Goal: Contribute content: Add original content to the website for others to see

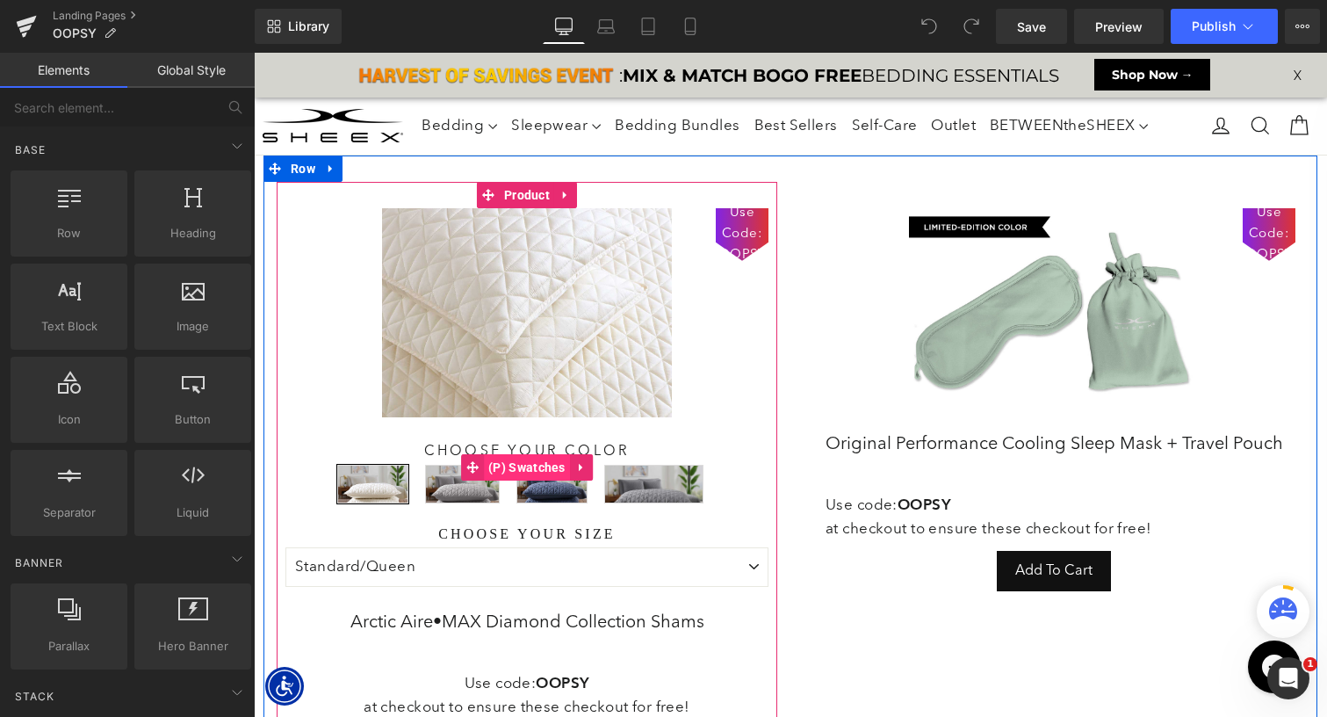
click at [522, 465] on span "(P) Swatches" at bounding box center [527, 467] width 86 height 26
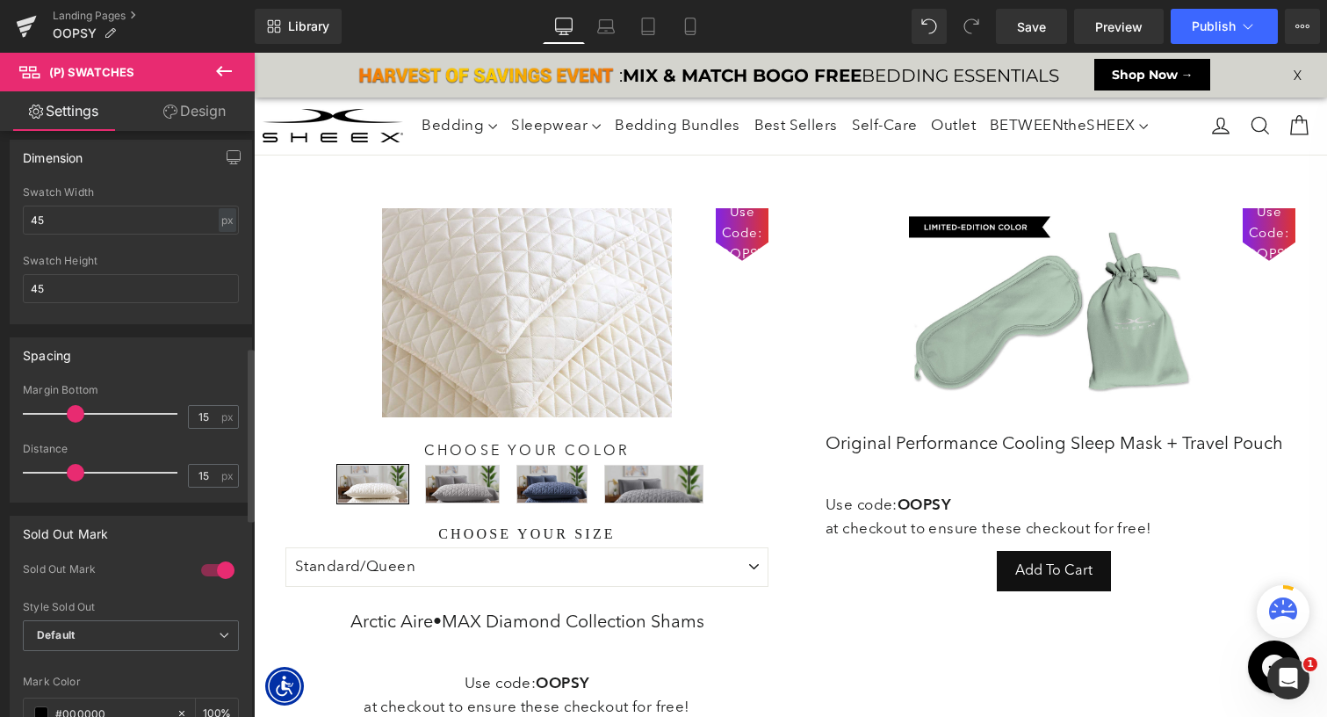
scroll to position [715, 0]
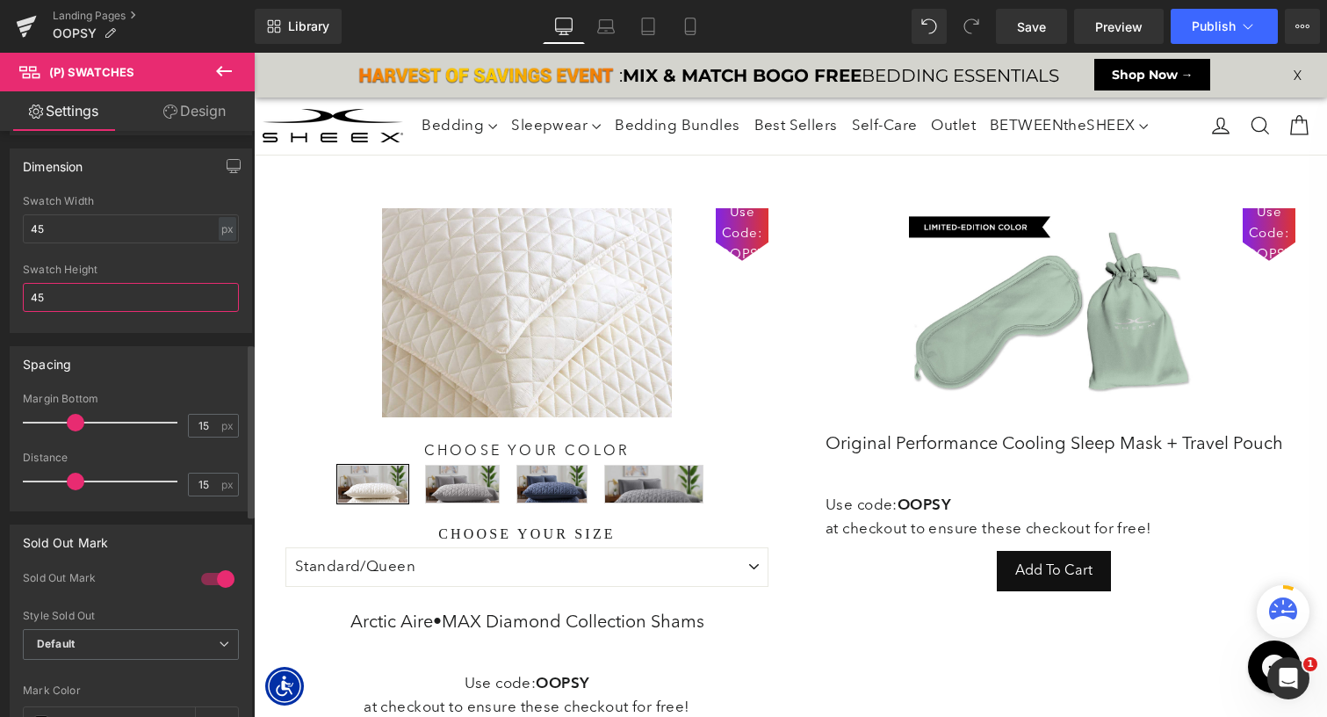
click at [116, 299] on input "45" at bounding box center [131, 297] width 216 height 29
click at [125, 259] on div at bounding box center [131, 257] width 216 height 11
click at [605, 31] on icon at bounding box center [605, 31] width 3 height 0
type input "100"
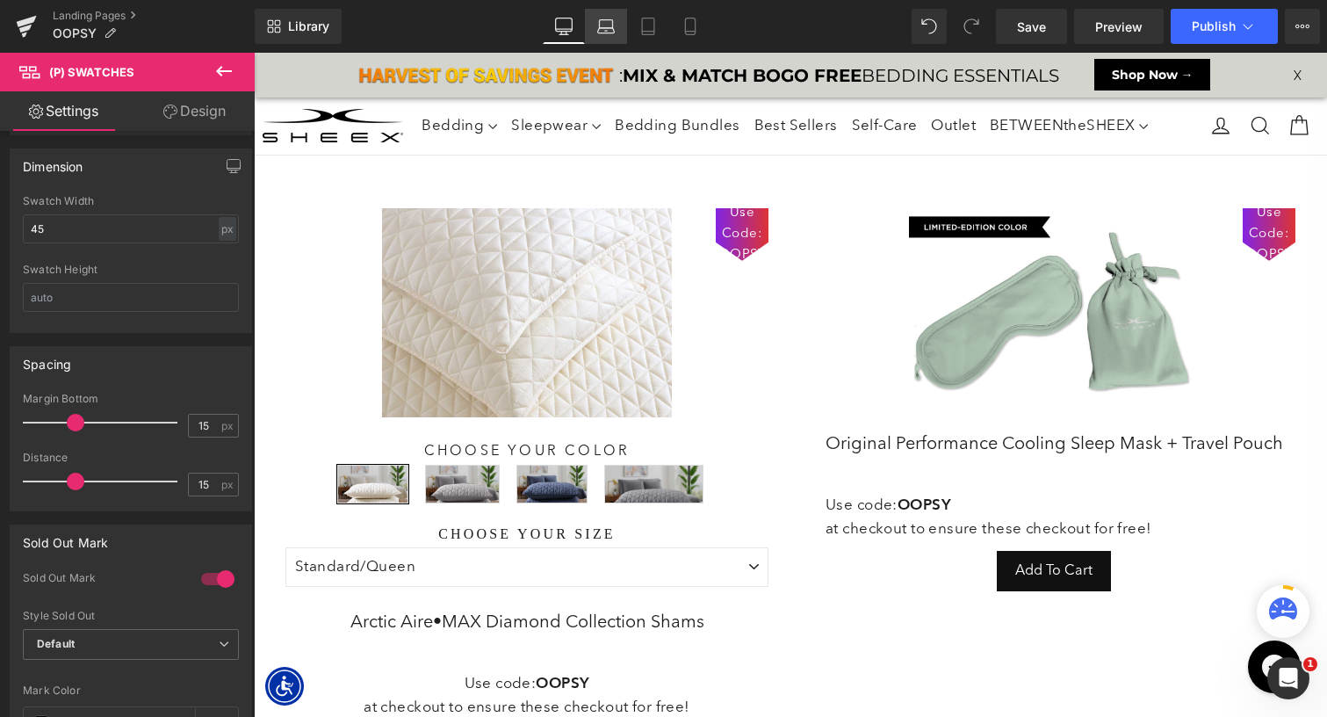
type input "45"
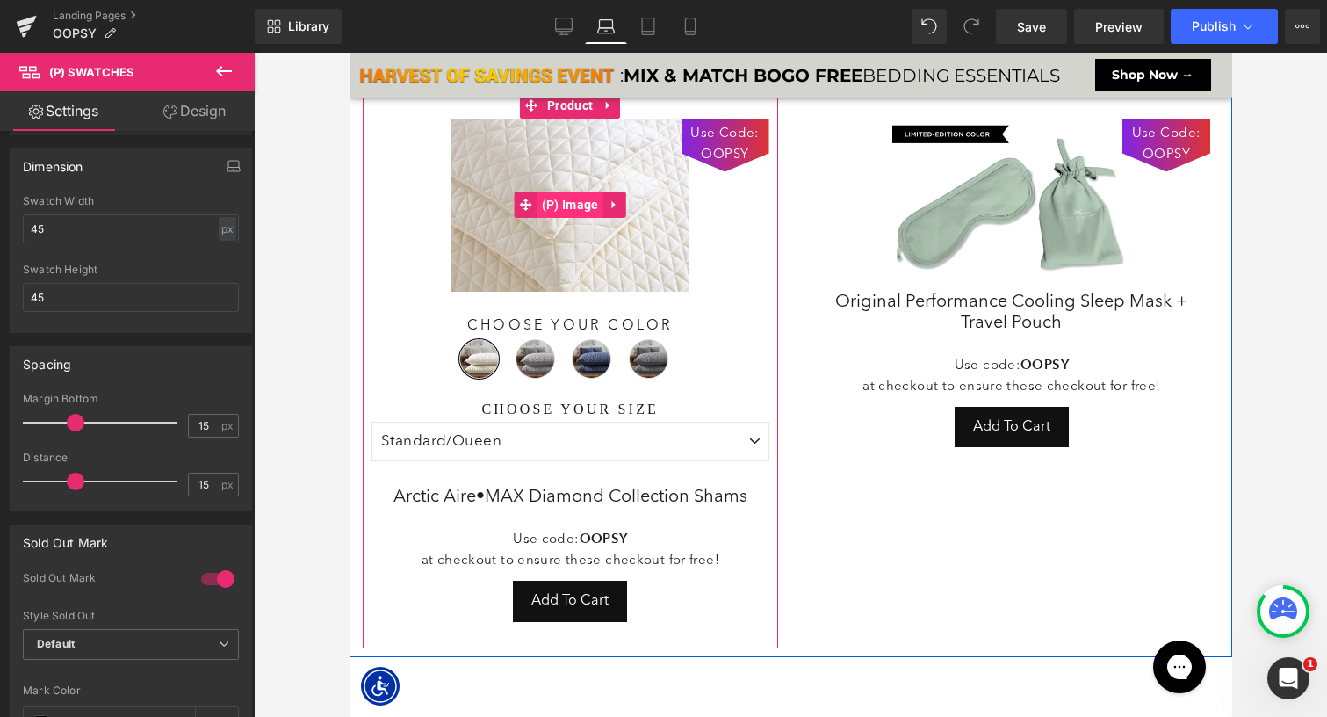
scroll to position [0, 0]
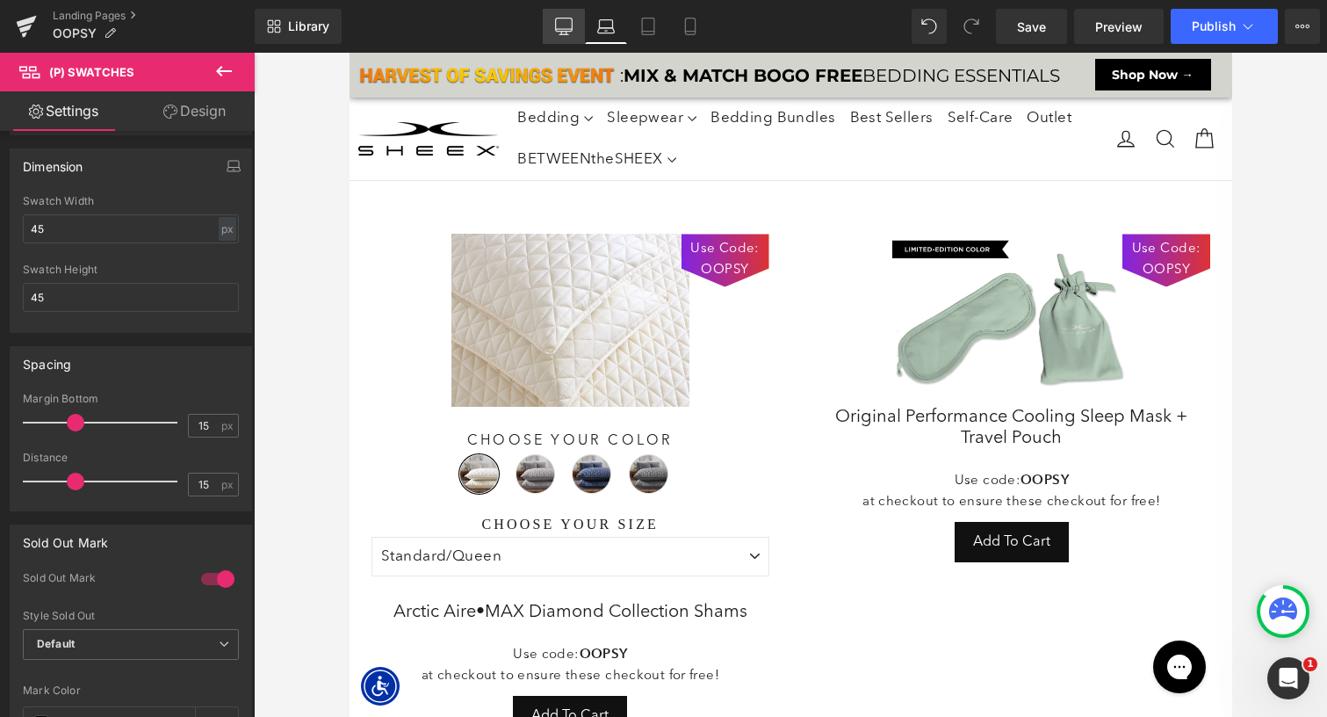
click at [569, 30] on icon at bounding box center [564, 27] width 18 height 18
type input "100"
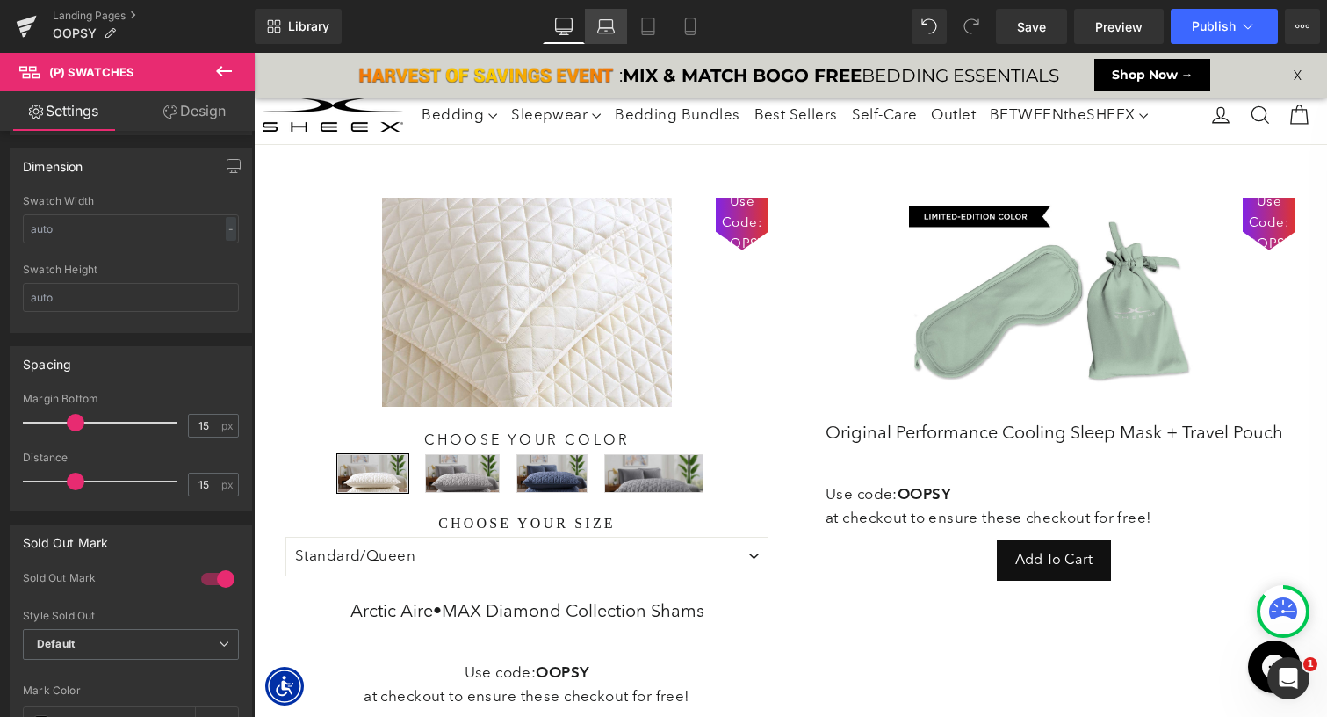
click at [612, 28] on icon at bounding box center [606, 27] width 18 height 18
type input "100"
type input "45"
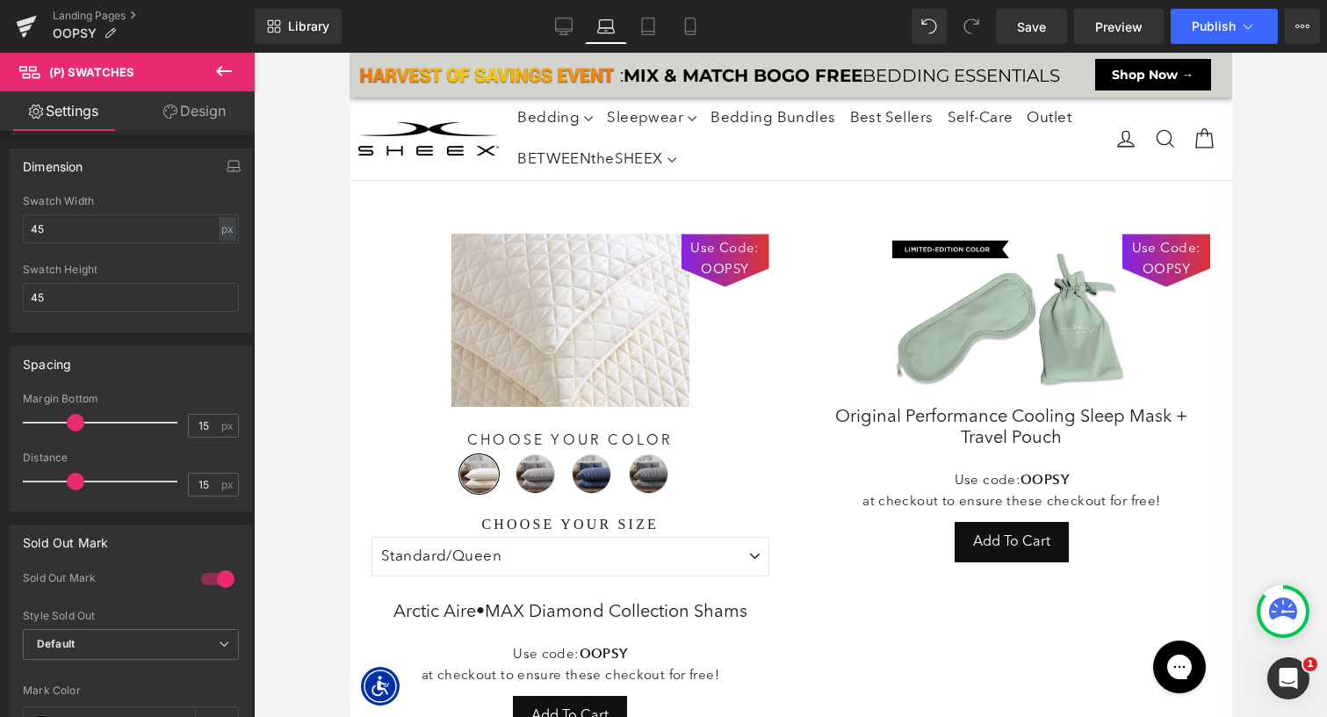
click at [167, 110] on icon at bounding box center [170, 111] width 14 height 14
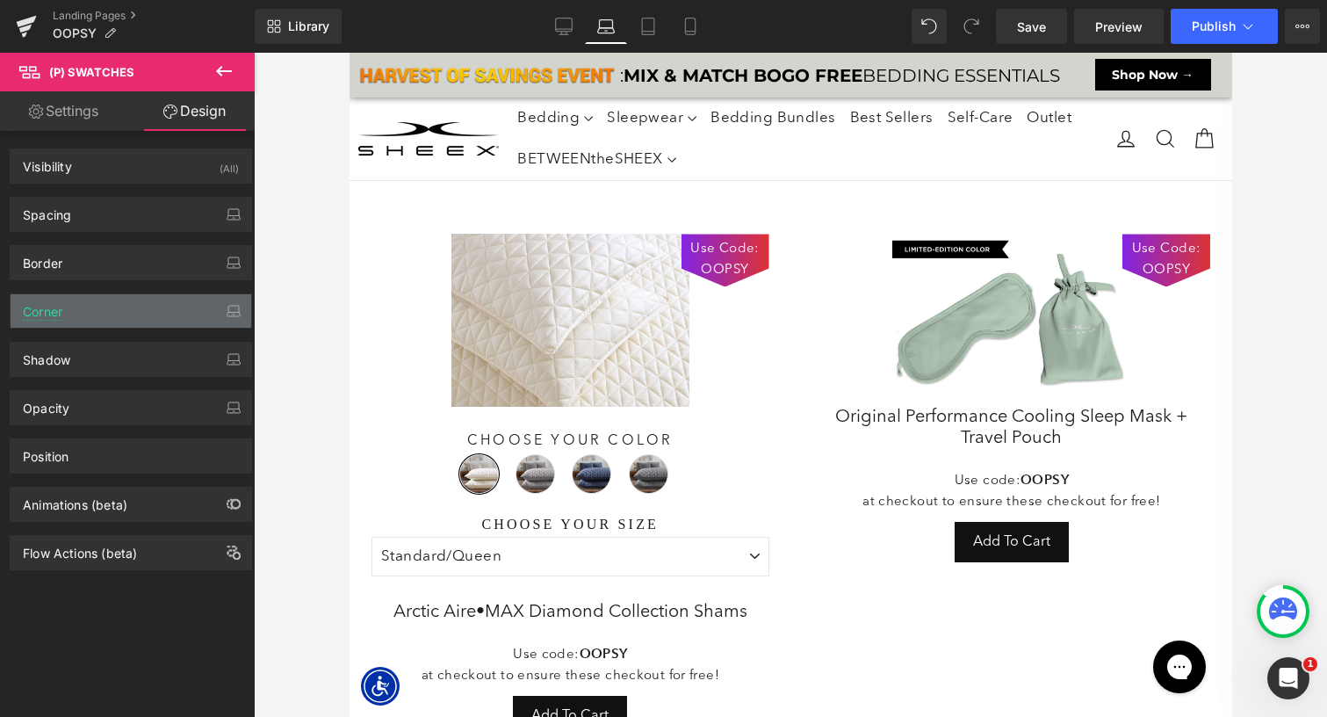
click at [83, 310] on div "Corner" at bounding box center [131, 310] width 241 height 33
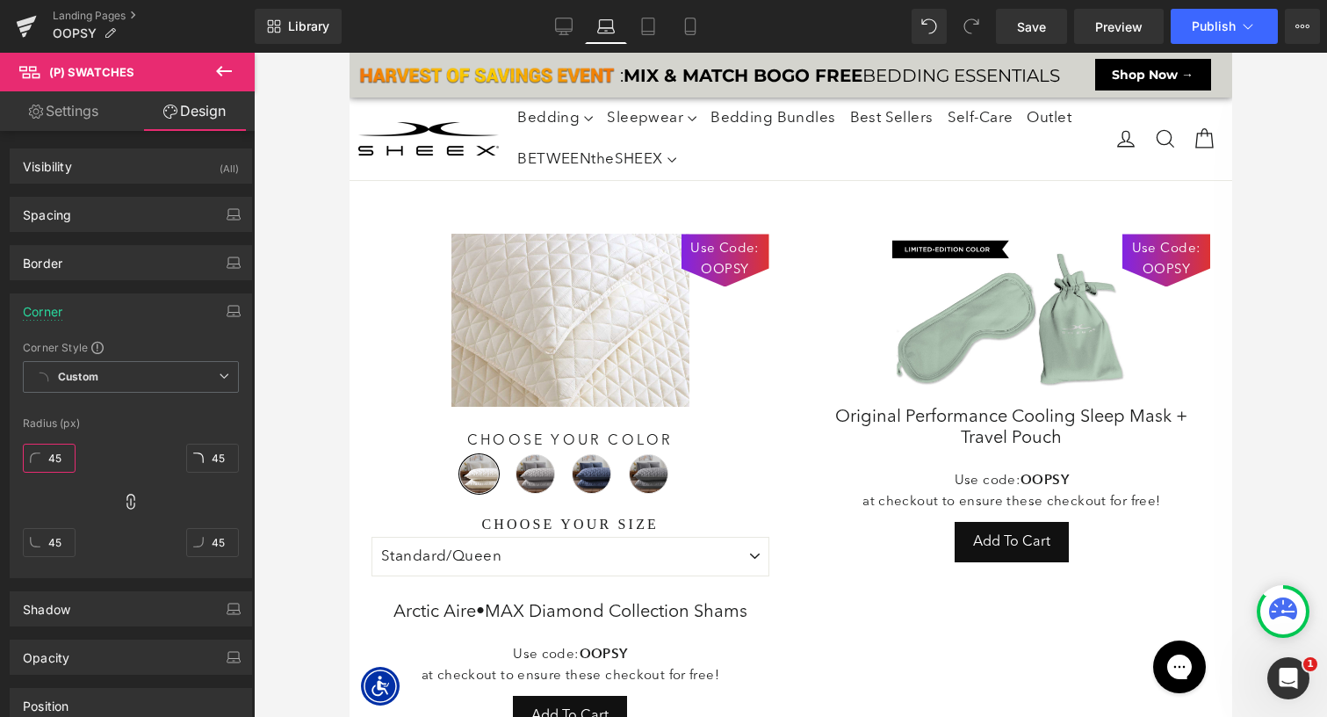
click at [56, 460] on input "45" at bounding box center [49, 457] width 53 height 29
click at [227, 409] on div at bounding box center [131, 406] width 216 height 11
click at [654, 26] on icon at bounding box center [648, 27] width 18 height 18
type input "0"
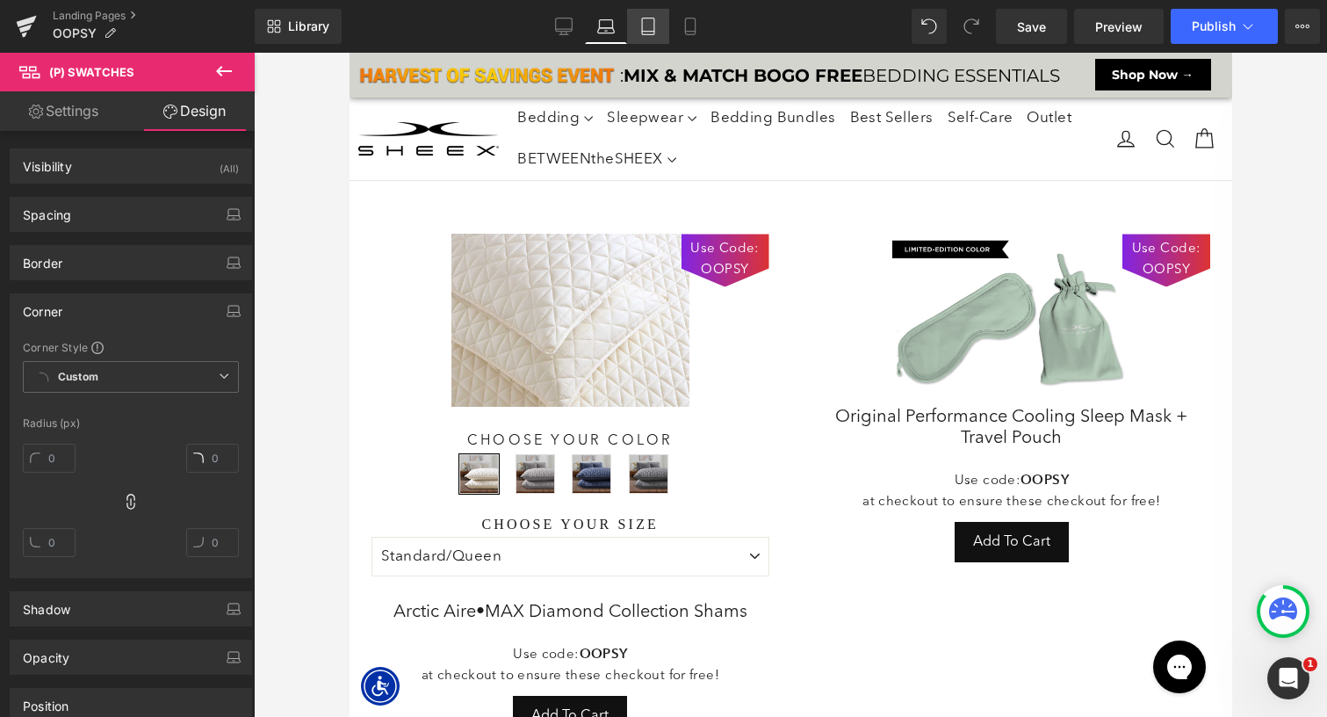
type input "0"
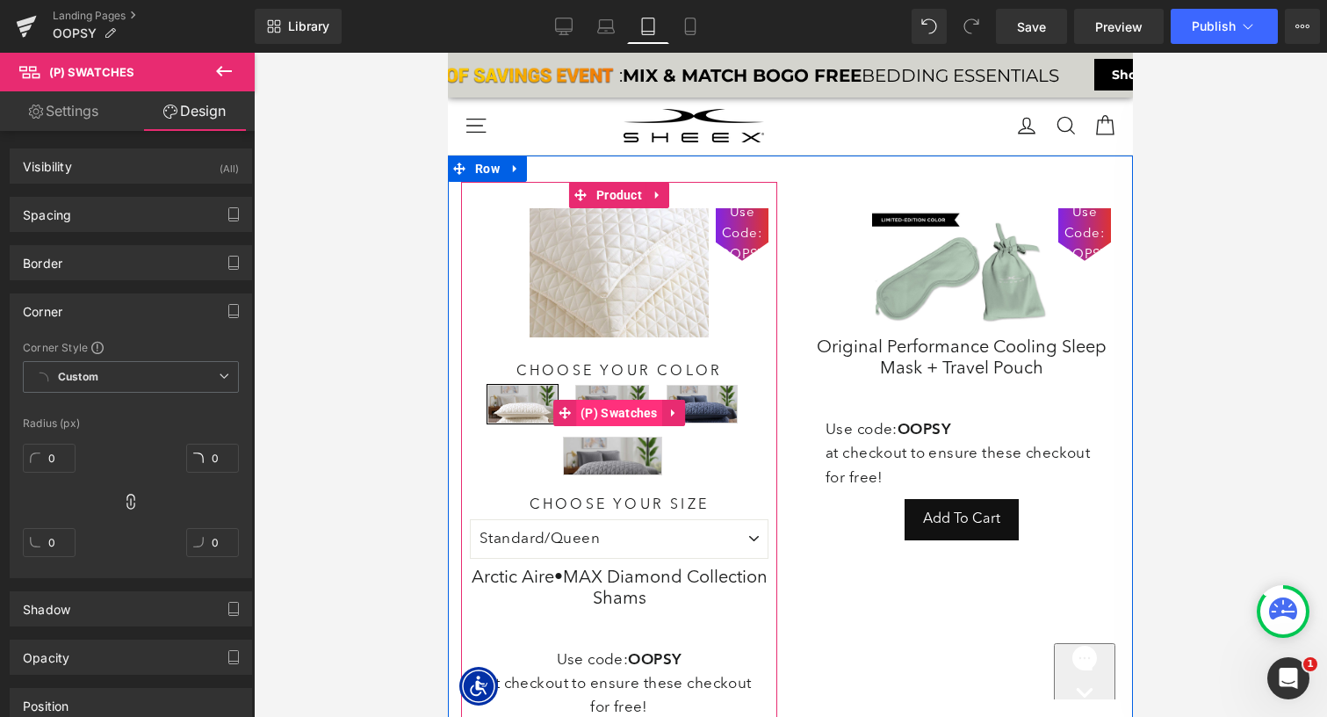
click at [623, 409] on span "(P) Swatches" at bounding box center [619, 413] width 86 height 26
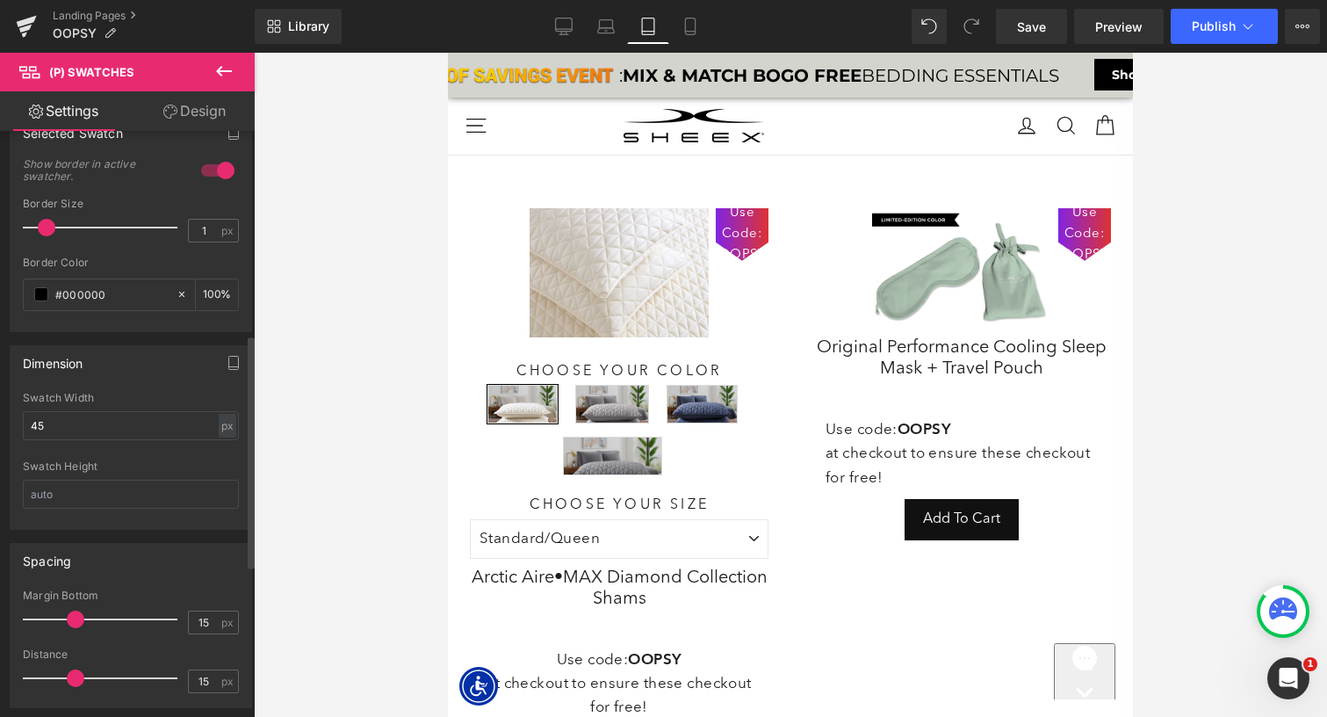
scroll to position [549, 0]
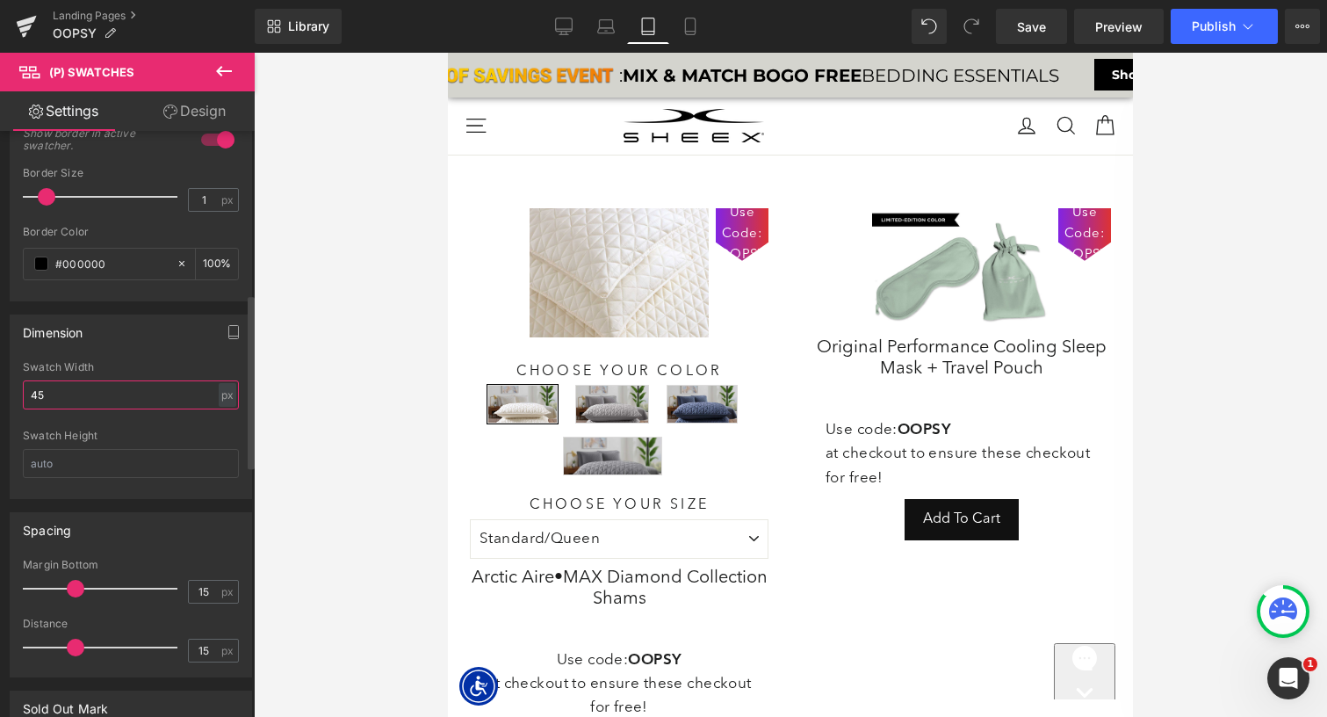
click at [97, 394] on input "45" at bounding box center [131, 394] width 216 height 29
click at [133, 334] on div "Dimension" at bounding box center [131, 331] width 241 height 33
click at [602, 25] on icon at bounding box center [606, 27] width 18 height 18
type input "100"
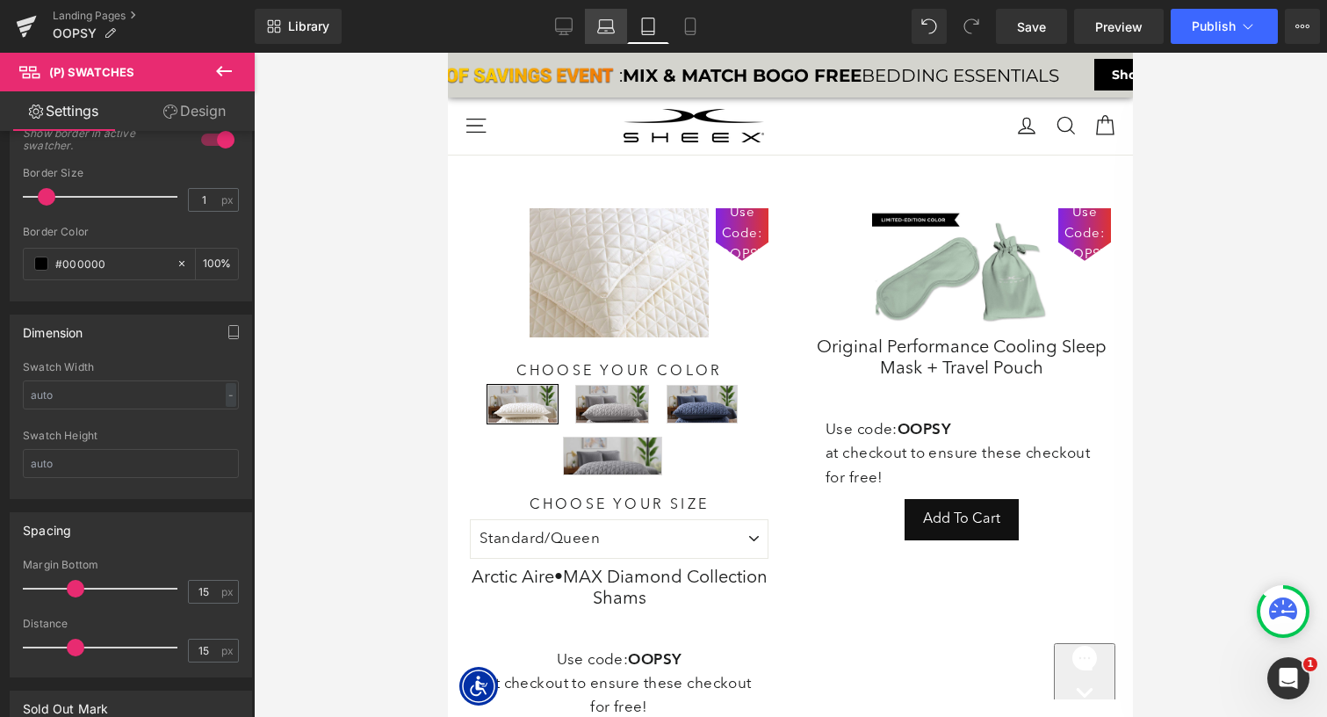
type input "45"
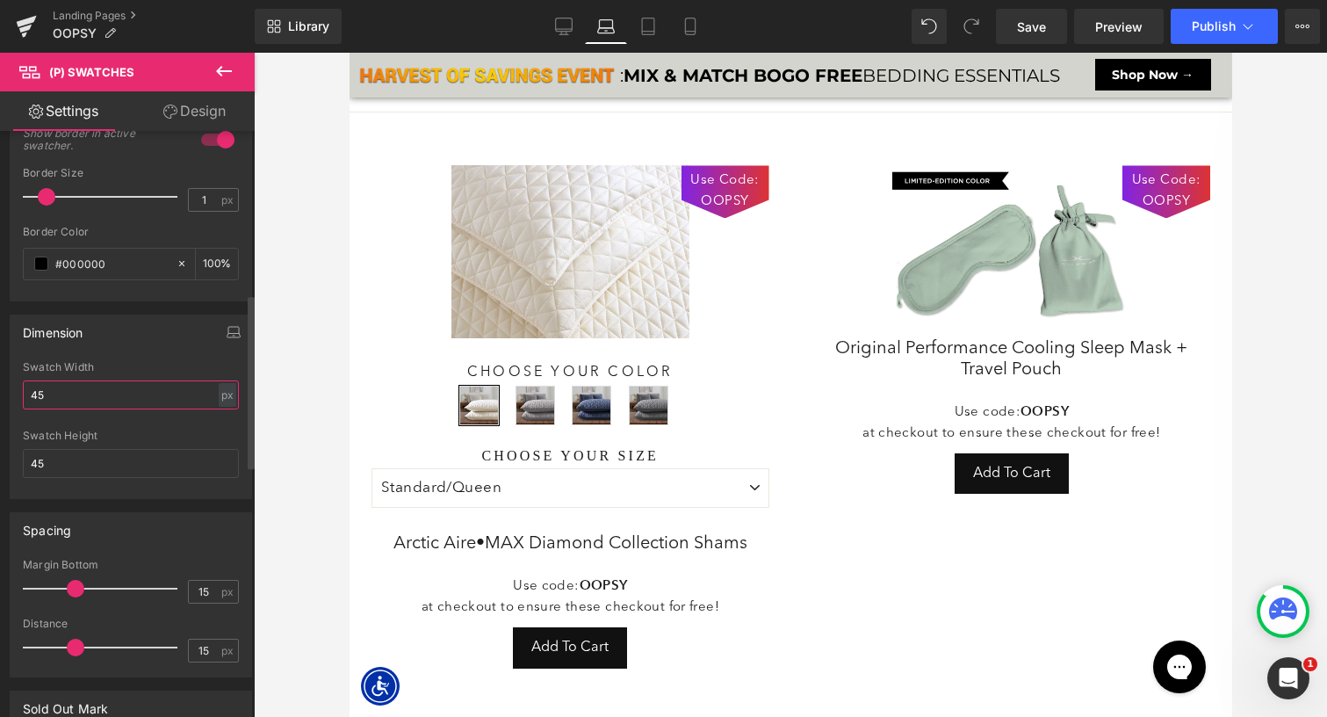
click at [123, 395] on input "45" at bounding box center [131, 394] width 216 height 29
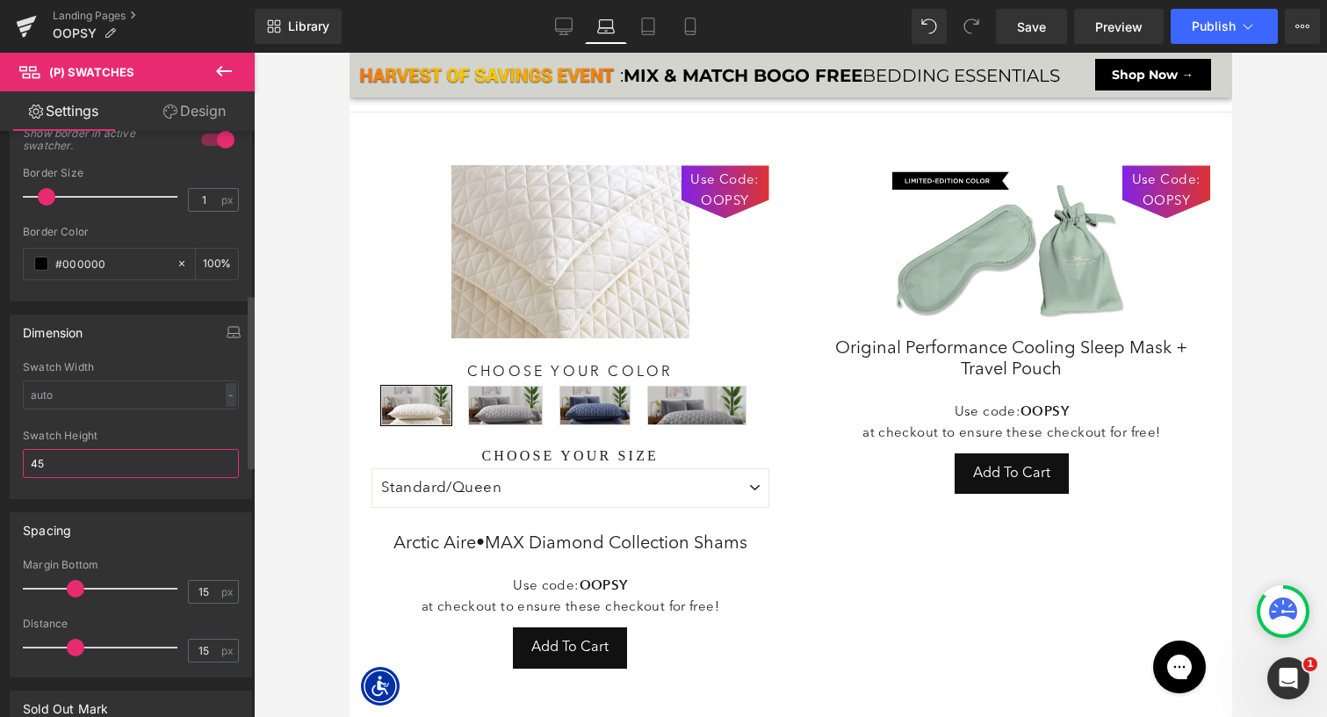
click at [73, 469] on input "45" at bounding box center [131, 463] width 216 height 29
click at [79, 400] on input "text" at bounding box center [131, 394] width 216 height 29
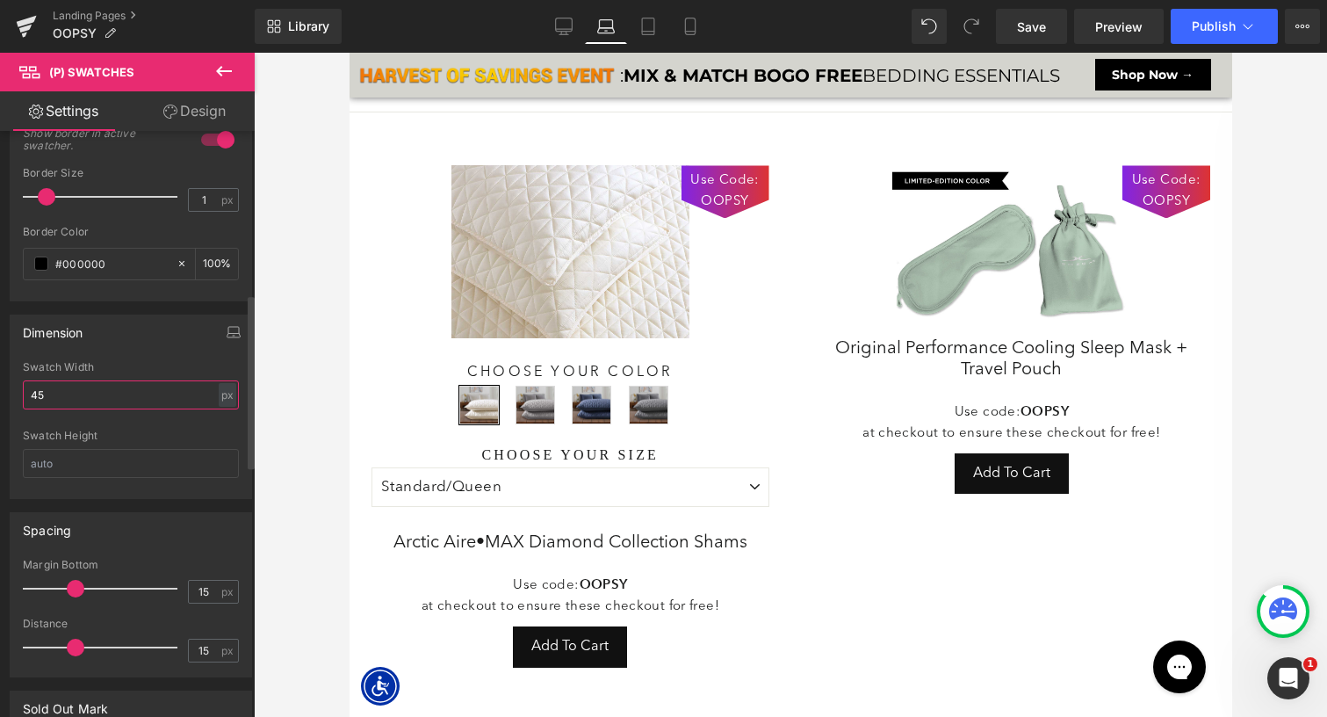
type input "45"
click at [169, 337] on div "Dimension" at bounding box center [131, 331] width 241 height 33
click at [572, 23] on icon at bounding box center [564, 27] width 18 height 18
type input "100"
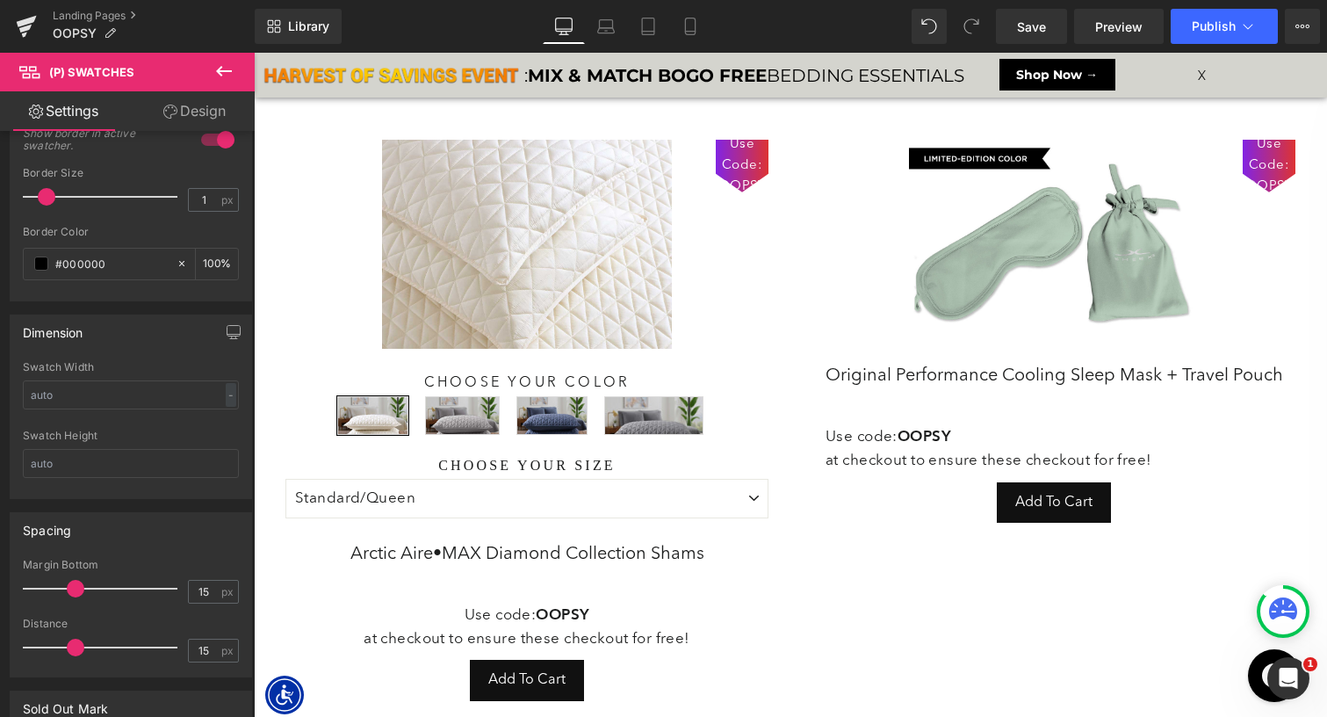
scroll to position [80, 0]
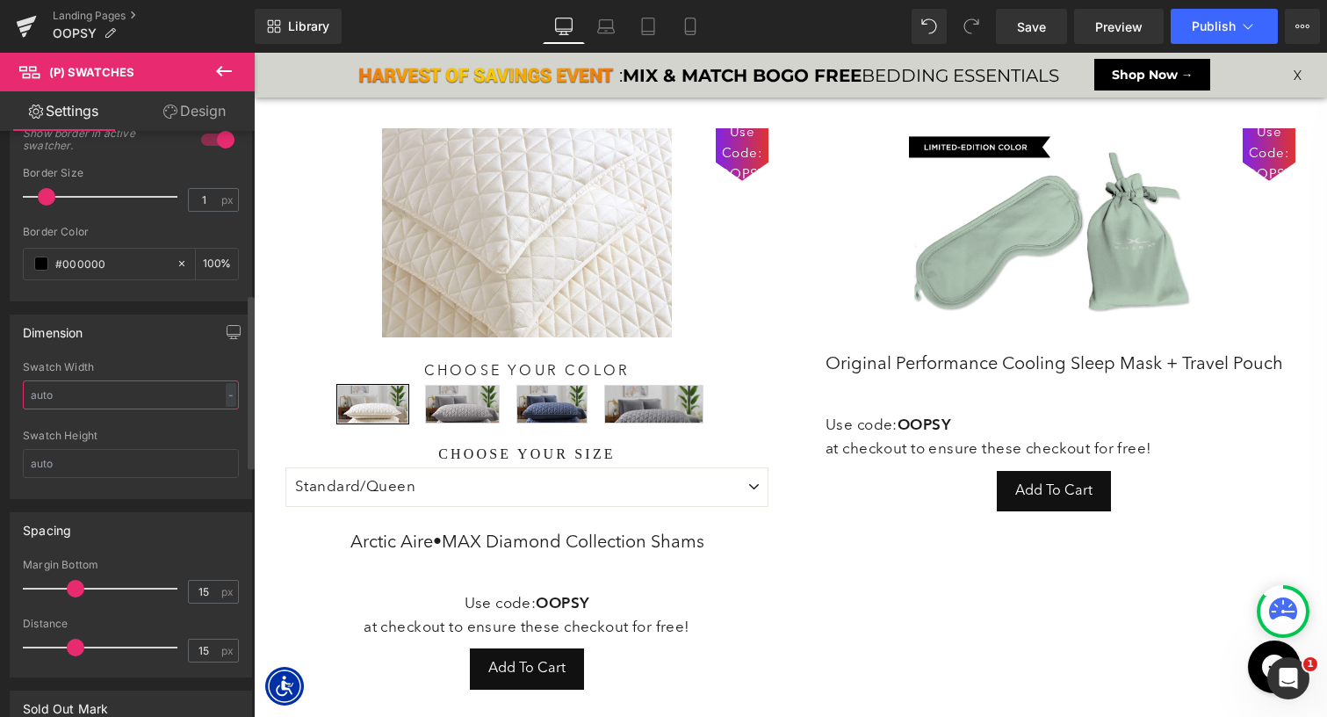
click at [128, 395] on input "text" at bounding box center [131, 394] width 216 height 29
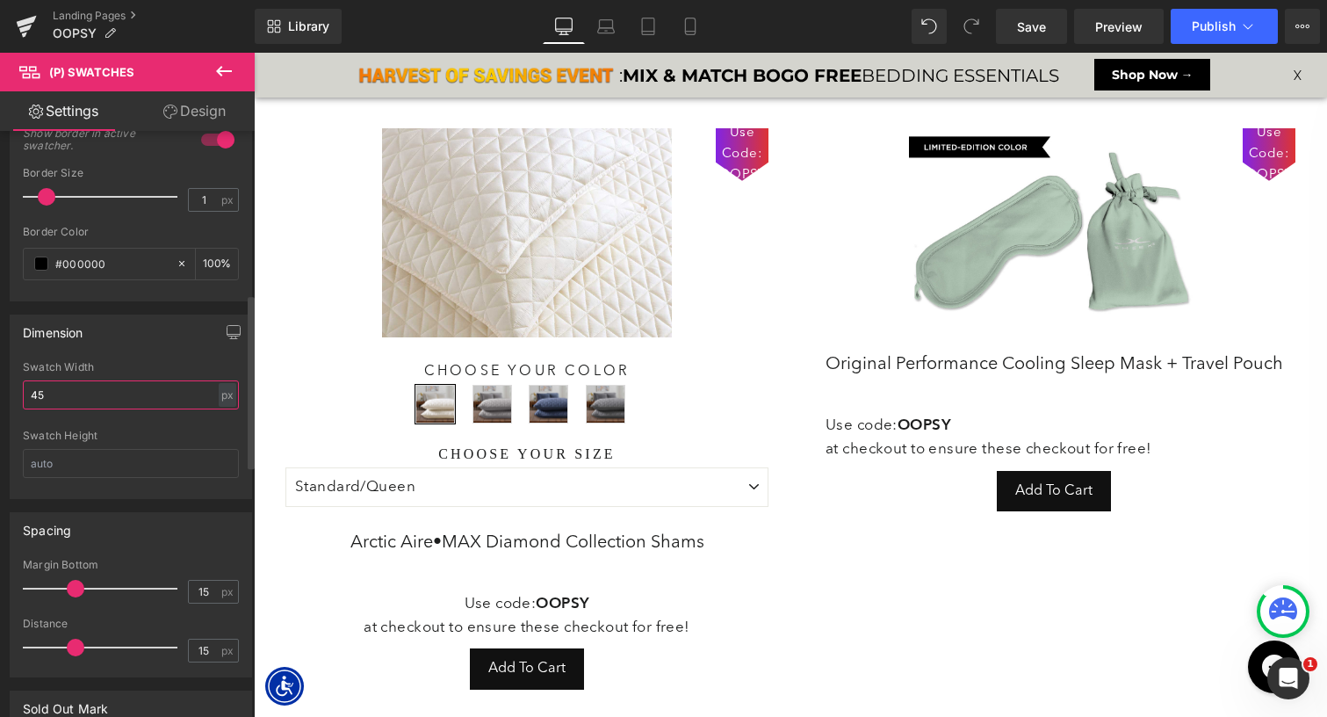
type input "45"
click at [153, 358] on div "Dimension 45px Swatch Width 45 px % px Swatch Height" at bounding box center [131, 406] width 242 height 184
click at [641, 29] on icon at bounding box center [648, 27] width 18 height 18
type input "100"
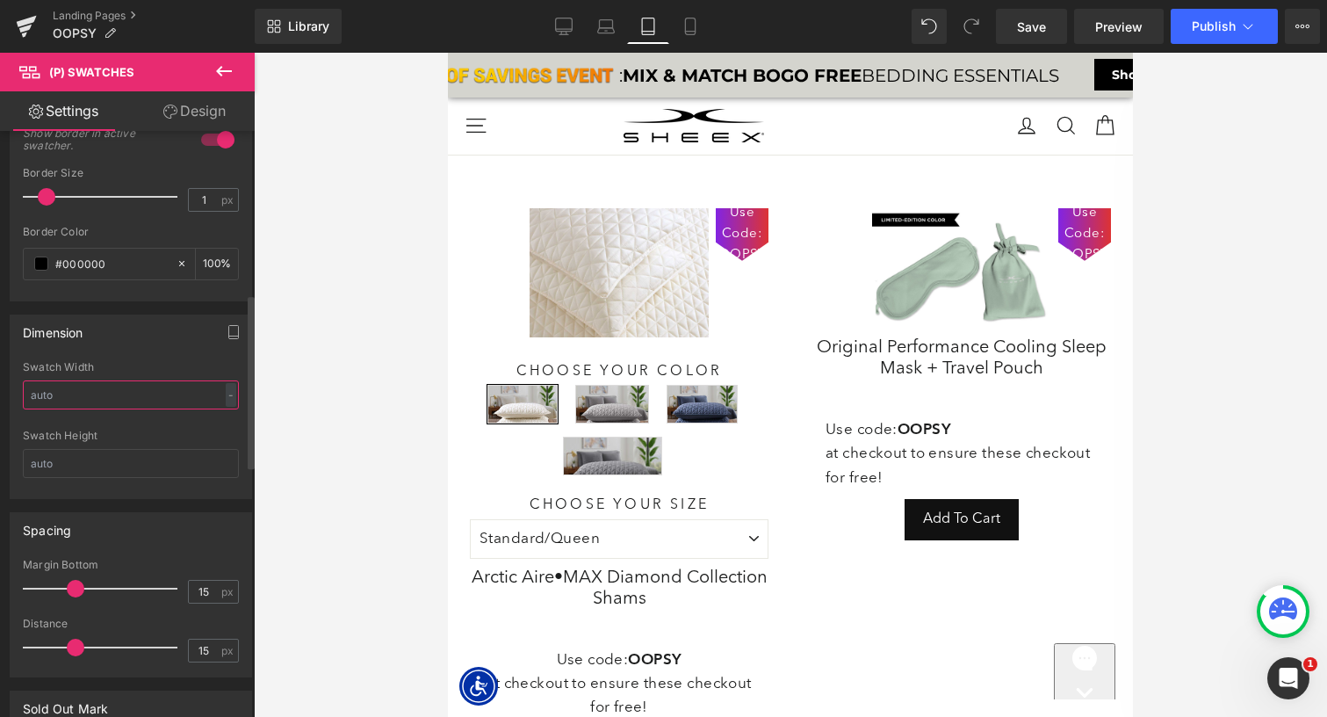
click at [89, 400] on input "text" at bounding box center [131, 394] width 216 height 29
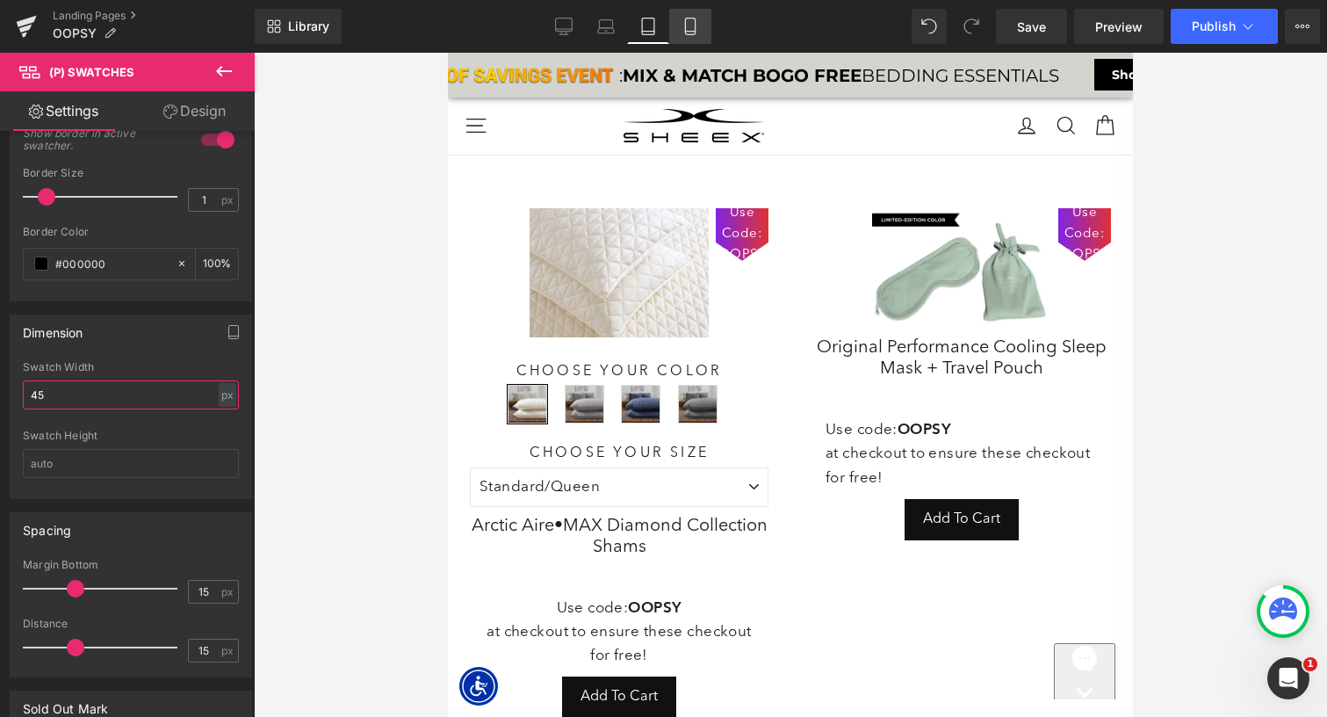
type input "45"
click at [696, 26] on icon at bounding box center [690, 27] width 18 height 18
type input "100"
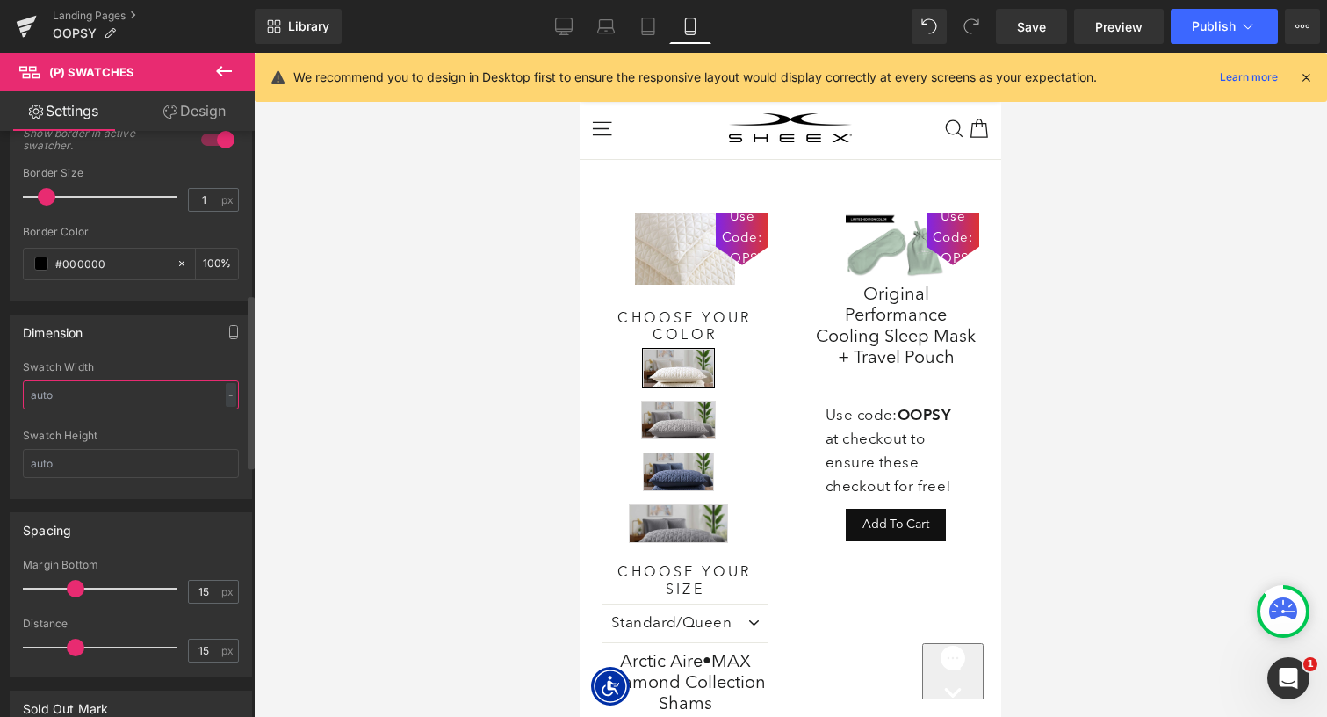
click at [118, 392] on input "text" at bounding box center [131, 394] width 216 height 29
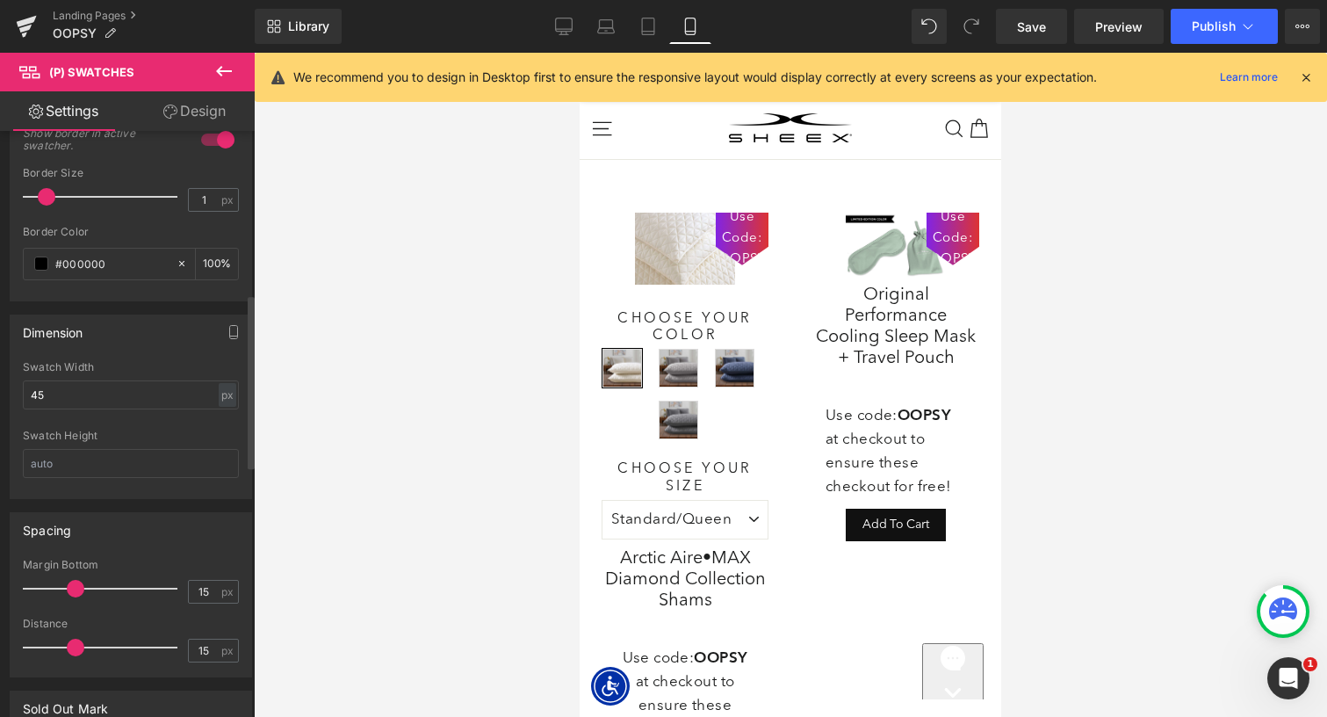
click at [133, 342] on div "Dimension" at bounding box center [131, 331] width 241 height 33
drag, startPoint x: 89, startPoint y: 398, endPoint x: 5, endPoint y: 398, distance: 83.4
click at [4, 398] on div "Dimension 45px Swatch Width 45 px % px Swatch Height" at bounding box center [131, 400] width 263 height 198
drag, startPoint x: 55, startPoint y: 395, endPoint x: 6, endPoint y: 394, distance: 49.2
click at [6, 394] on div "Dimension 25px Swatch Width 25 px % px Swatch Height" at bounding box center [131, 400] width 263 height 198
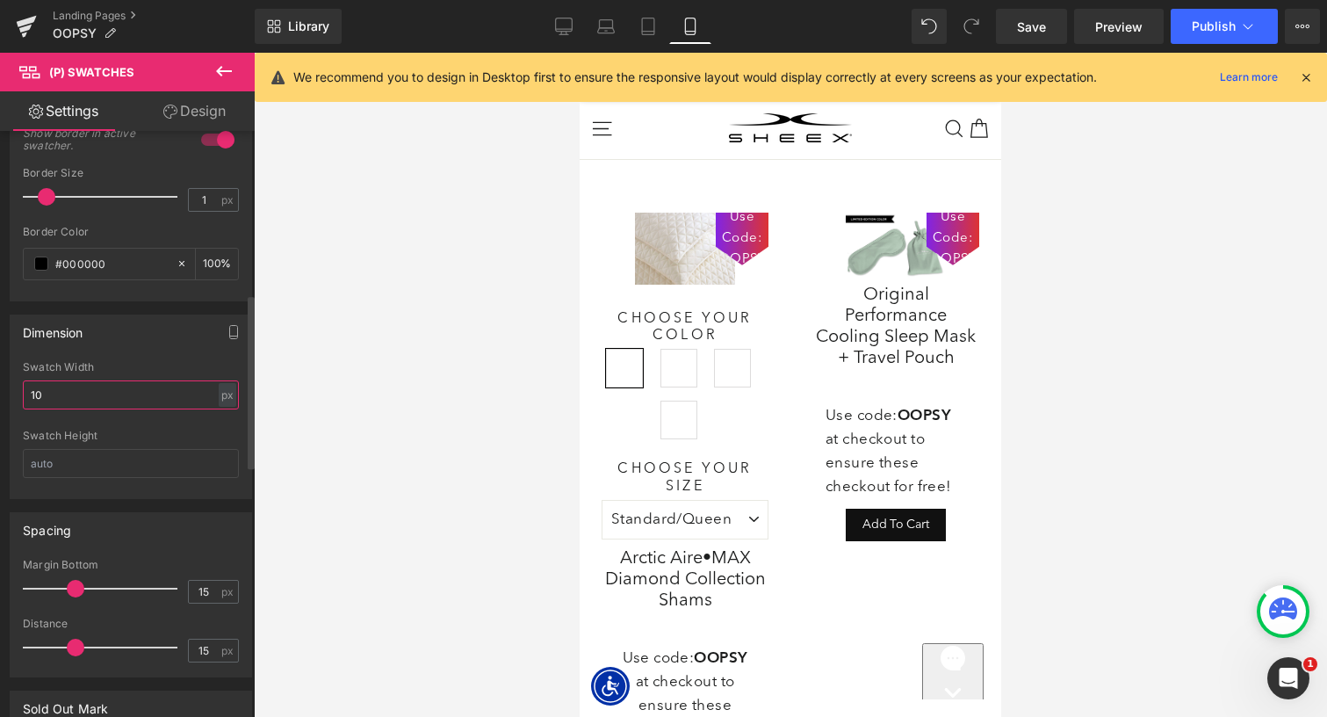
type input "1"
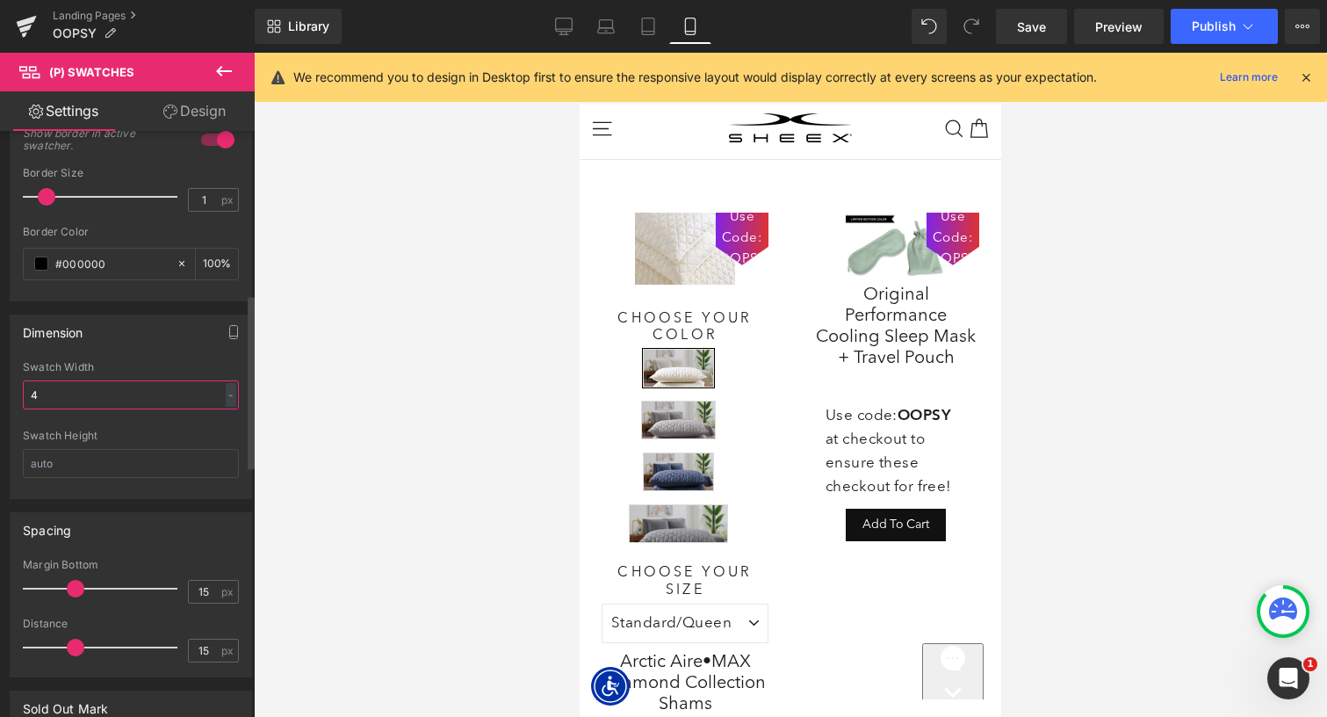
type input "45"
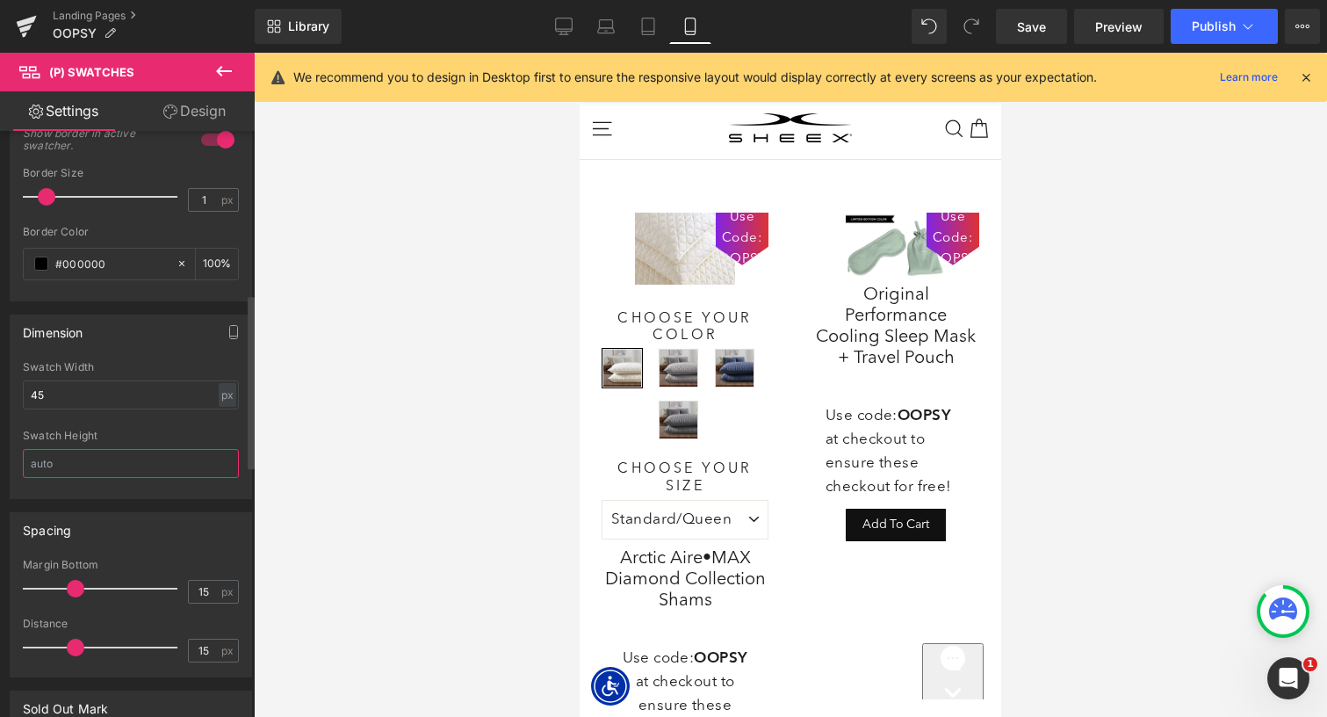
click at [102, 461] on input "text" at bounding box center [131, 463] width 216 height 29
type input "45"
click at [133, 337] on div "Dimension" at bounding box center [131, 331] width 241 height 33
click at [200, 111] on link "Design" at bounding box center [194, 111] width 127 height 40
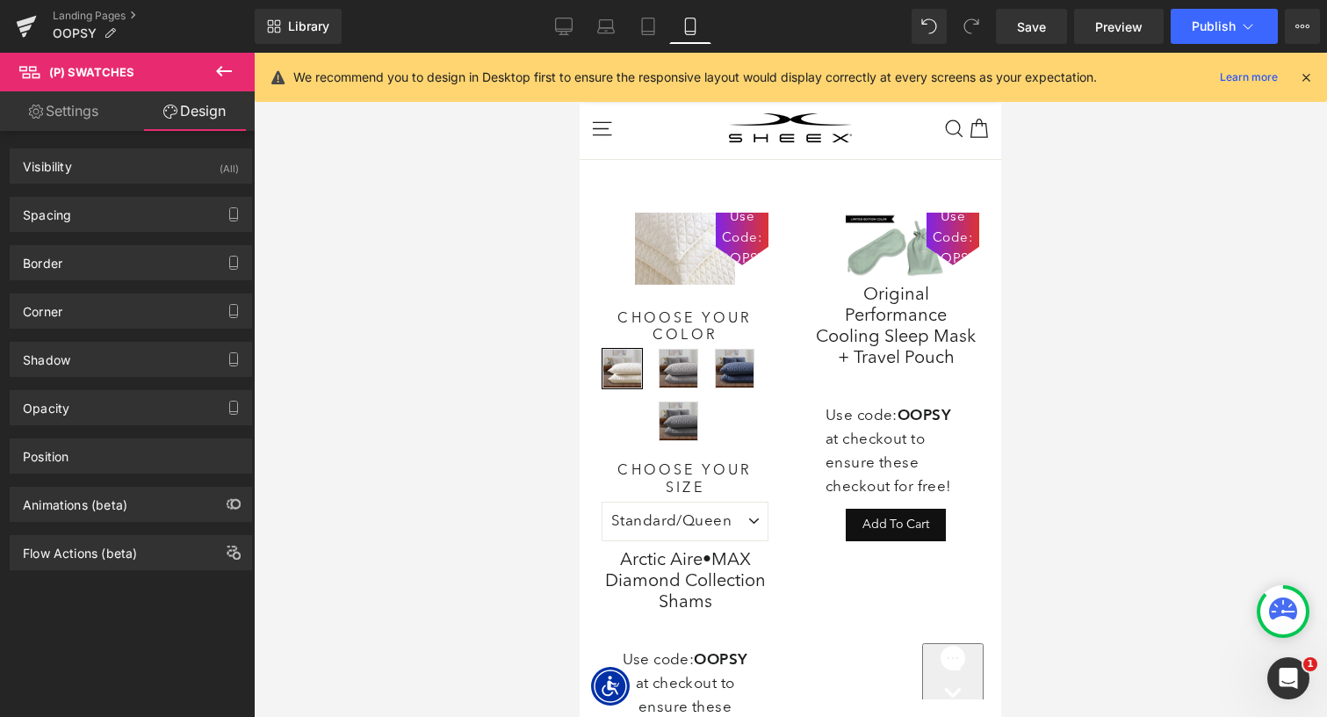
type input "0"
click at [109, 308] on div "Corner" at bounding box center [131, 310] width 241 height 33
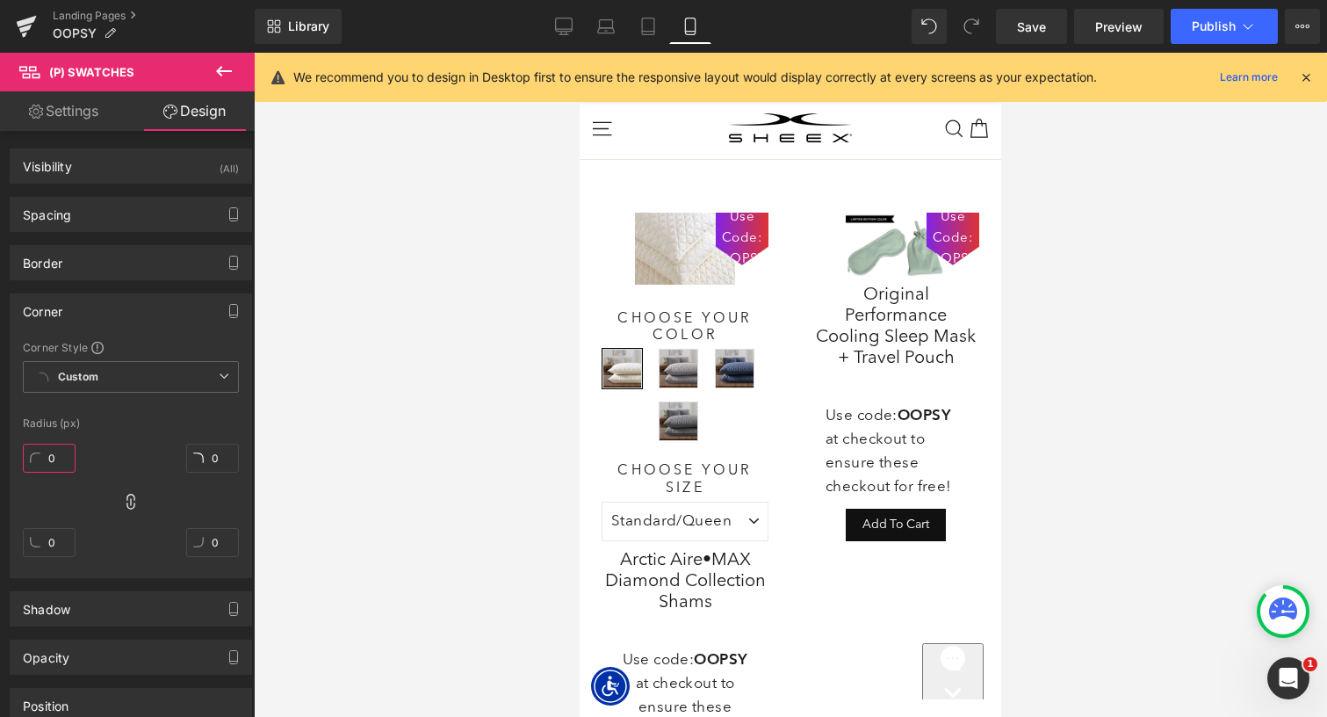
click at [53, 458] on input "0" at bounding box center [49, 457] width 53 height 29
type input "45"
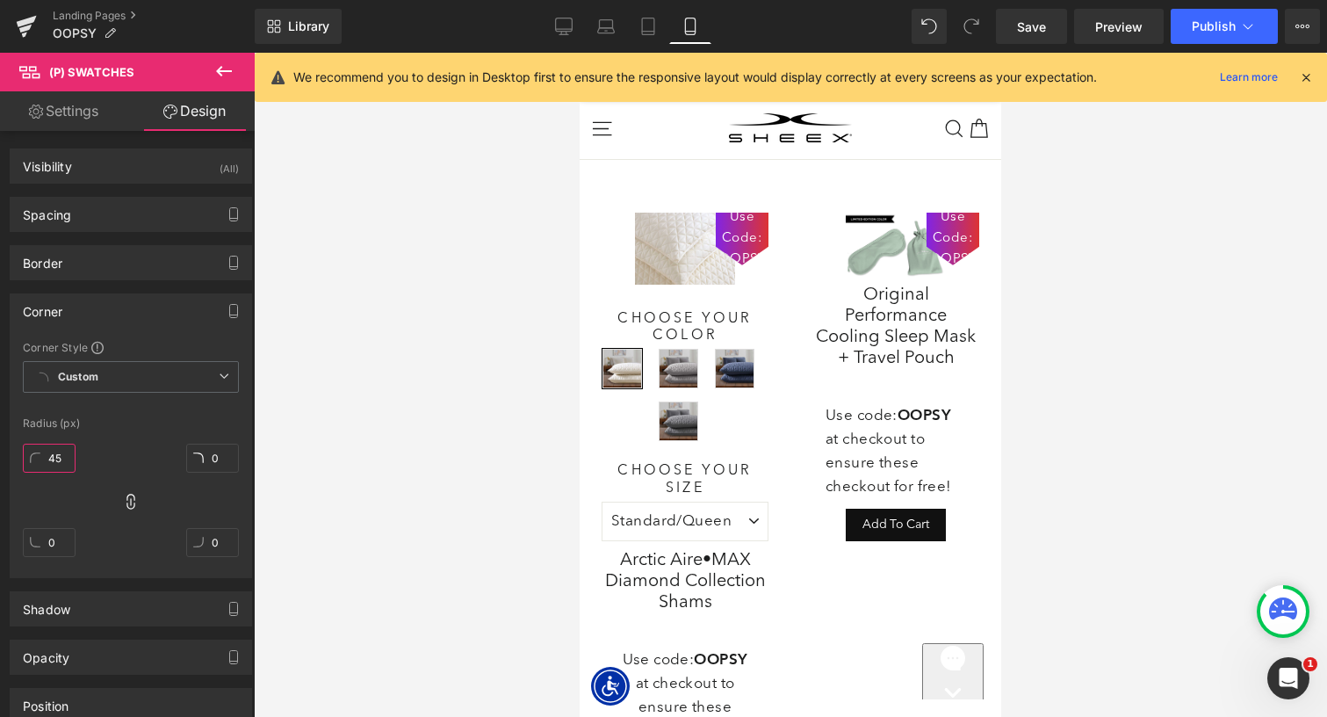
type input "45"
click at [92, 119] on link "Settings" at bounding box center [63, 111] width 127 height 40
type input "100"
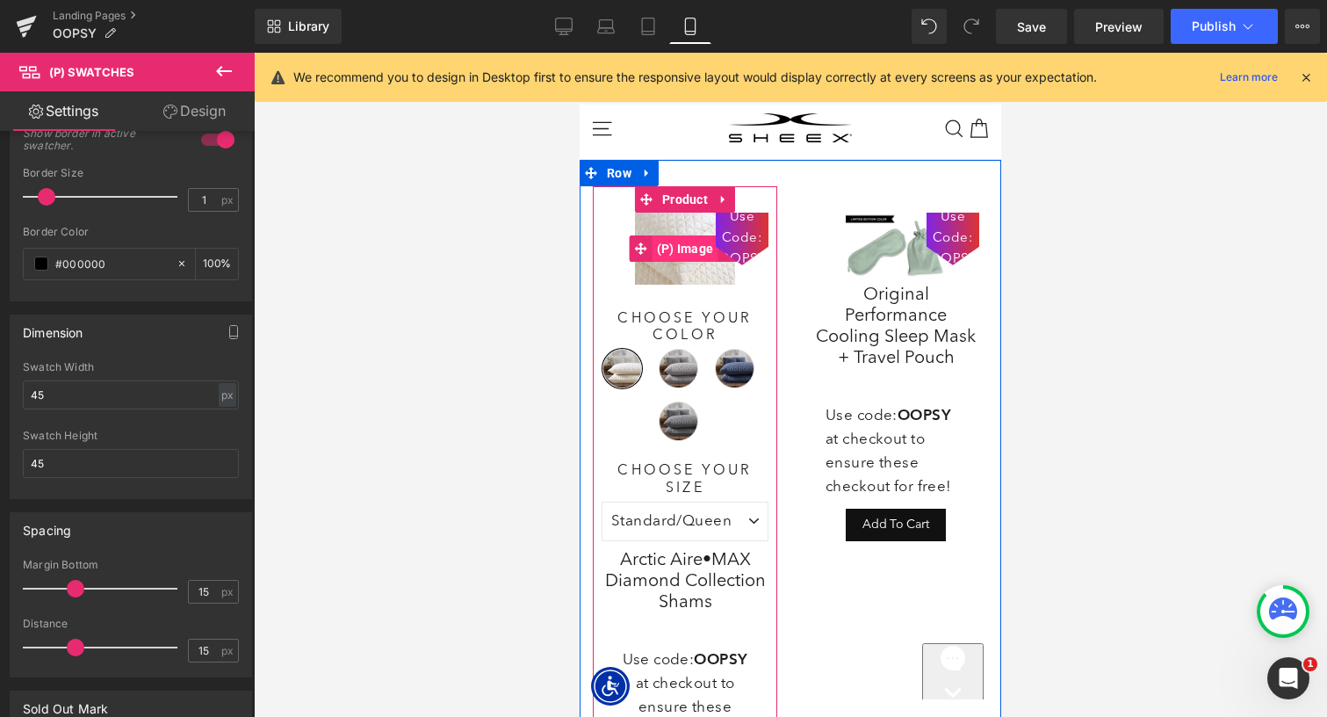
click at [696, 250] on span "(P) Image" at bounding box center [685, 248] width 66 height 26
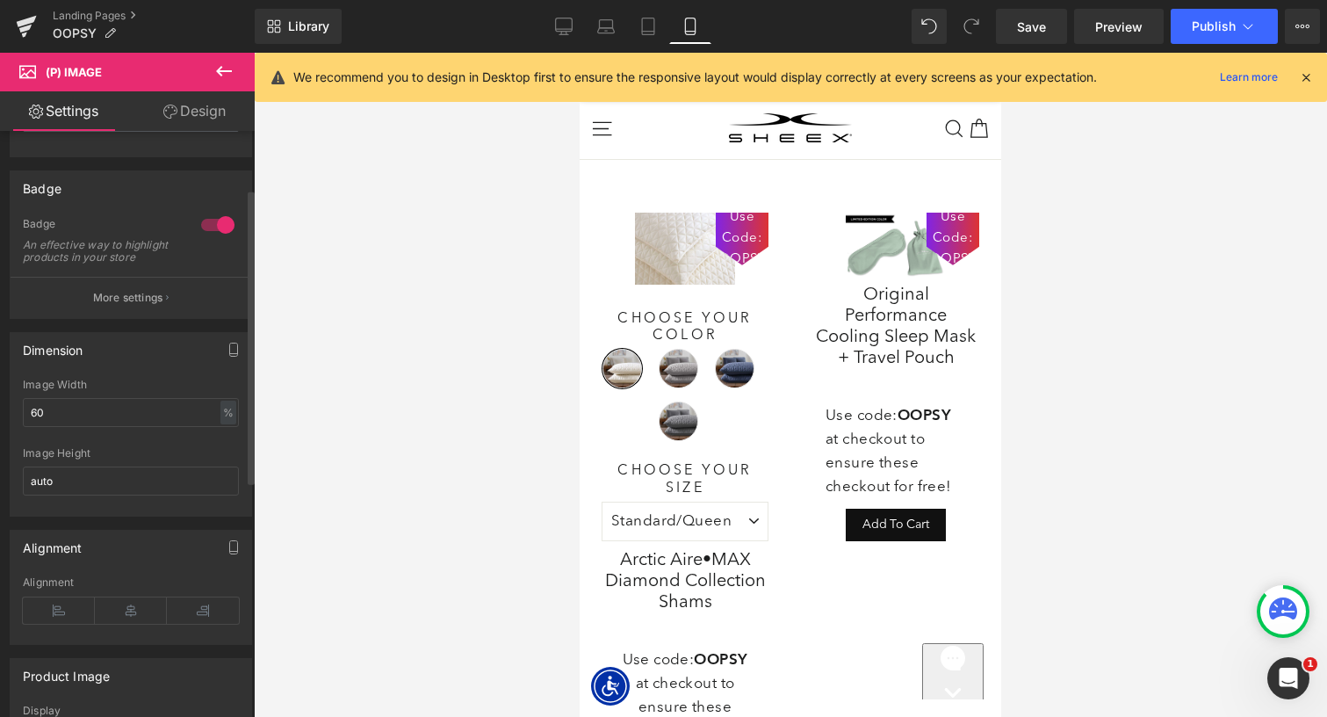
scroll to position [114, 0]
click at [120, 305] on p "More settings" at bounding box center [128, 297] width 70 height 16
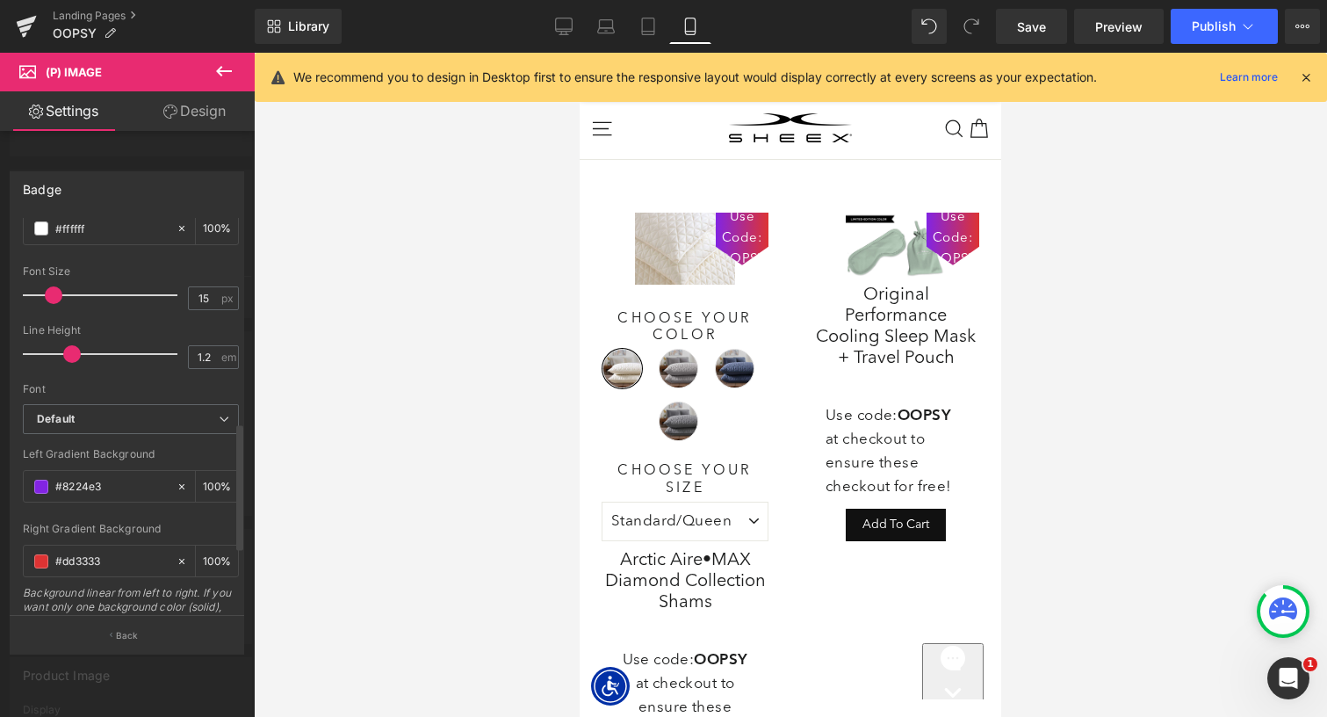
scroll to position [821, 0]
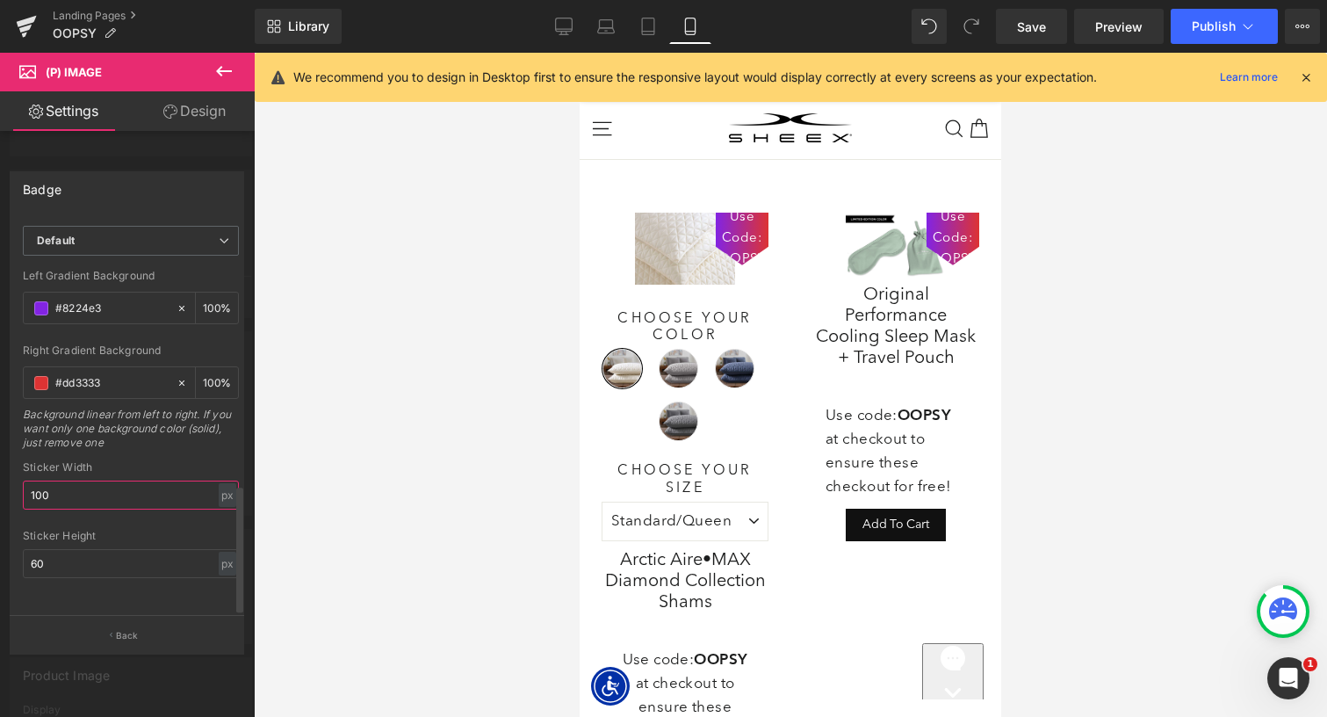
click at [84, 481] on input "100" at bounding box center [131, 494] width 216 height 29
click at [567, 25] on icon at bounding box center [564, 27] width 18 height 18
type input "100"
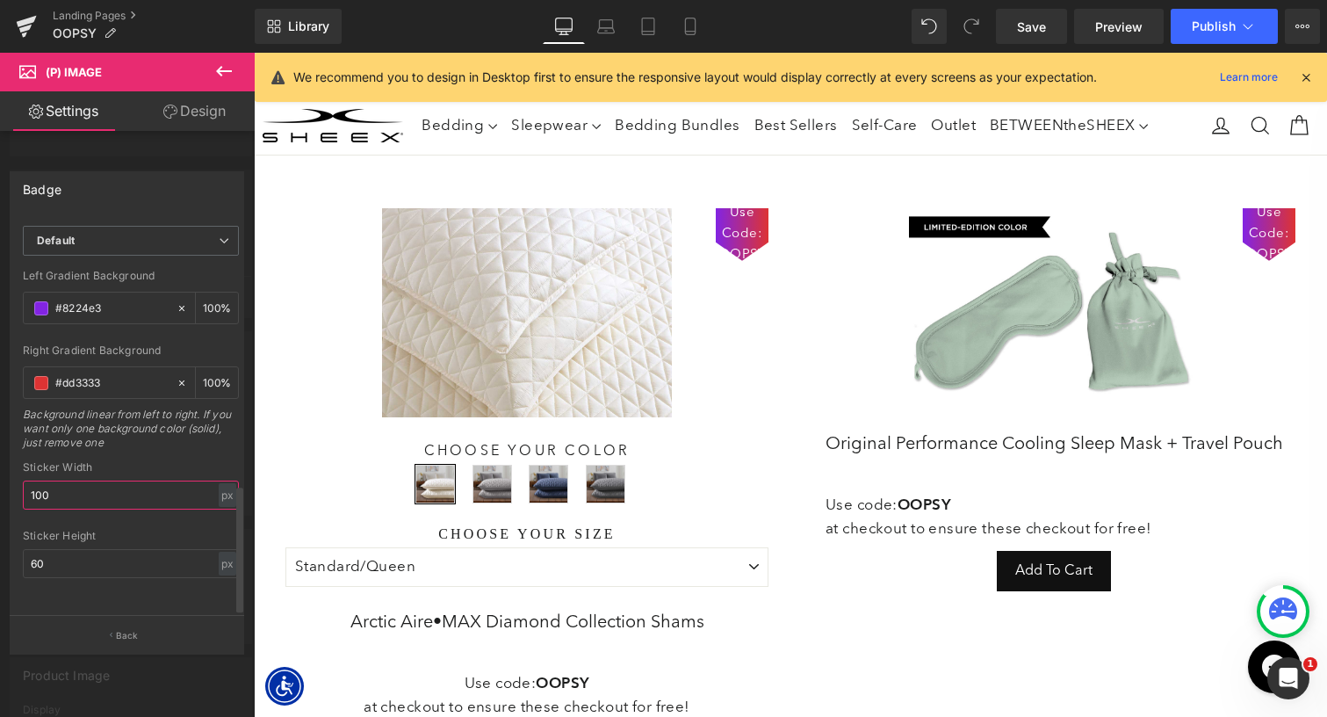
click at [121, 480] on input "100" at bounding box center [131, 494] width 216 height 29
click at [100, 551] on input "60" at bounding box center [131, 563] width 216 height 29
click at [81, 480] on input "text" at bounding box center [131, 494] width 216 height 29
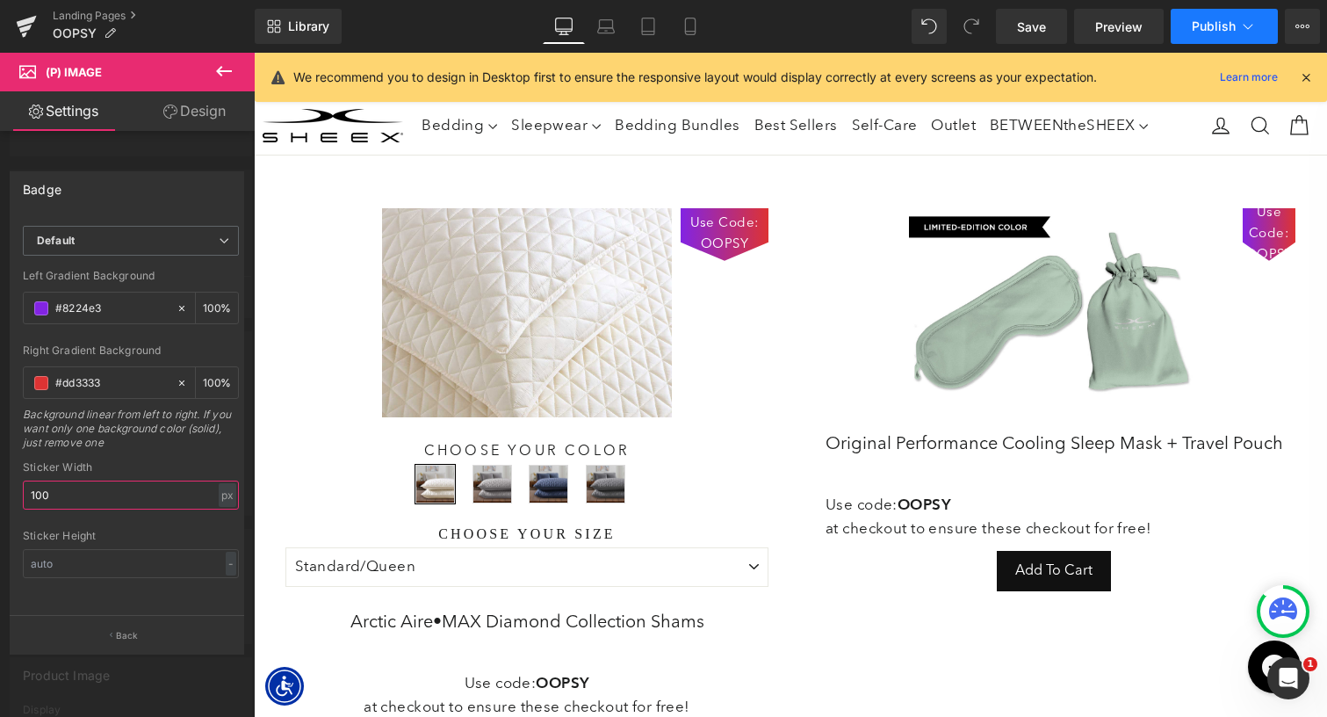
type input "100"
click at [1189, 25] on button "Publish" at bounding box center [1224, 26] width 107 height 35
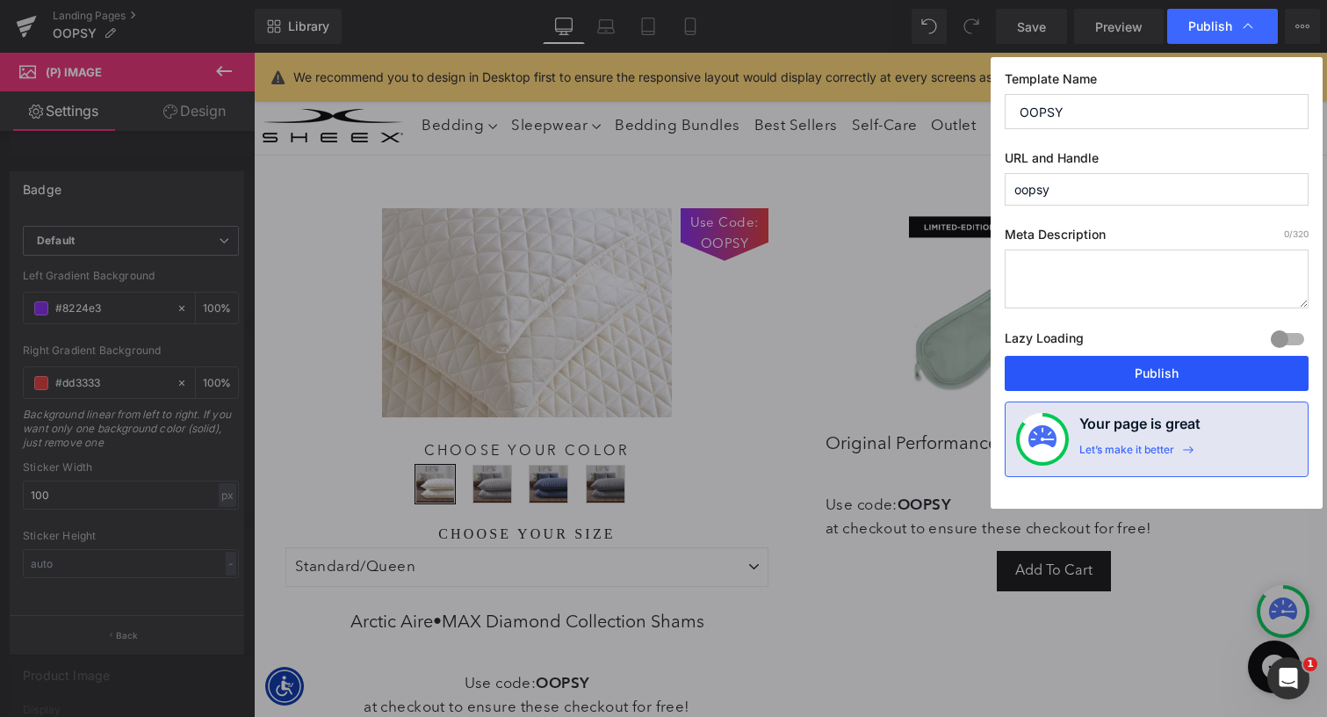
click at [1104, 361] on button "Publish" at bounding box center [1157, 373] width 304 height 35
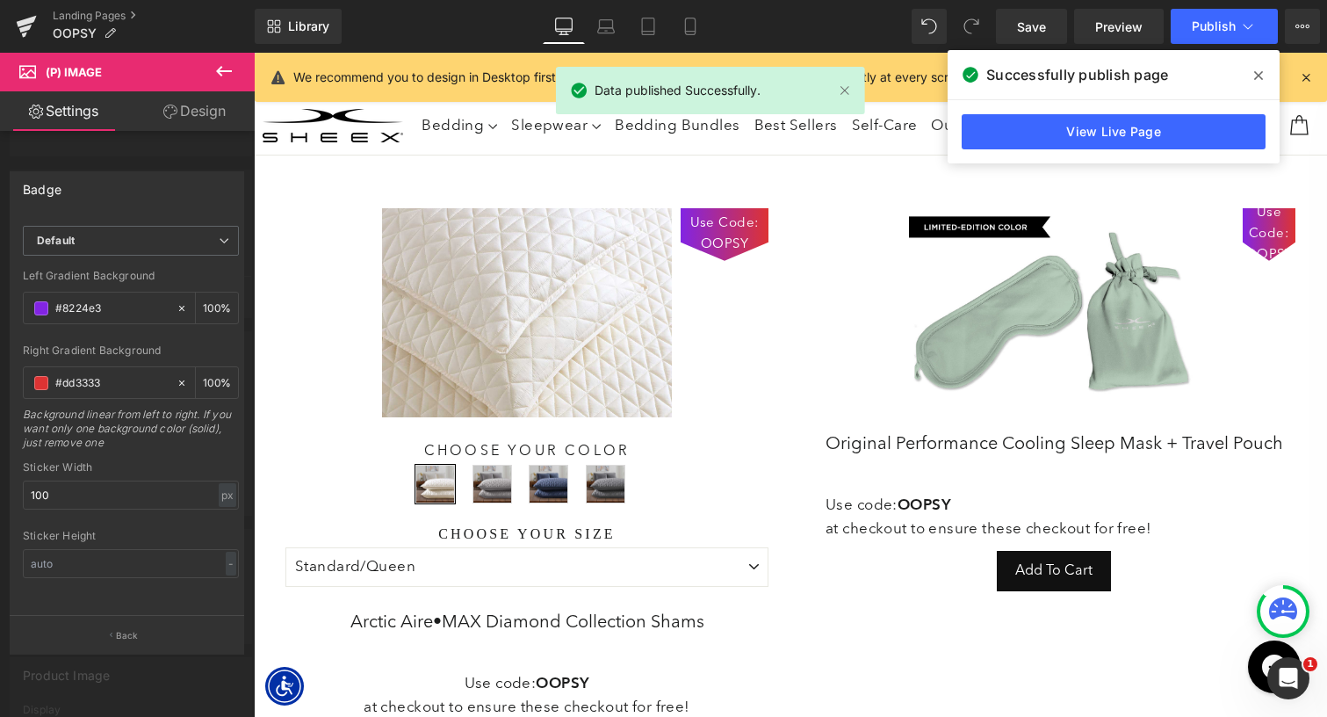
click at [1256, 78] on icon at bounding box center [1258, 75] width 9 height 9
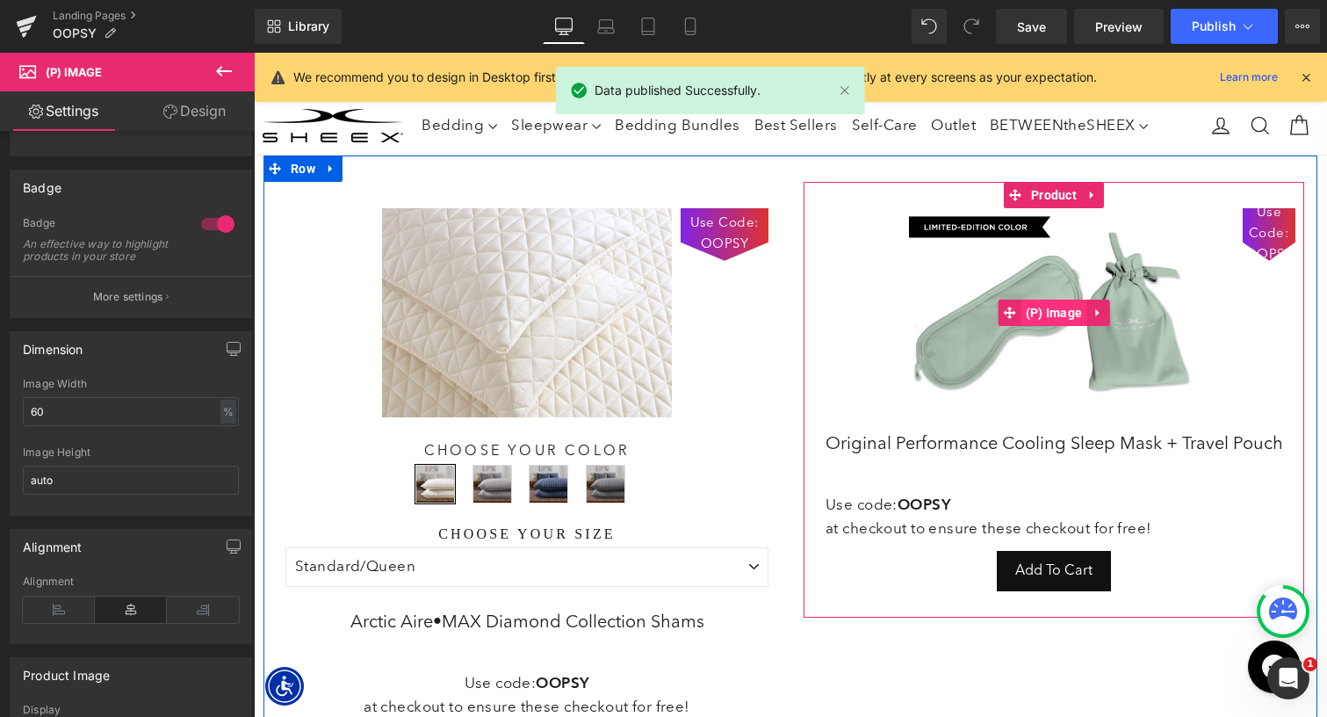
click at [1060, 312] on span "(P) Image" at bounding box center [1054, 312] width 66 height 26
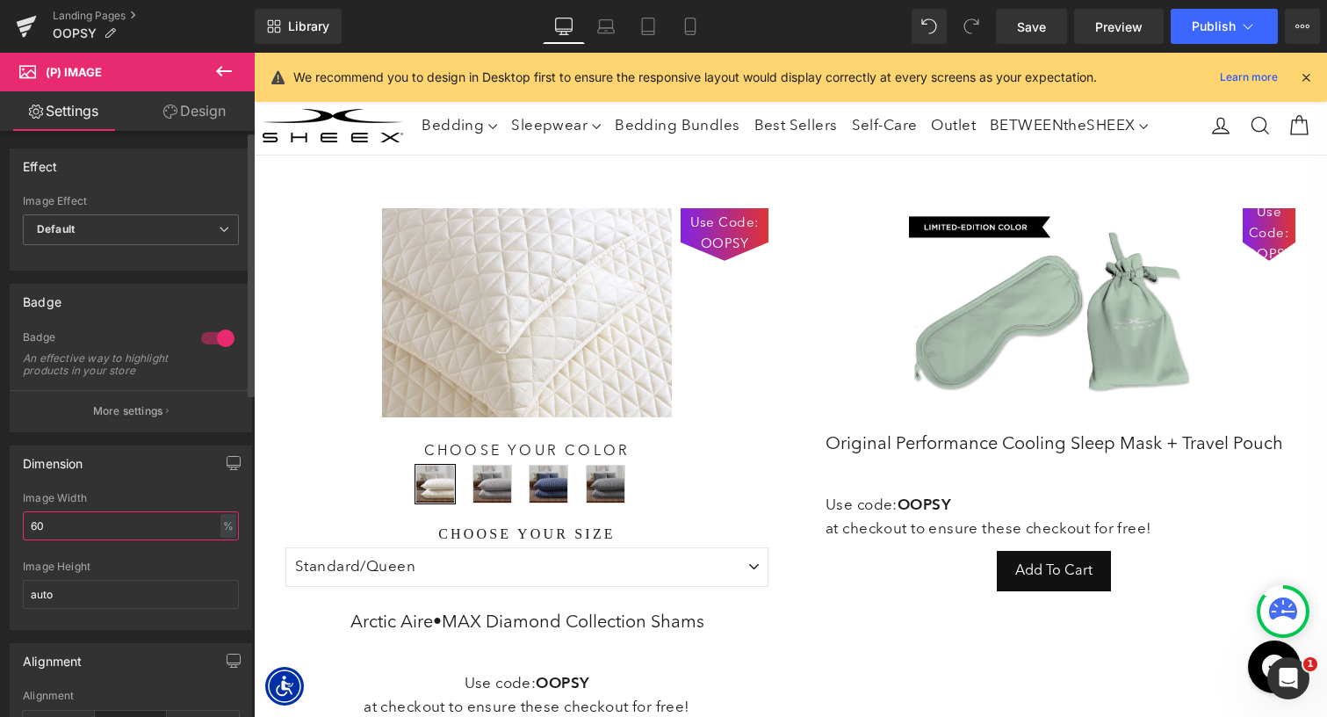
click at [74, 540] on input "60" at bounding box center [131, 525] width 216 height 29
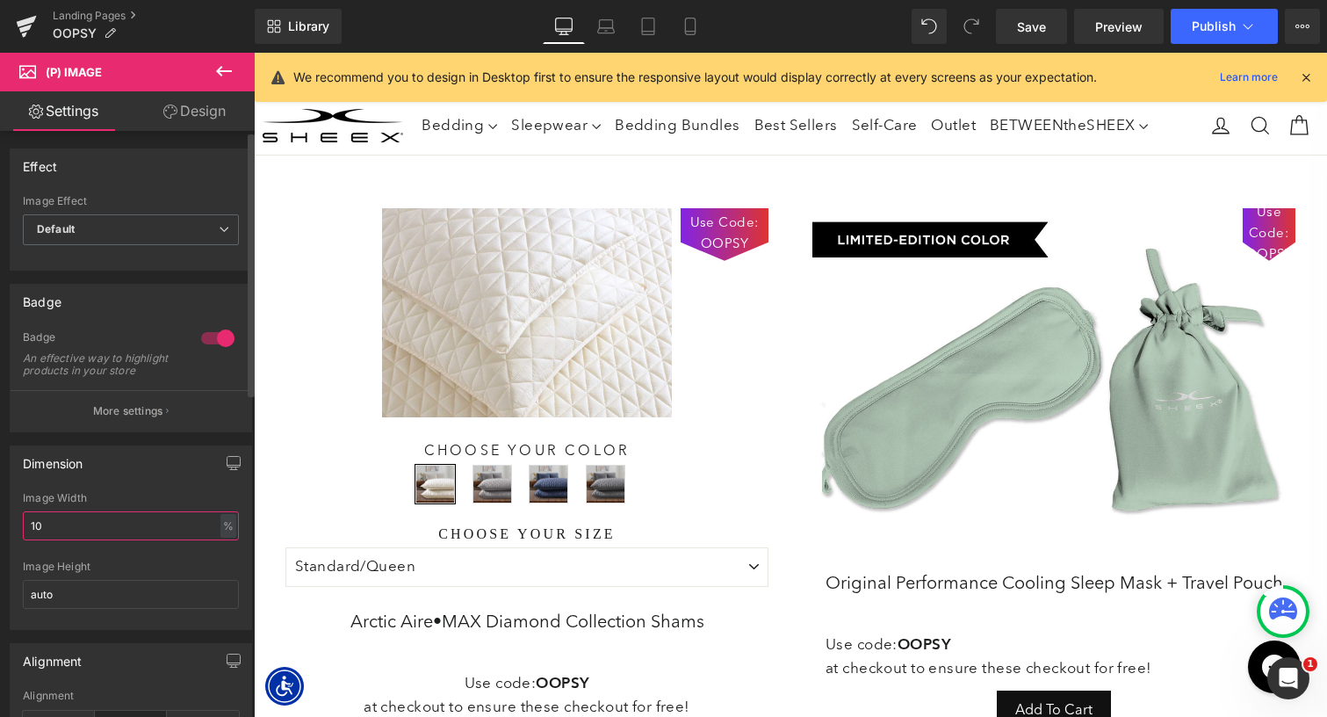
type input "1"
click at [933, 22] on icon at bounding box center [929, 26] width 16 height 16
type input "60"
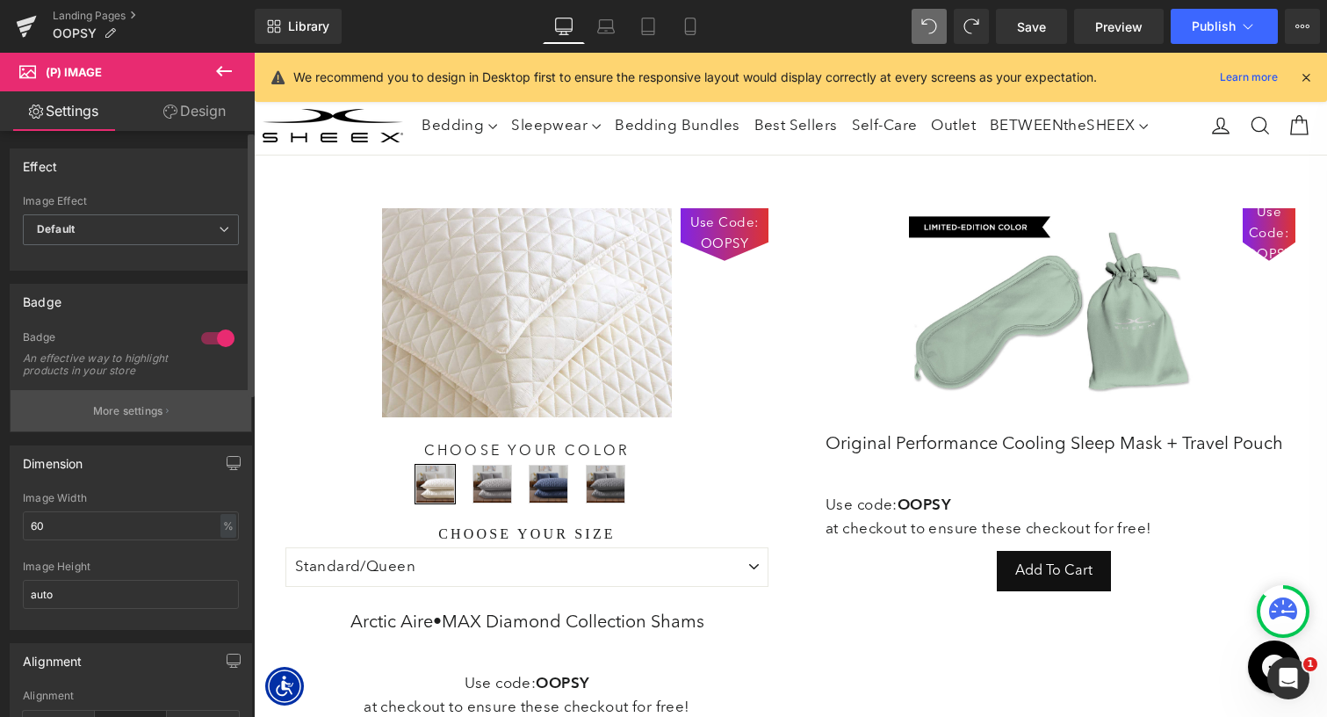
click at [108, 431] on button "More settings" at bounding box center [131, 410] width 241 height 41
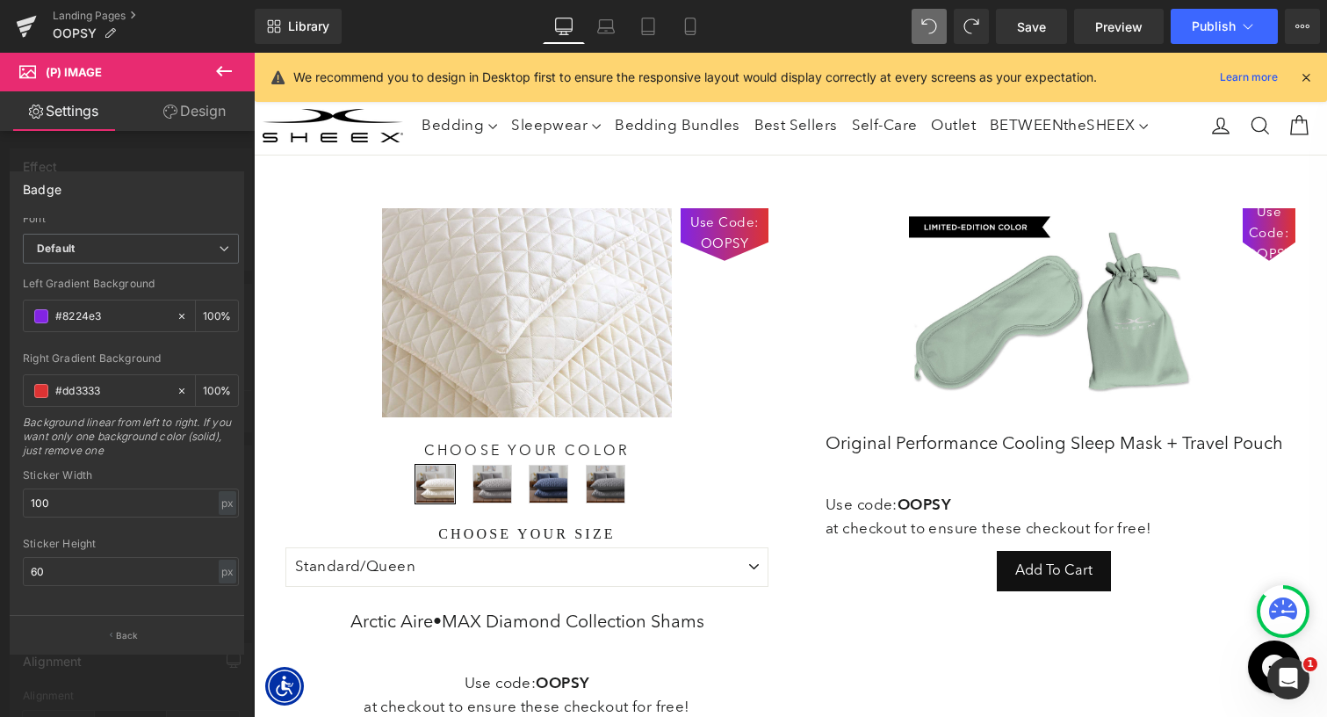
scroll to position [821, 0]
click at [99, 480] on input "100" at bounding box center [131, 494] width 216 height 29
type input "100"
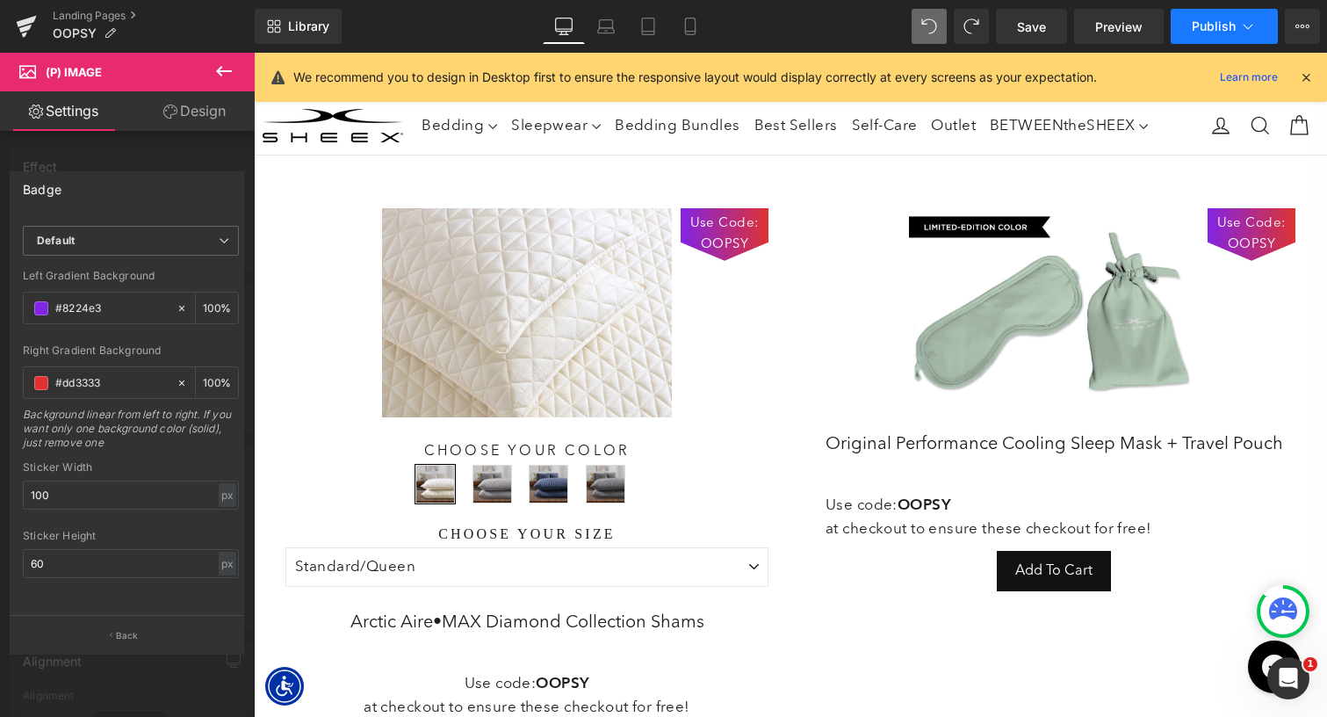
click at [1205, 33] on button "Publish" at bounding box center [1224, 26] width 107 height 35
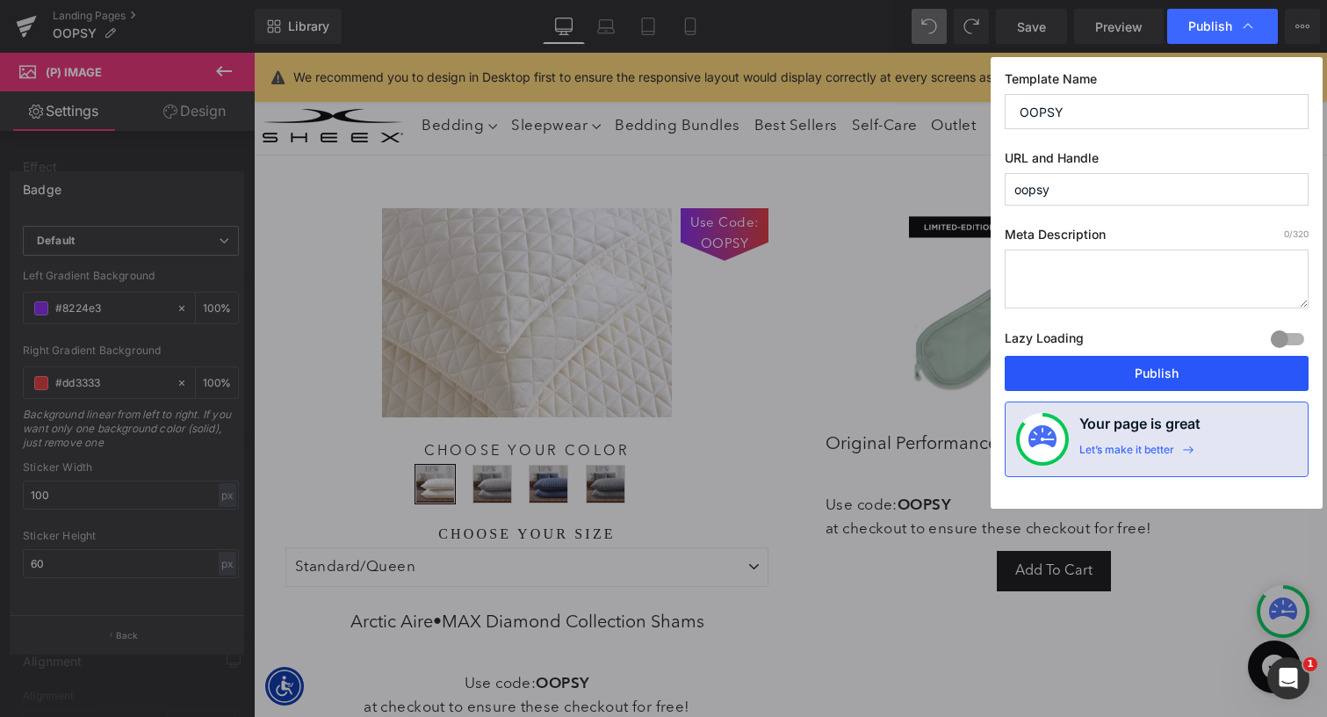
click at [1109, 366] on button "Publish" at bounding box center [1157, 373] width 304 height 35
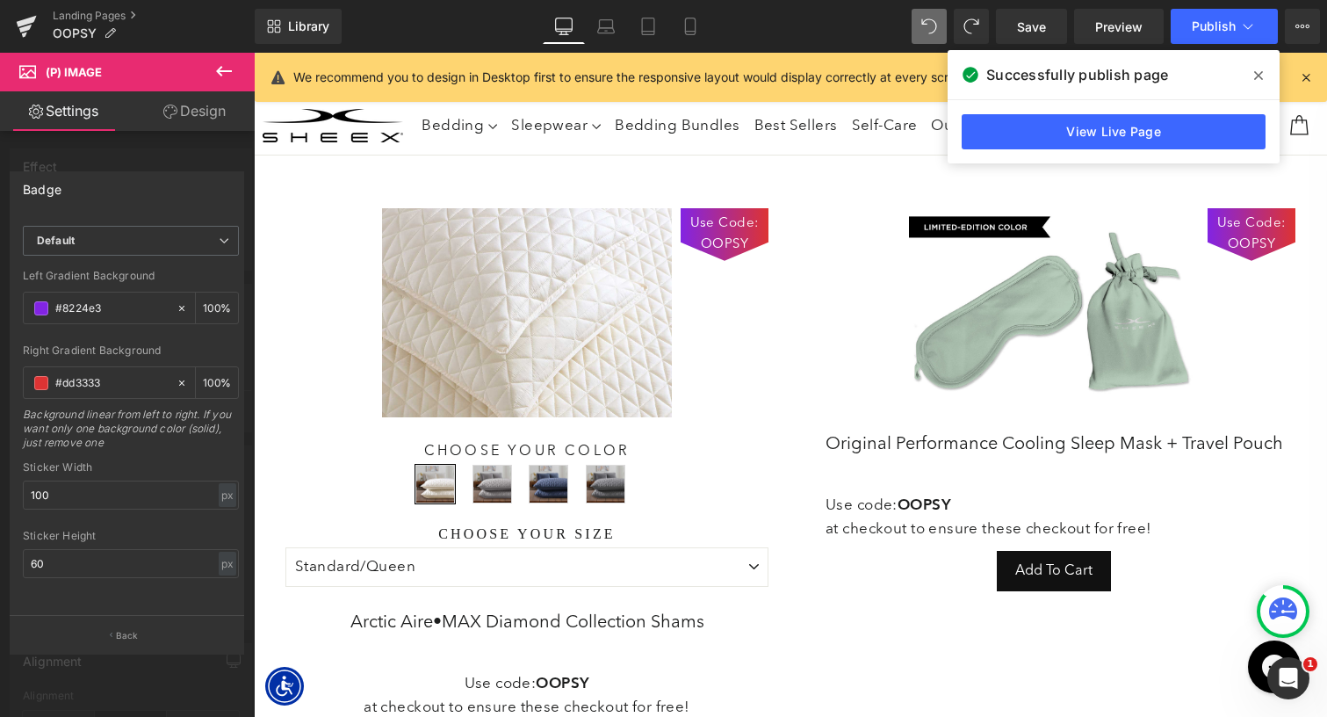
click at [1255, 81] on icon at bounding box center [1258, 75] width 9 height 14
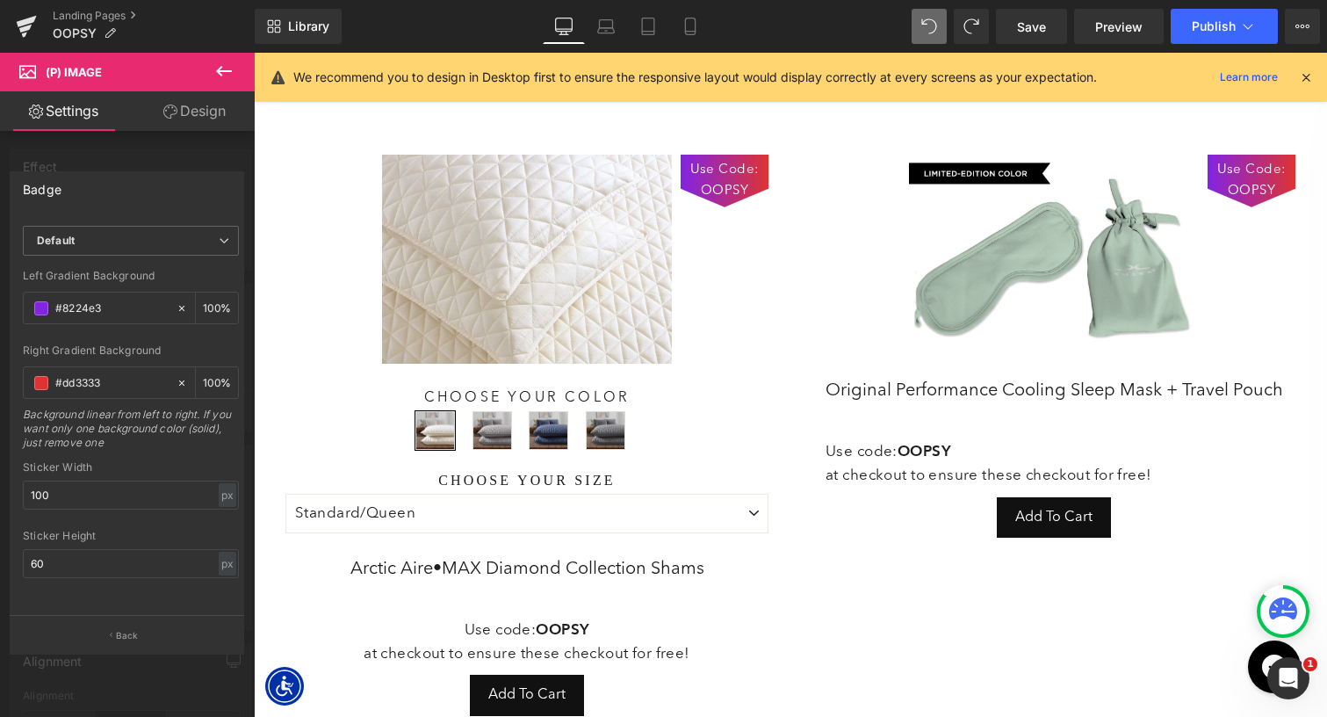
scroll to position [63, 0]
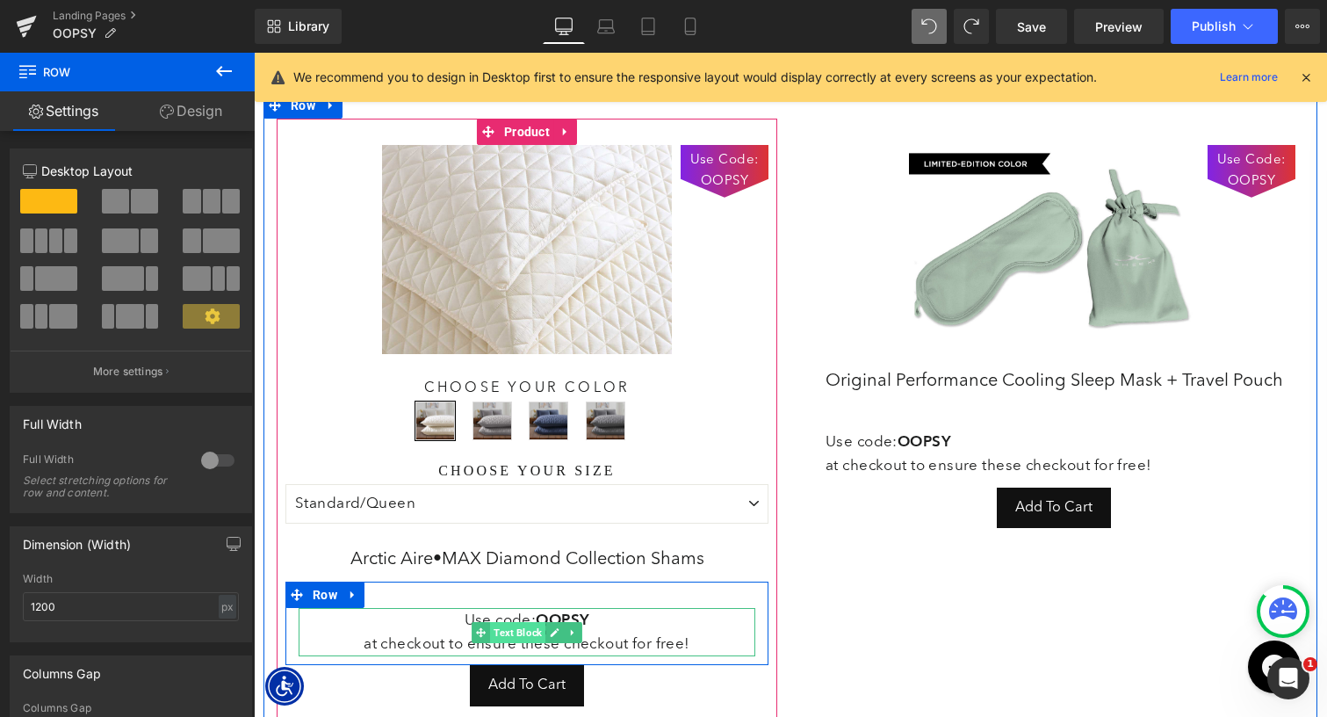
click at [523, 629] on span "Text Block" at bounding box center [517, 632] width 55 height 21
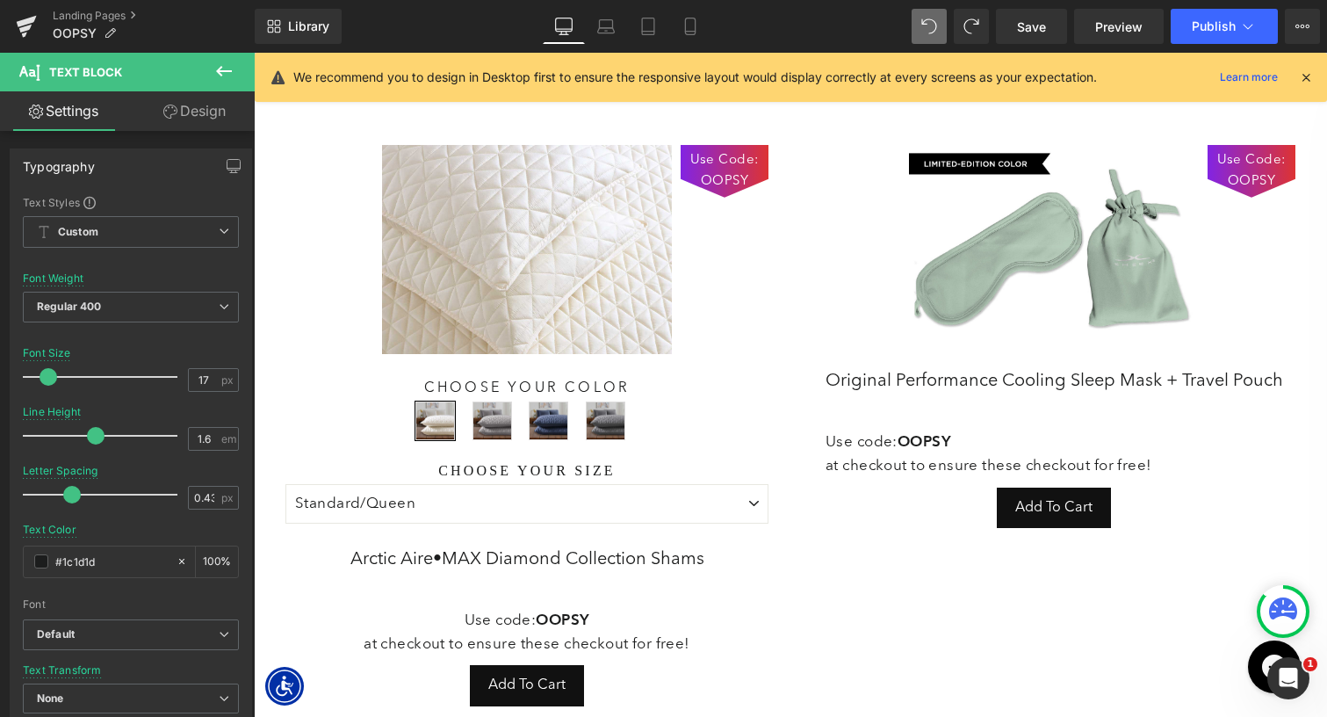
drag, startPoint x: 773, startPoint y: 548, endPoint x: 519, endPoint y: 495, distance: 259.2
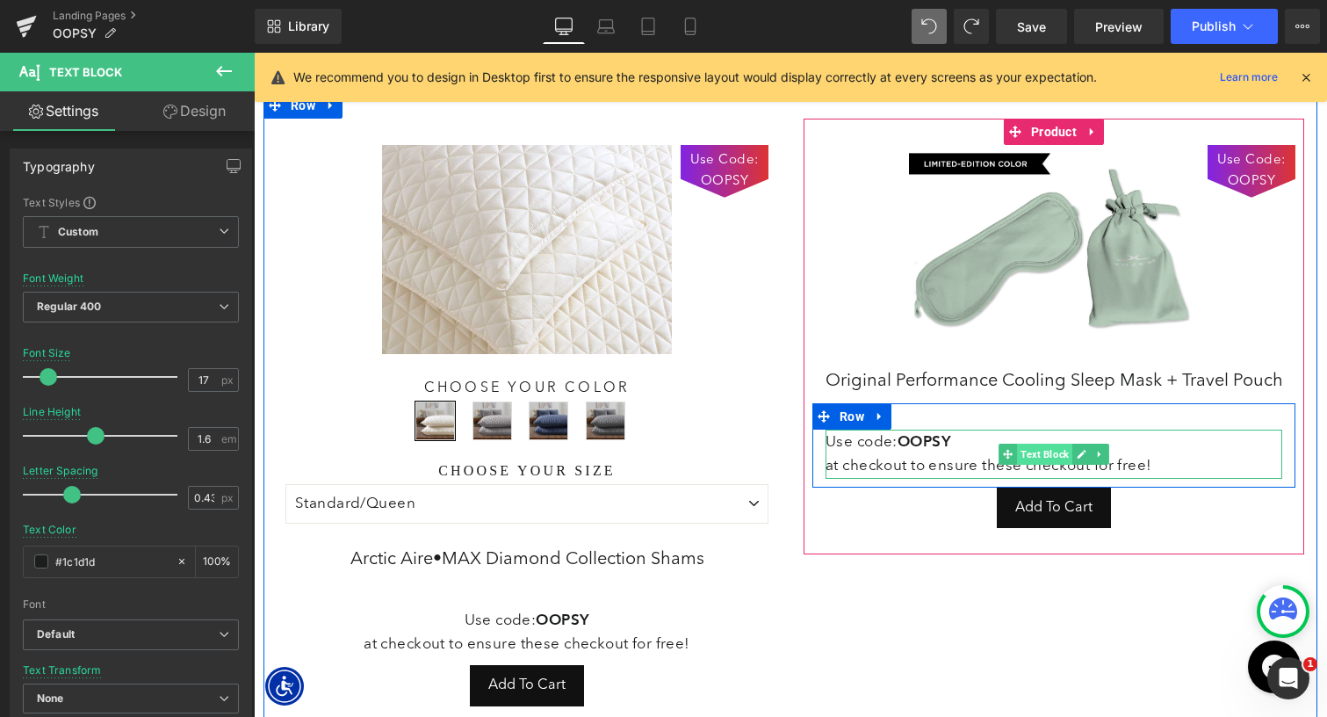
click at [1035, 457] on span "Text Block" at bounding box center [1044, 453] width 55 height 21
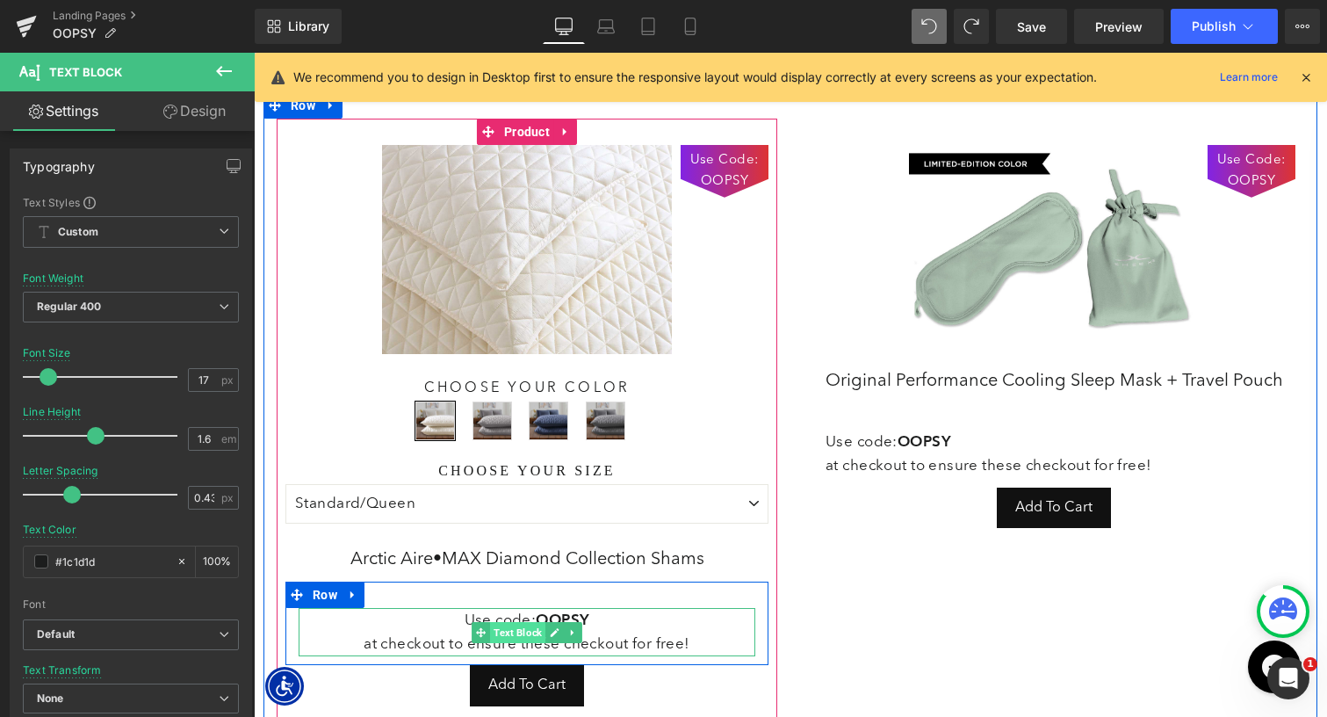
click at [526, 638] on span "Text Block" at bounding box center [517, 632] width 55 height 21
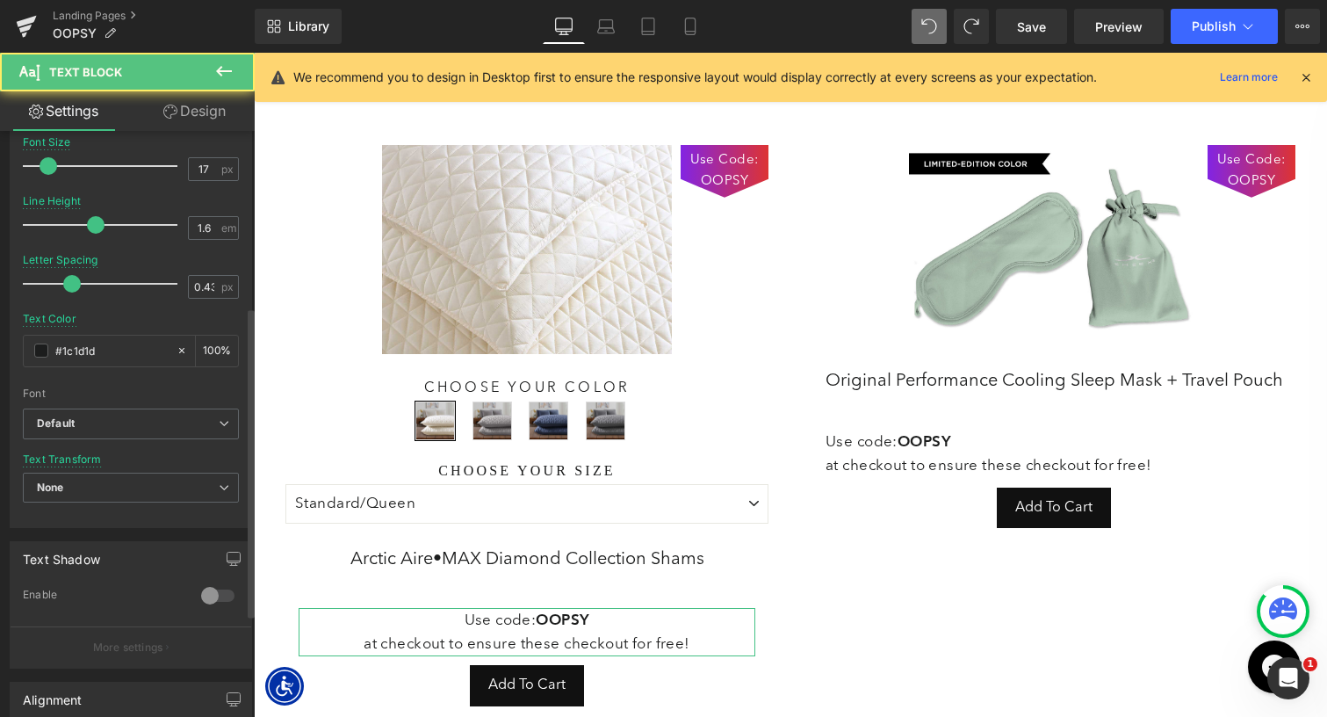
scroll to position [526, 0]
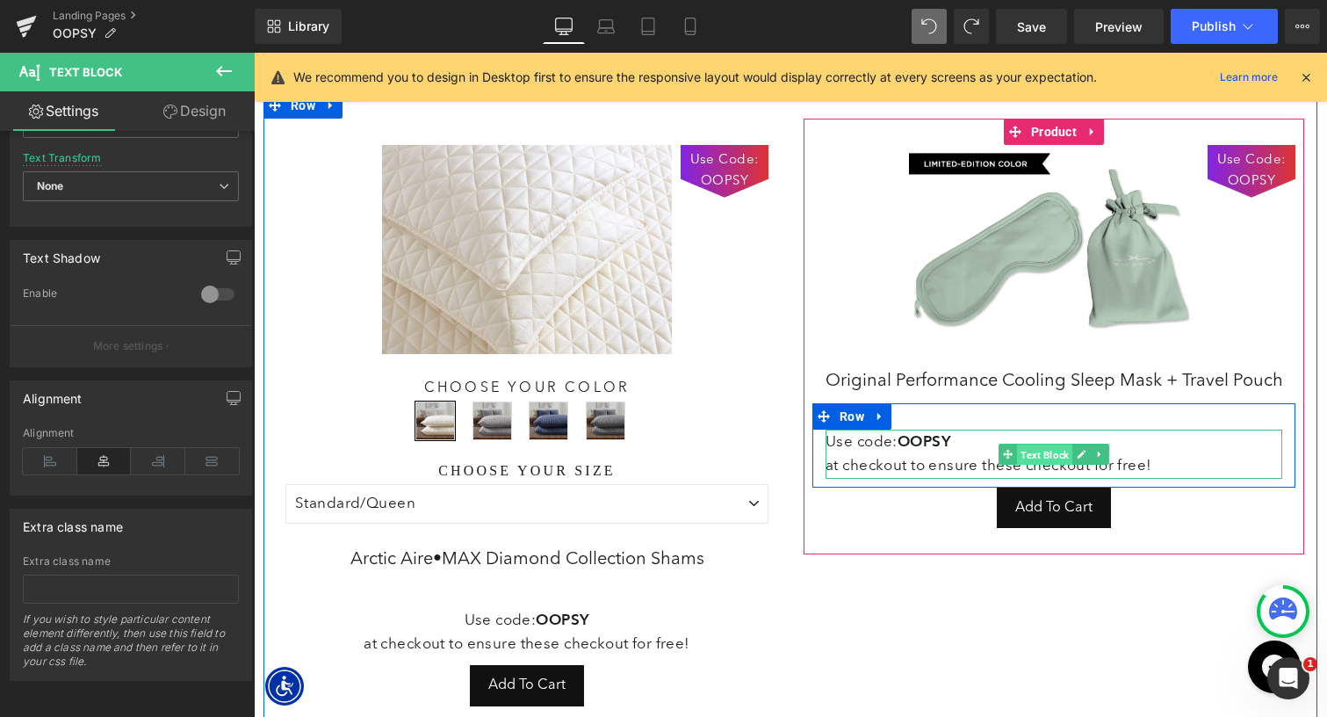
click at [1029, 451] on span "Text Block" at bounding box center [1044, 454] width 55 height 21
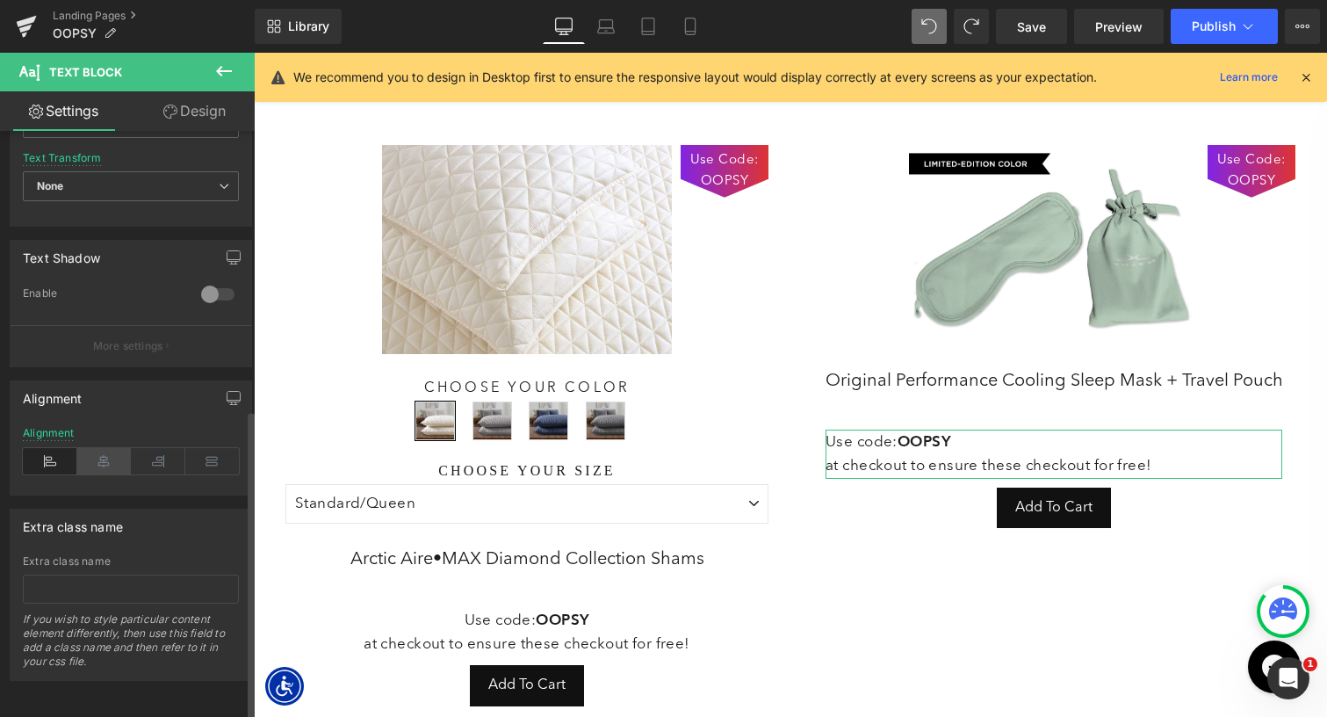
click at [96, 453] on icon at bounding box center [104, 461] width 54 height 26
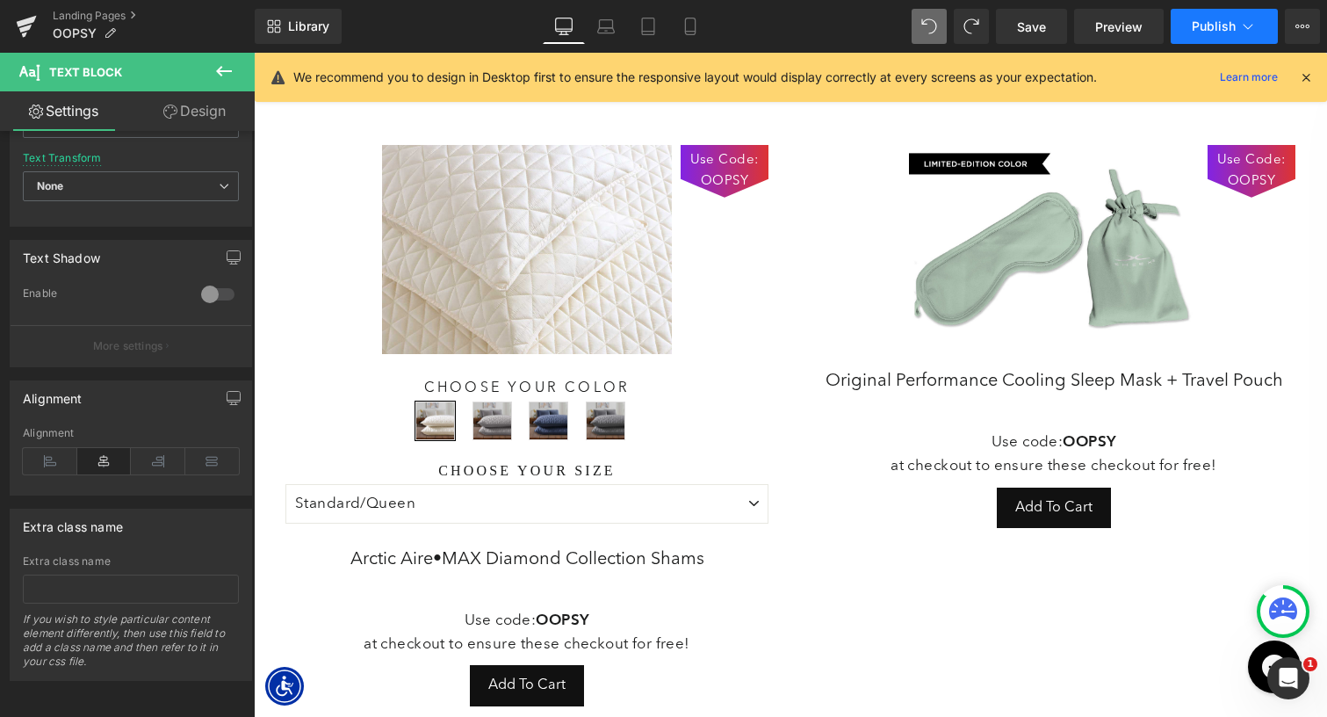
click at [1211, 32] on span "Publish" at bounding box center [1214, 26] width 44 height 14
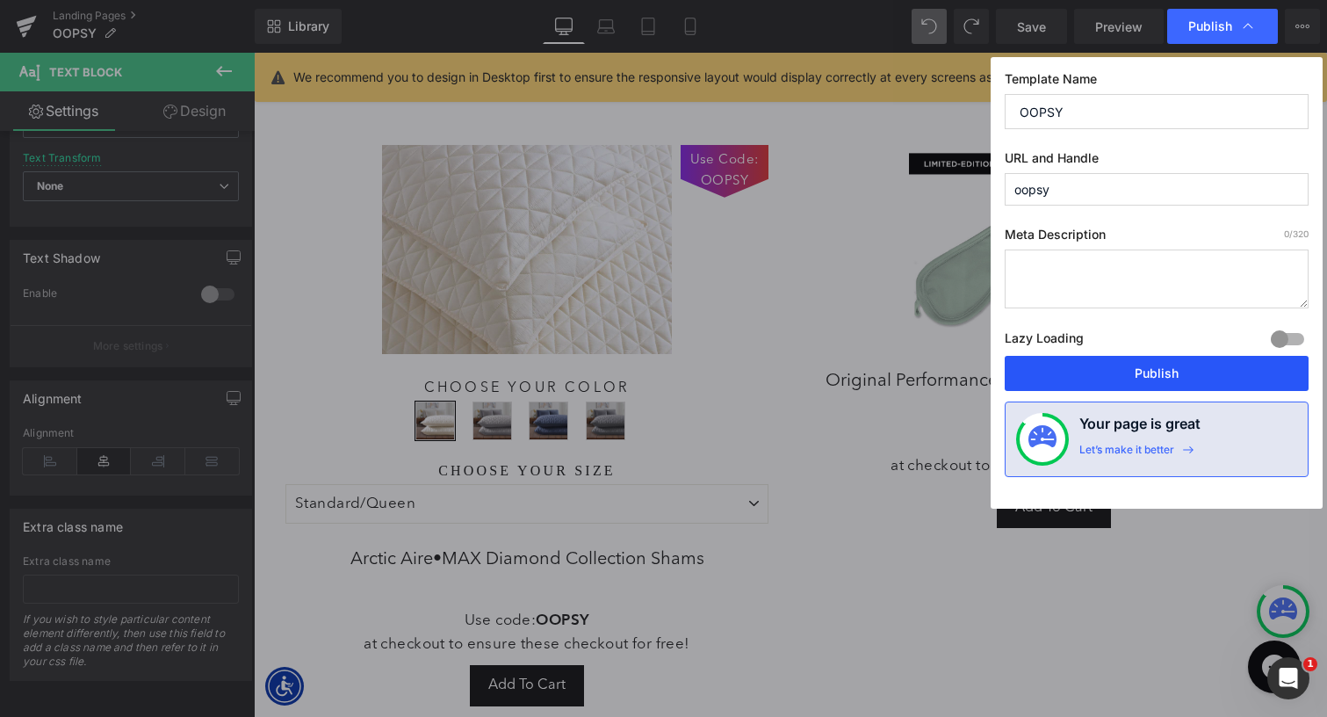
click at [1144, 373] on button "Publish" at bounding box center [1157, 373] width 304 height 35
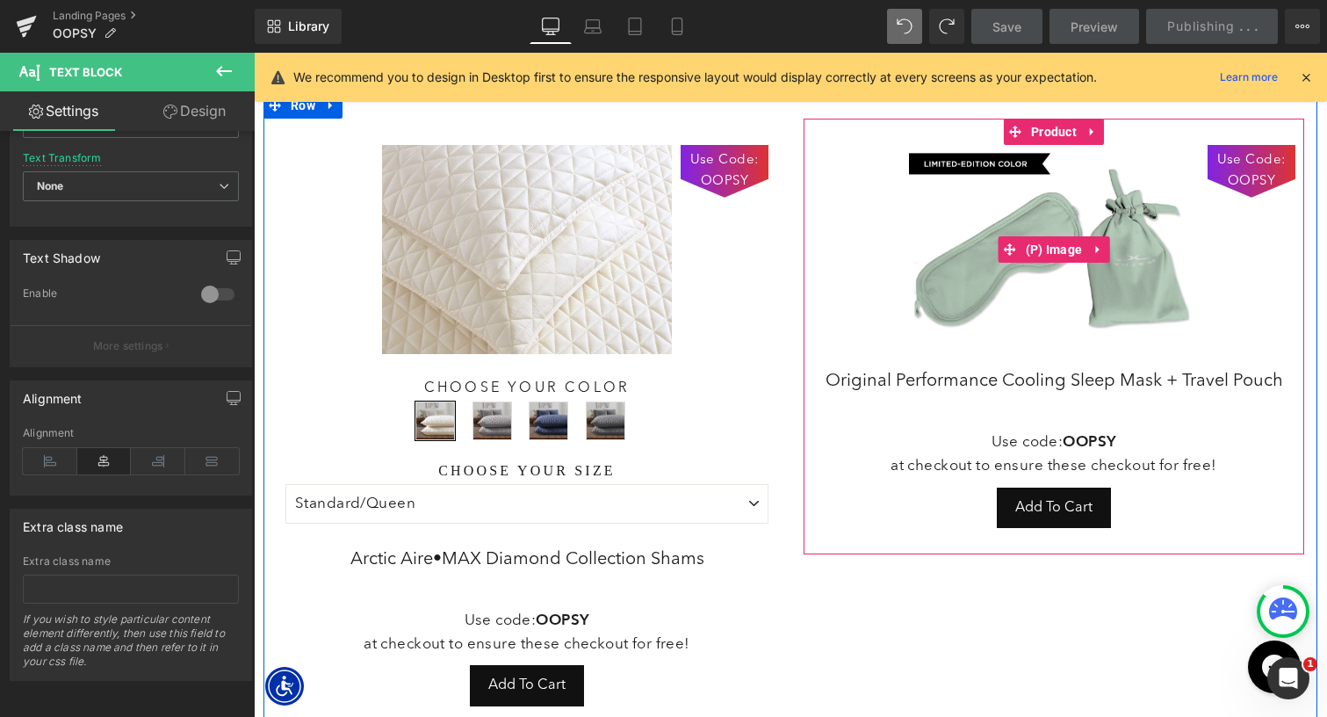
scroll to position [0, 0]
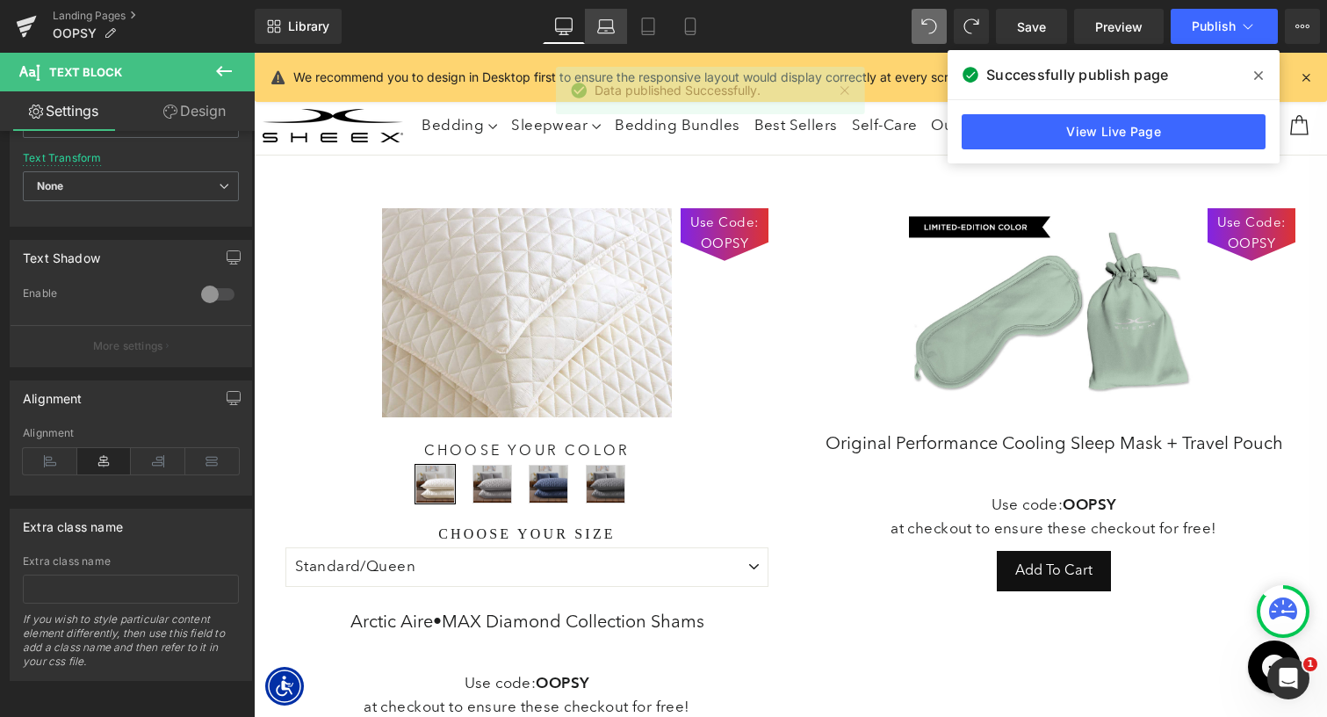
click at [602, 33] on icon at bounding box center [606, 27] width 18 height 18
type input "15"
type input "100"
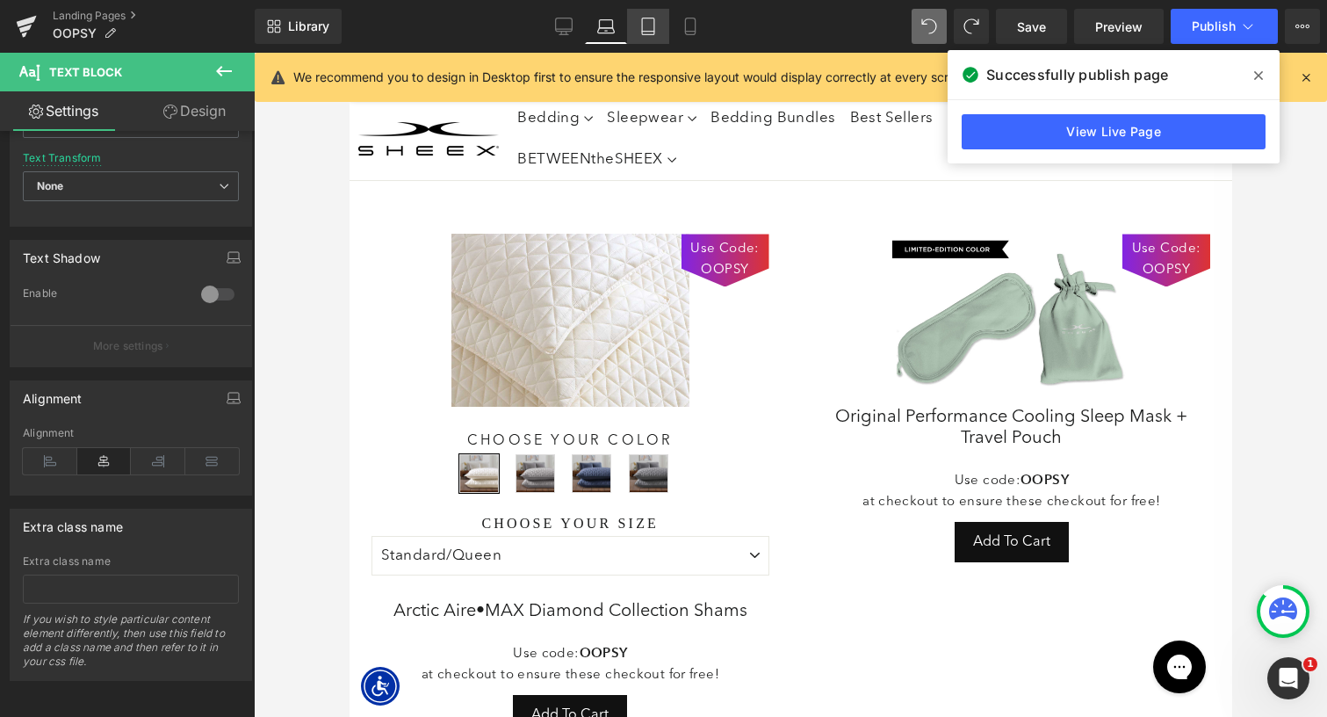
click at [650, 32] on icon at bounding box center [648, 27] width 18 height 18
type input "17"
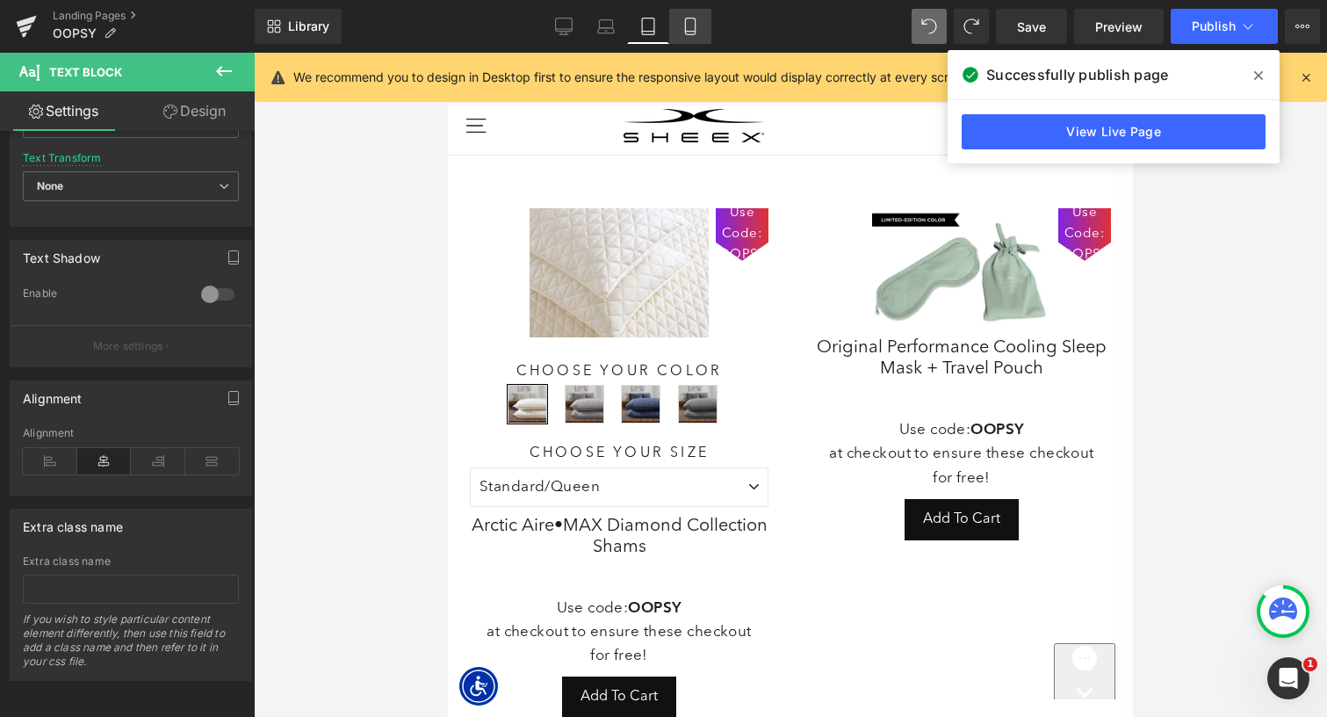
click at [693, 38] on link "Mobile" at bounding box center [690, 26] width 42 height 35
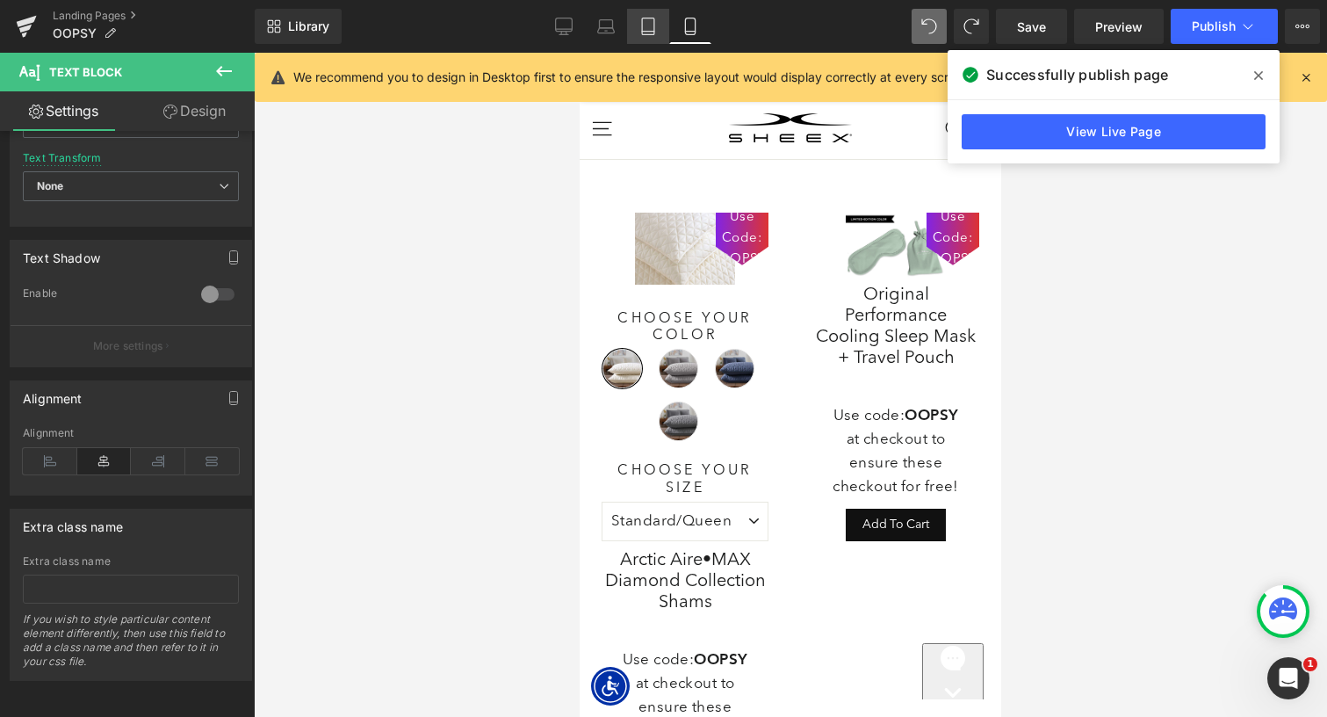
click at [659, 36] on link "Tablet" at bounding box center [648, 26] width 42 height 35
type input "100"
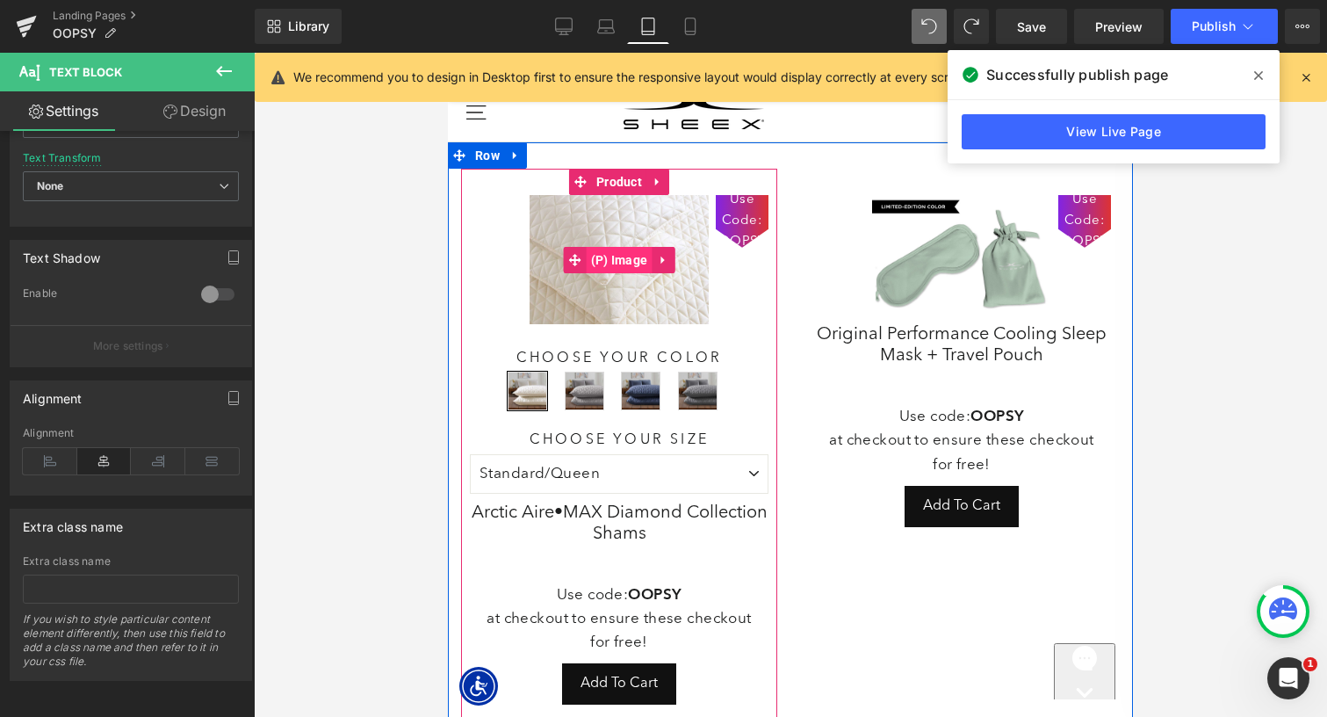
click at [630, 259] on span "(P) Image" at bounding box center [620, 260] width 66 height 26
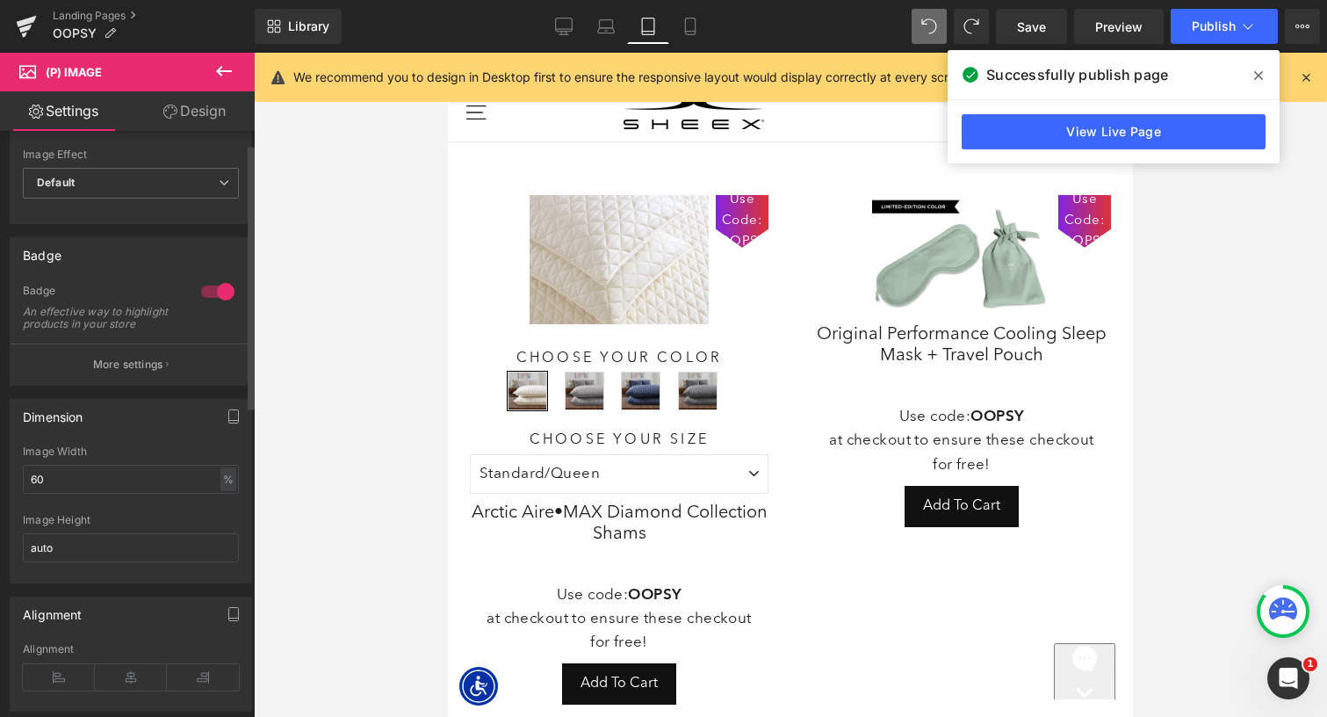
scroll to position [50, 0]
click at [111, 357] on button "More settings" at bounding box center [131, 360] width 241 height 41
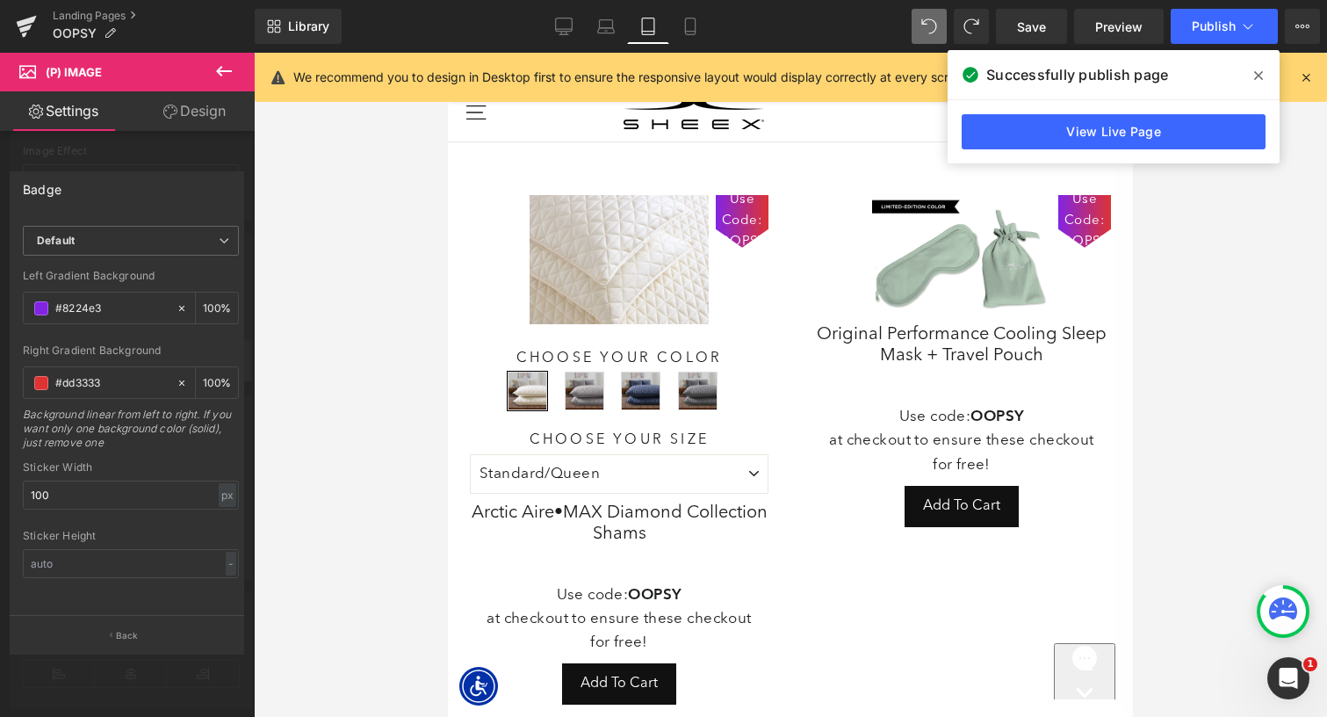
scroll to position [821, 0]
click at [86, 481] on input "100" at bounding box center [131, 494] width 216 height 29
type input "100"
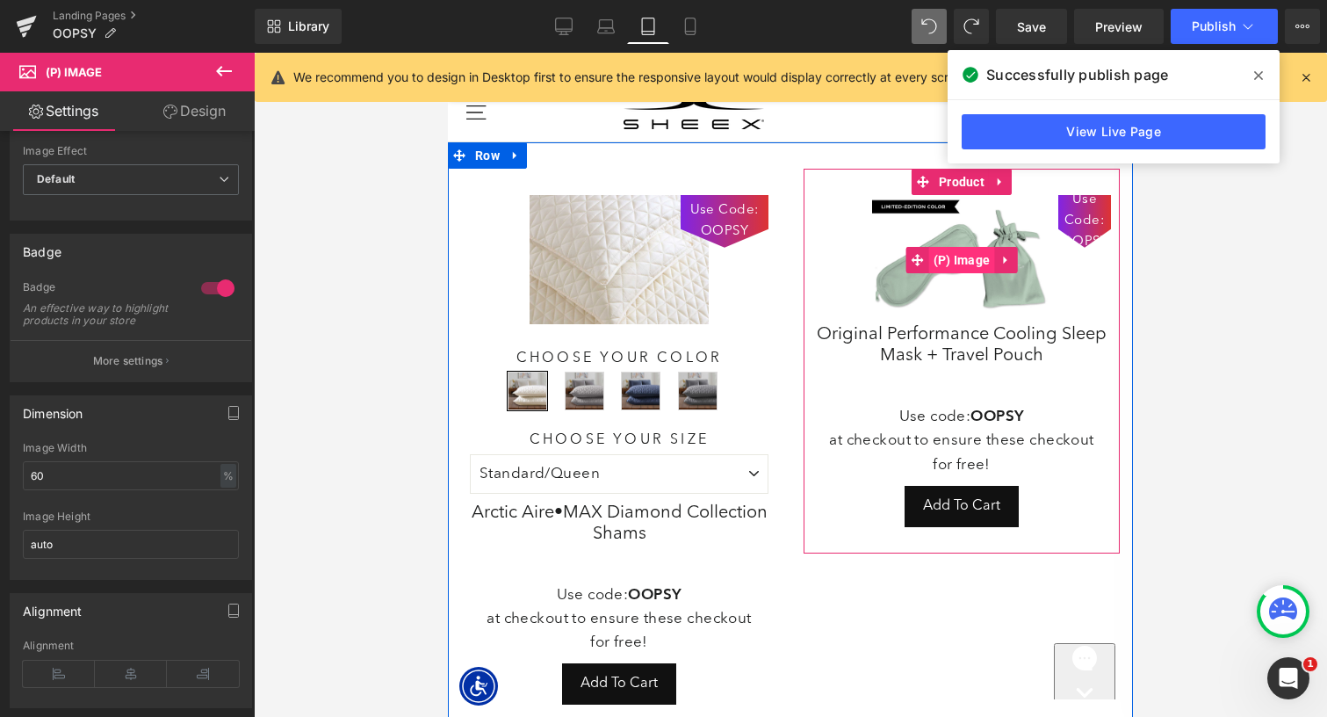
click at [977, 252] on span "(P) Image" at bounding box center [962, 260] width 66 height 26
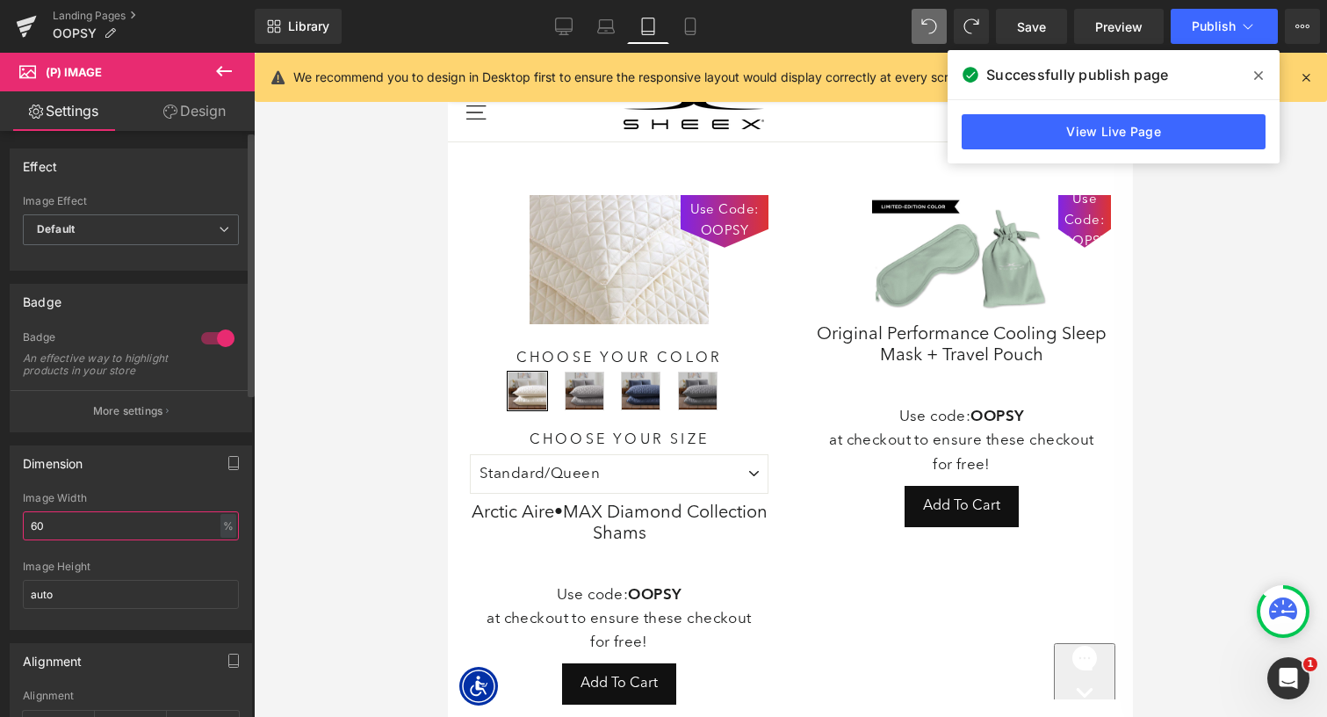
click at [104, 532] on input "60" at bounding box center [131, 525] width 216 height 29
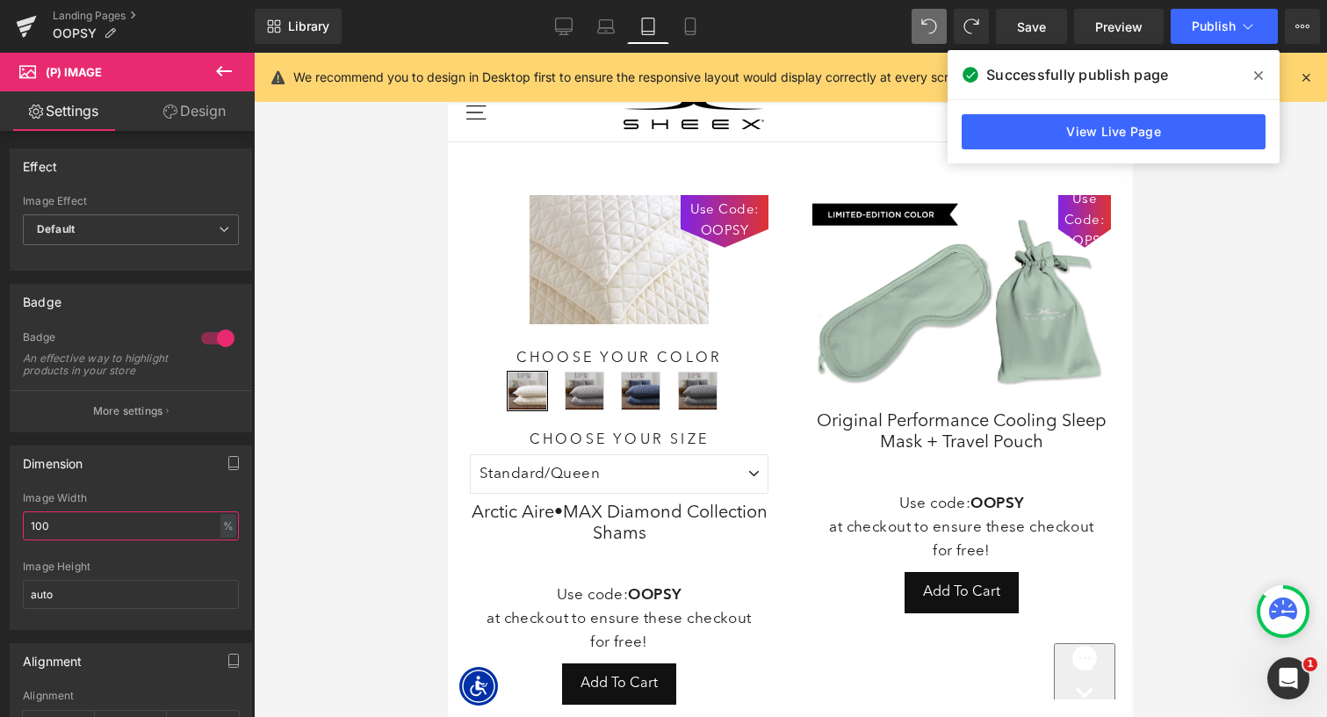
type input "100"
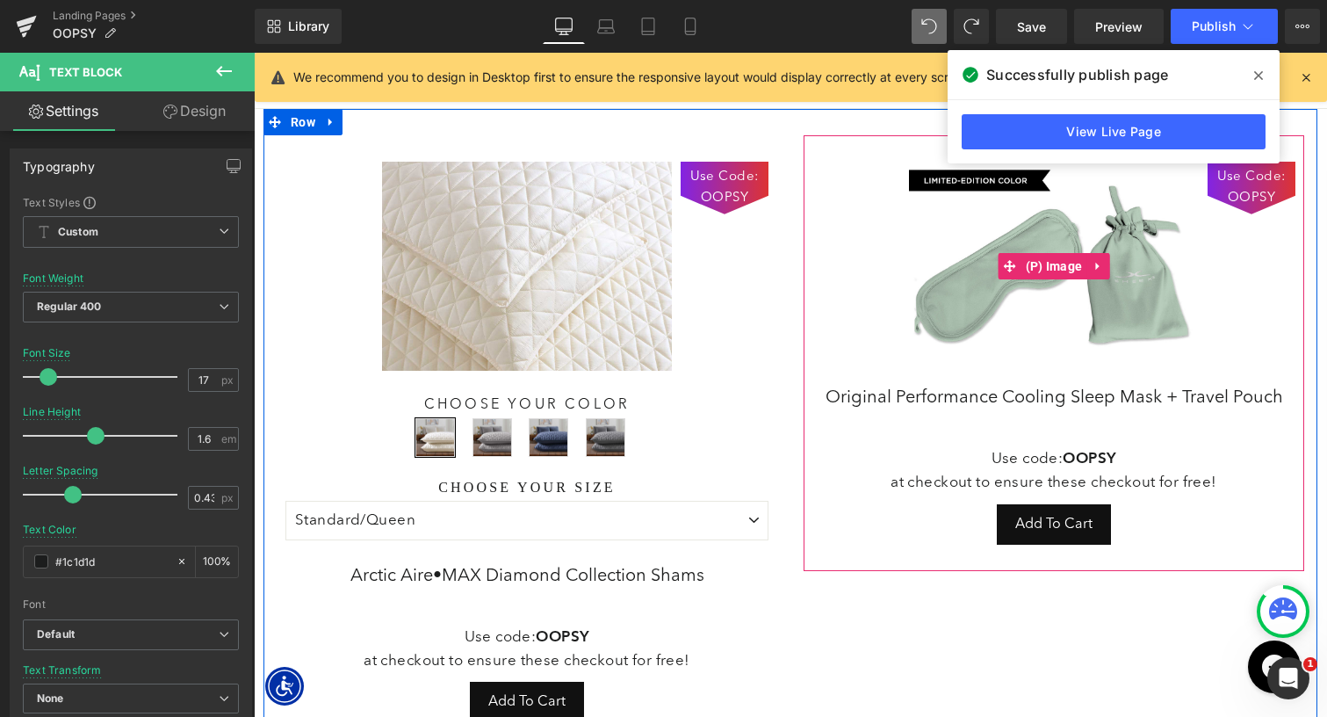
scroll to position [0, 0]
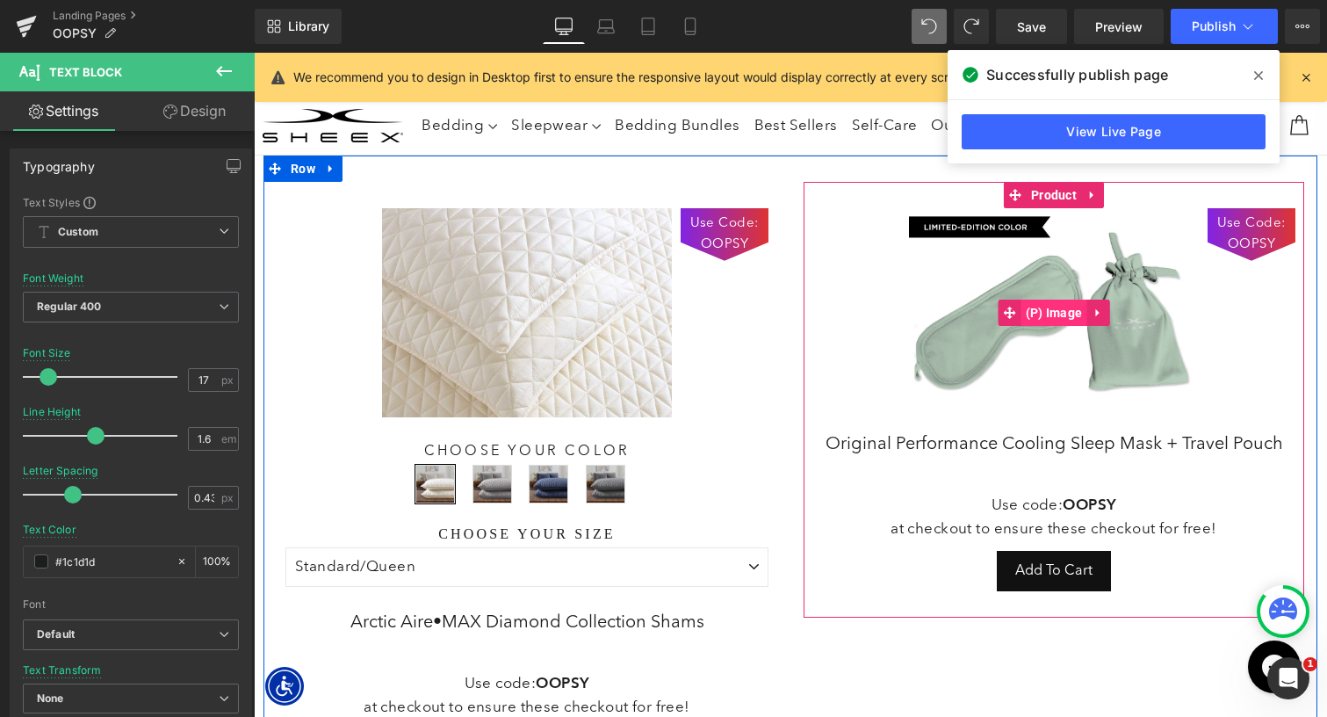
click at [1033, 308] on span "(P) Image" at bounding box center [1054, 312] width 66 height 26
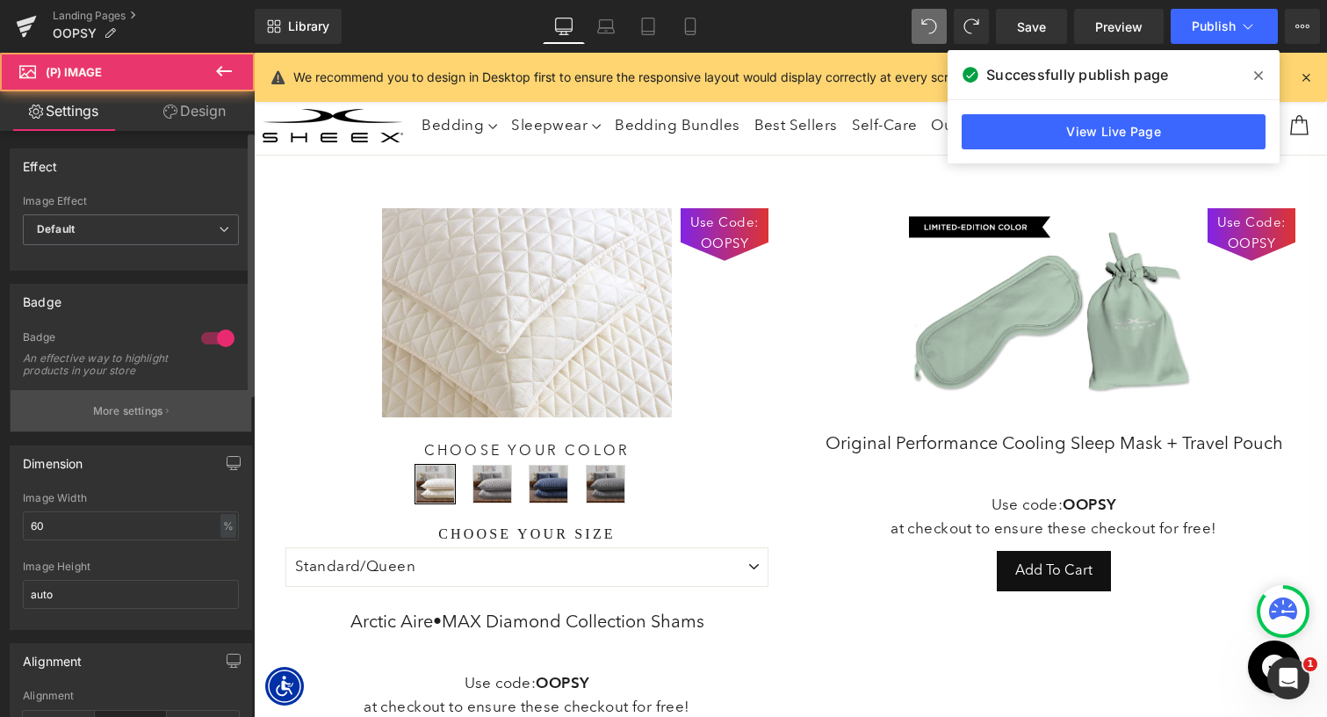
click at [117, 412] on button "More settings" at bounding box center [131, 410] width 241 height 41
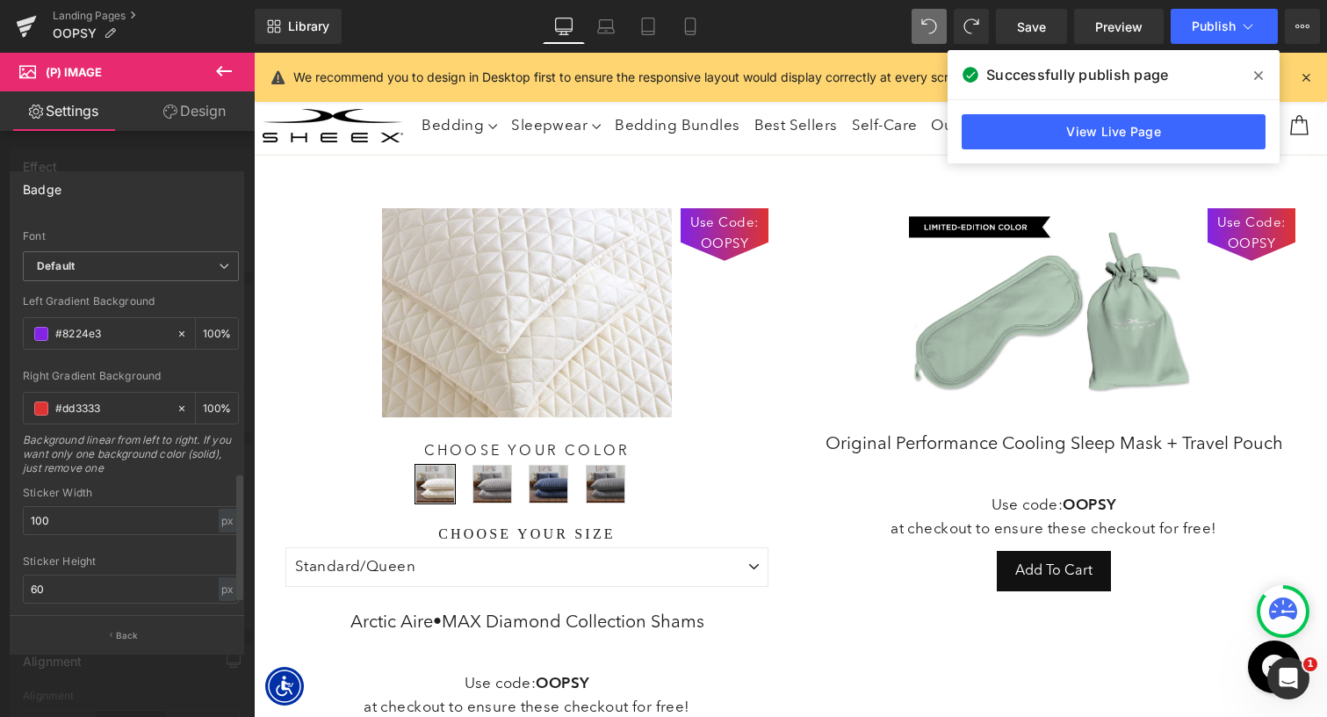
scroll to position [786, 0]
click at [89, 514] on input "100" at bounding box center [131, 516] width 216 height 29
type input "1"
click at [659, 36] on link "Tablet" at bounding box center [648, 26] width 42 height 35
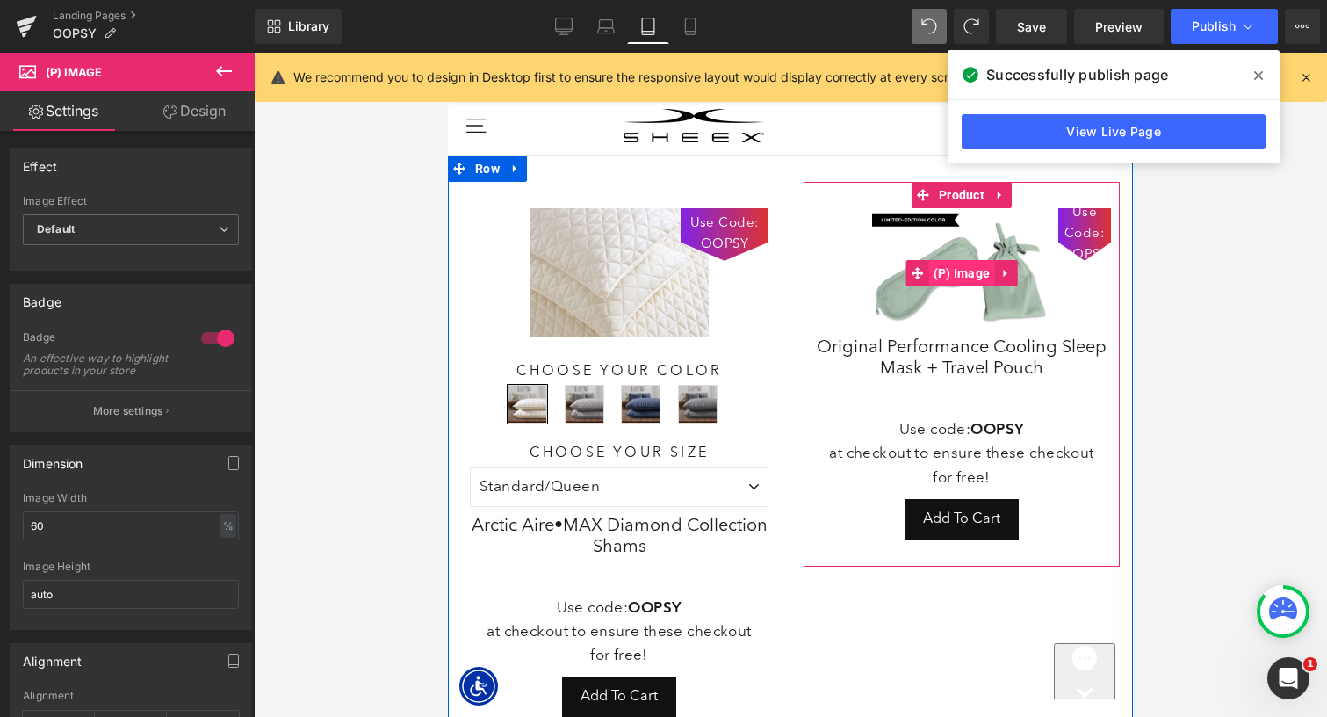
click at [971, 275] on span "(P) Image" at bounding box center [962, 273] width 66 height 26
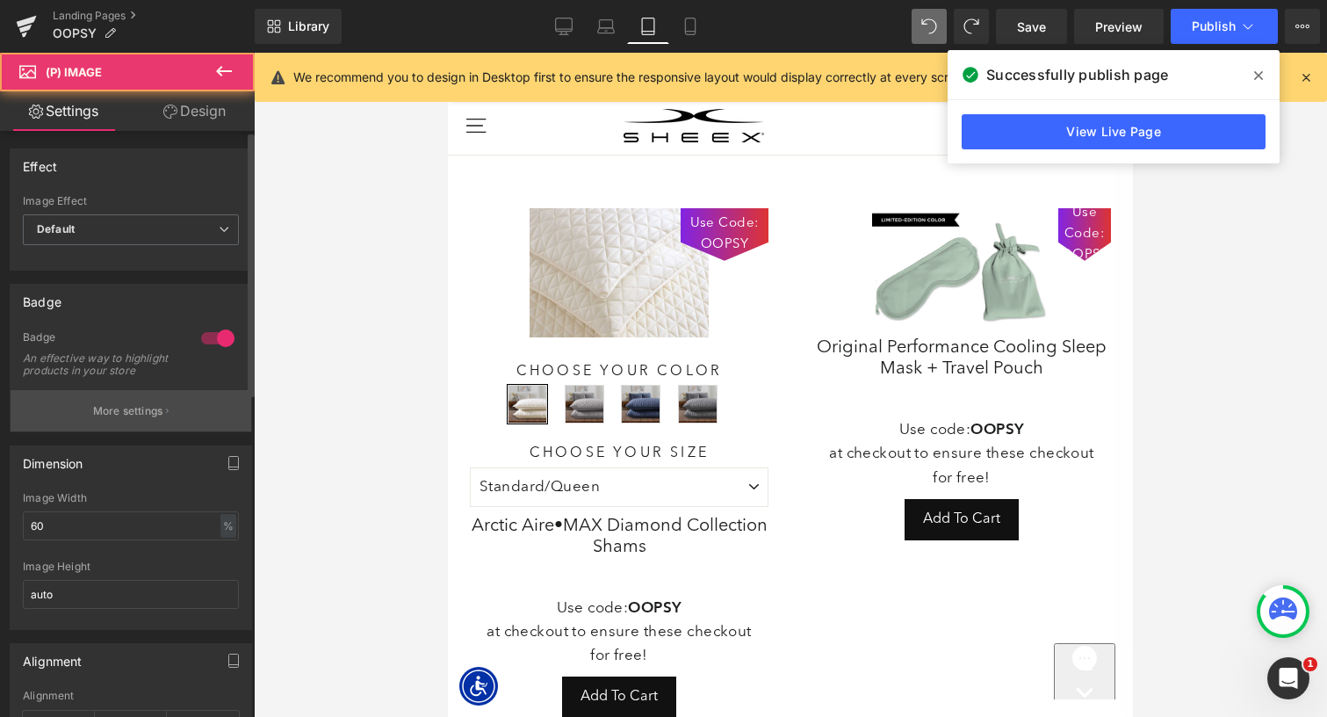
click at [125, 419] on p "More settings" at bounding box center [128, 411] width 70 height 16
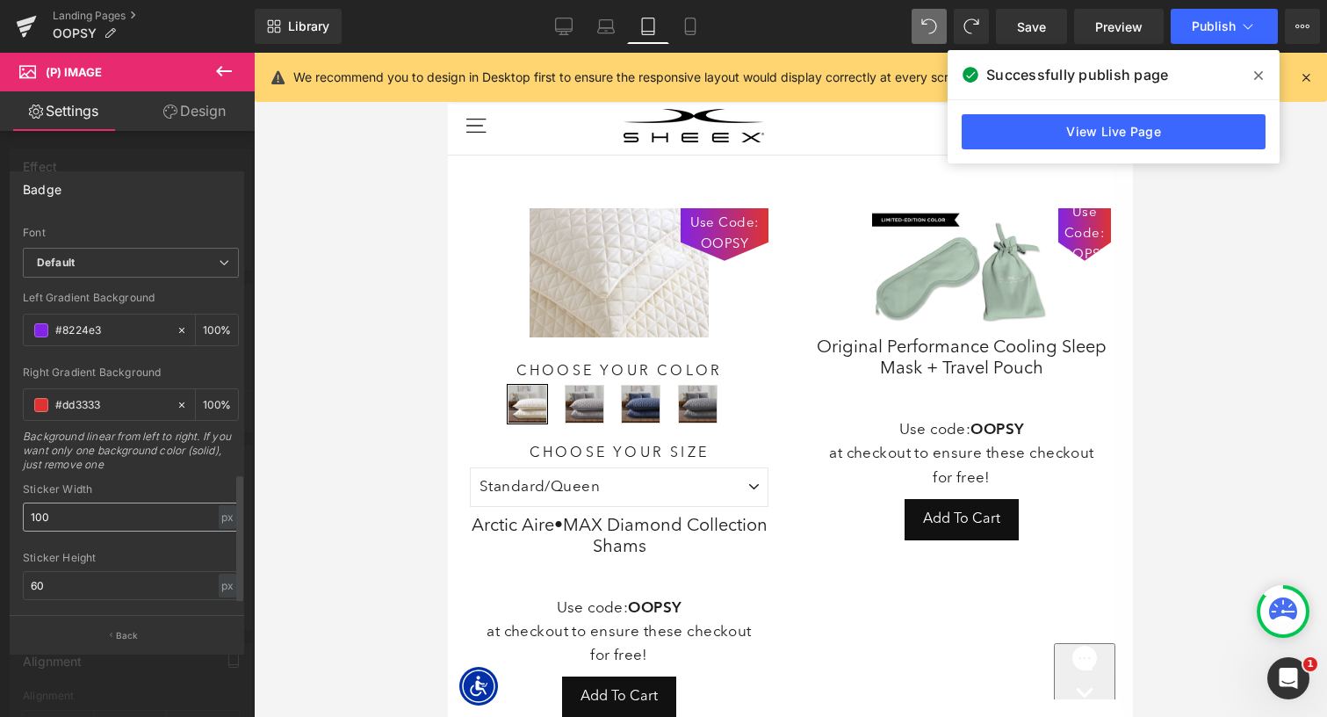
scroll to position [821, 0]
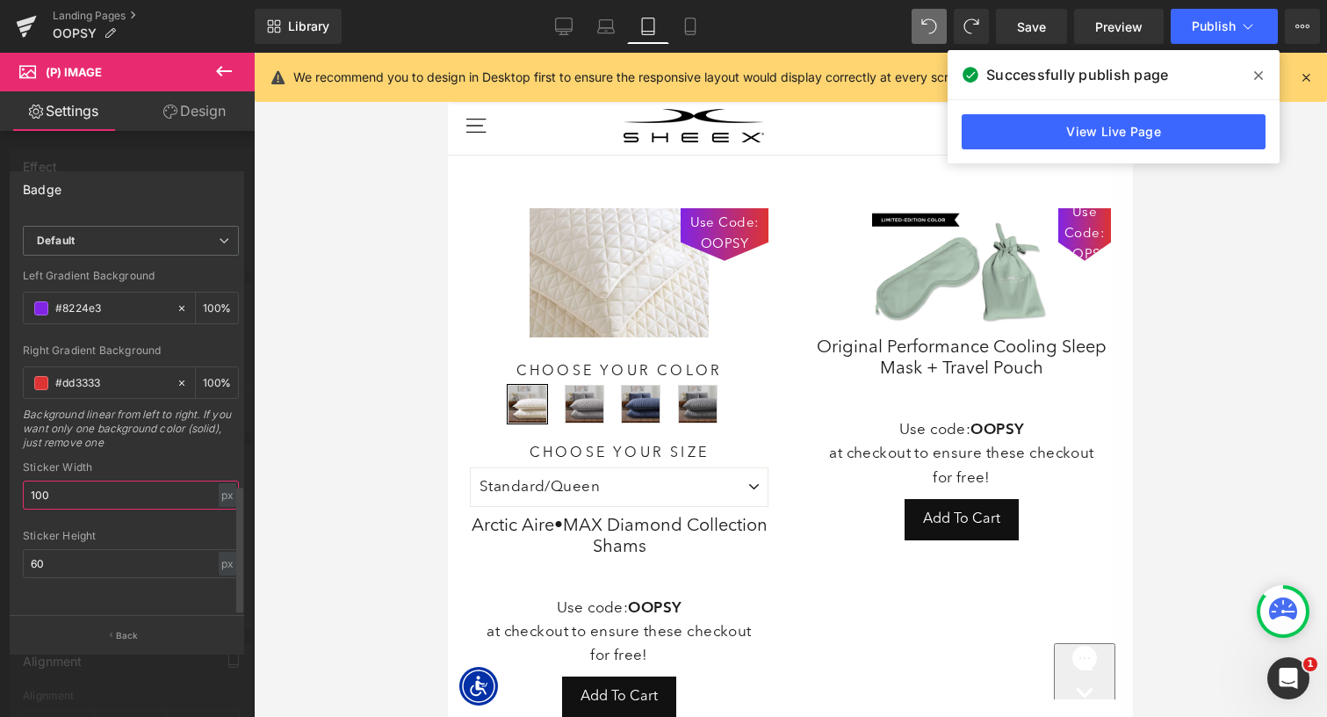
click at [95, 486] on input "100" at bounding box center [131, 494] width 216 height 29
type input "100"
click at [691, 30] on icon at bounding box center [690, 27] width 18 height 18
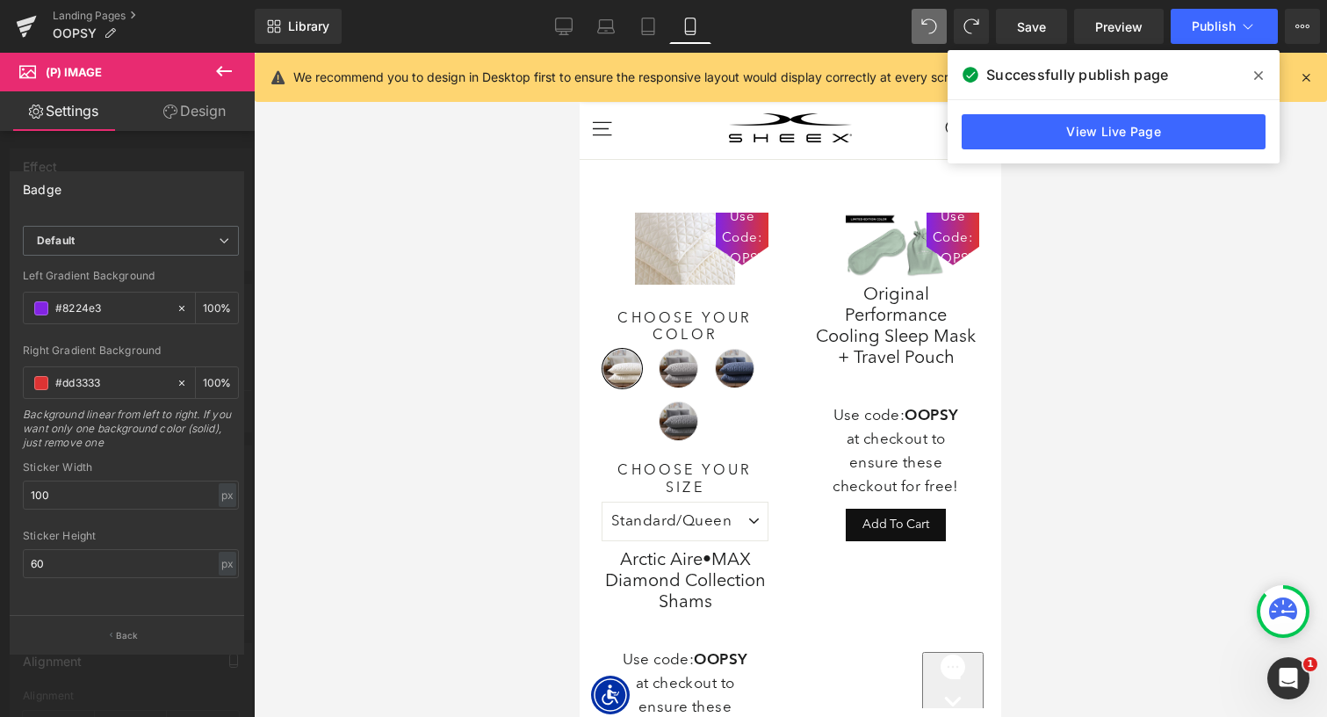
scroll to position [4, 0]
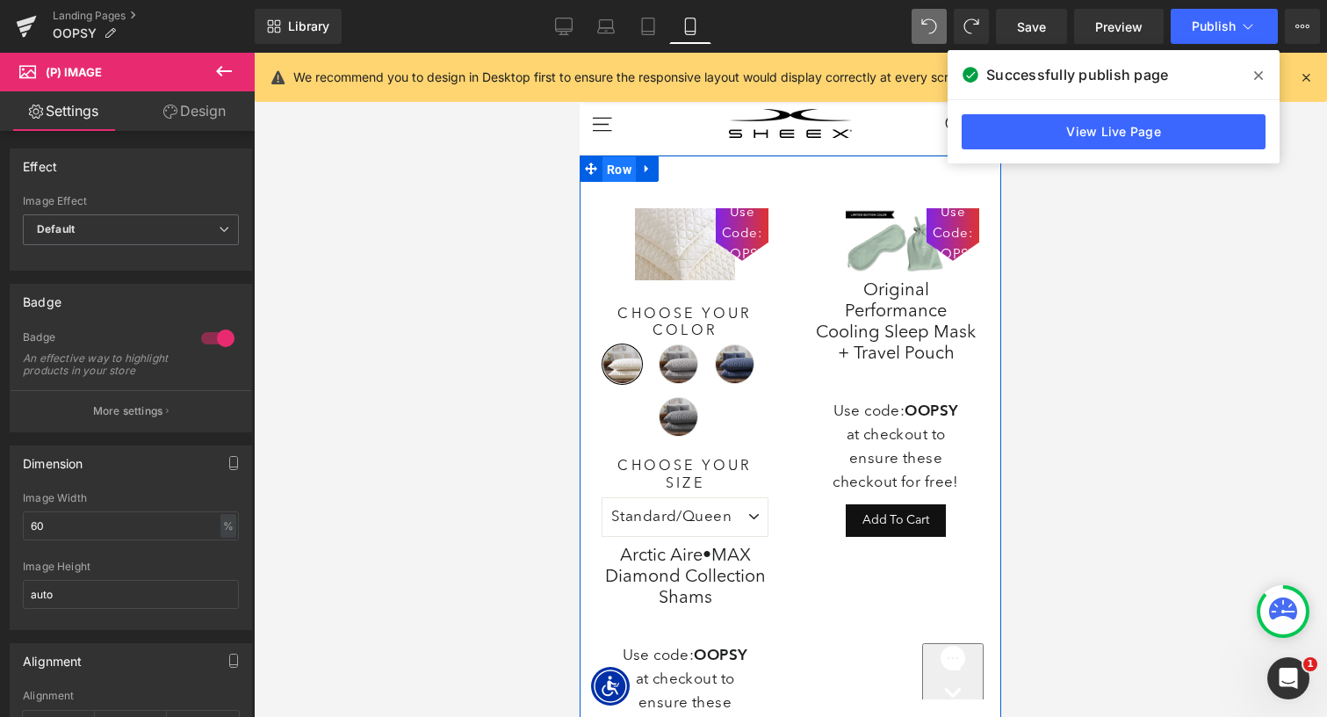
click at [623, 173] on span "Row" at bounding box center [618, 169] width 33 height 26
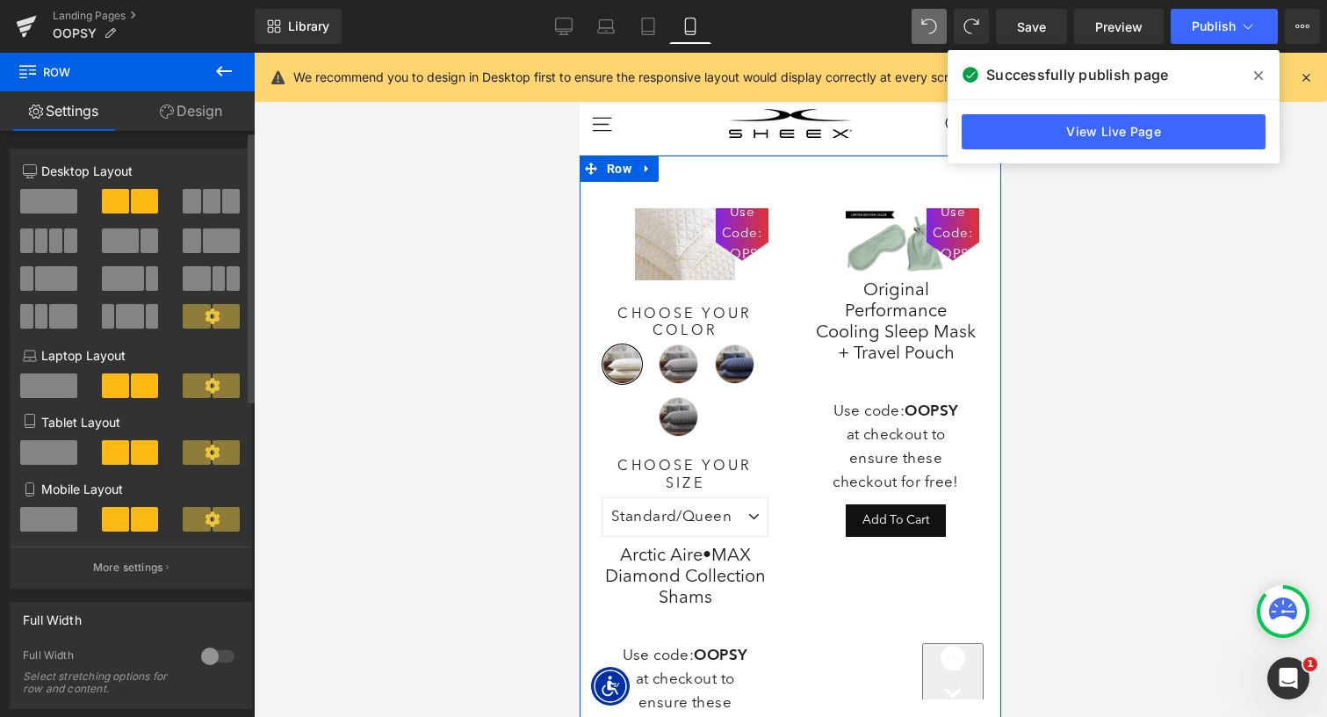
click at [50, 522] on span at bounding box center [48, 519] width 57 height 25
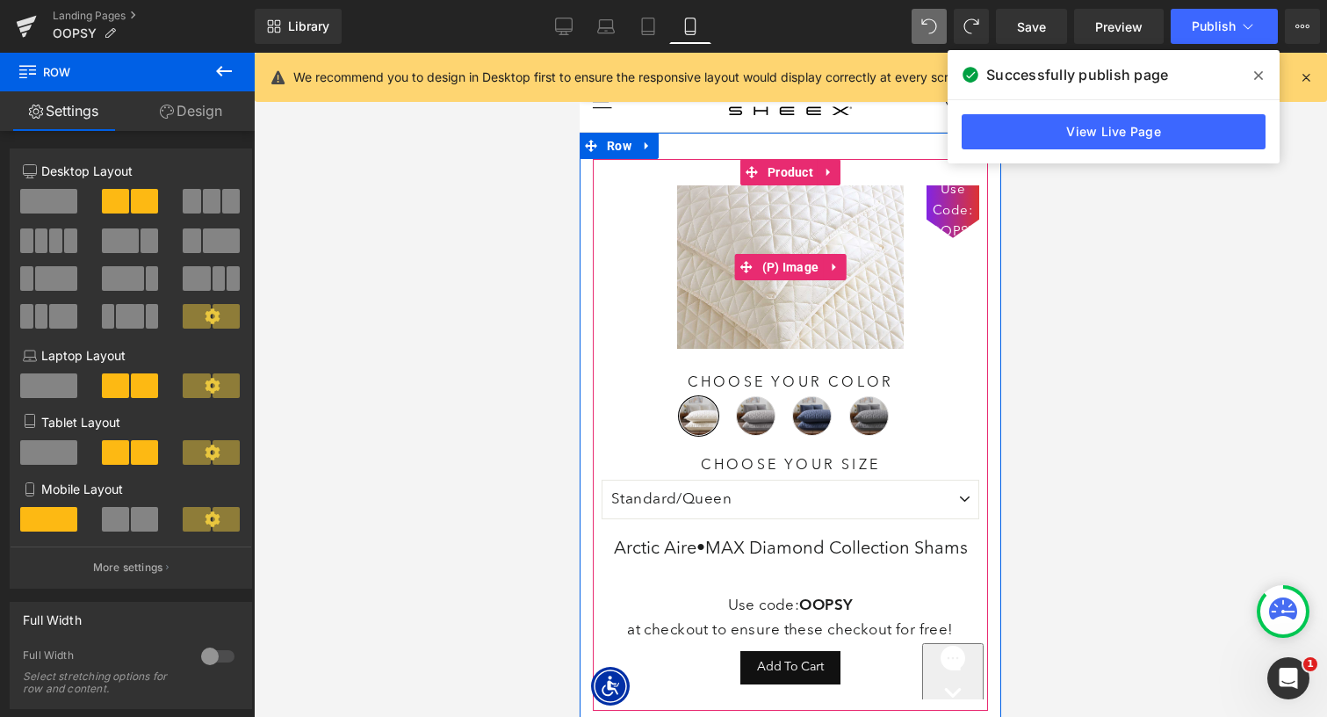
scroll to position [28, 0]
click at [805, 274] on span "(P) Image" at bounding box center [791, 267] width 66 height 26
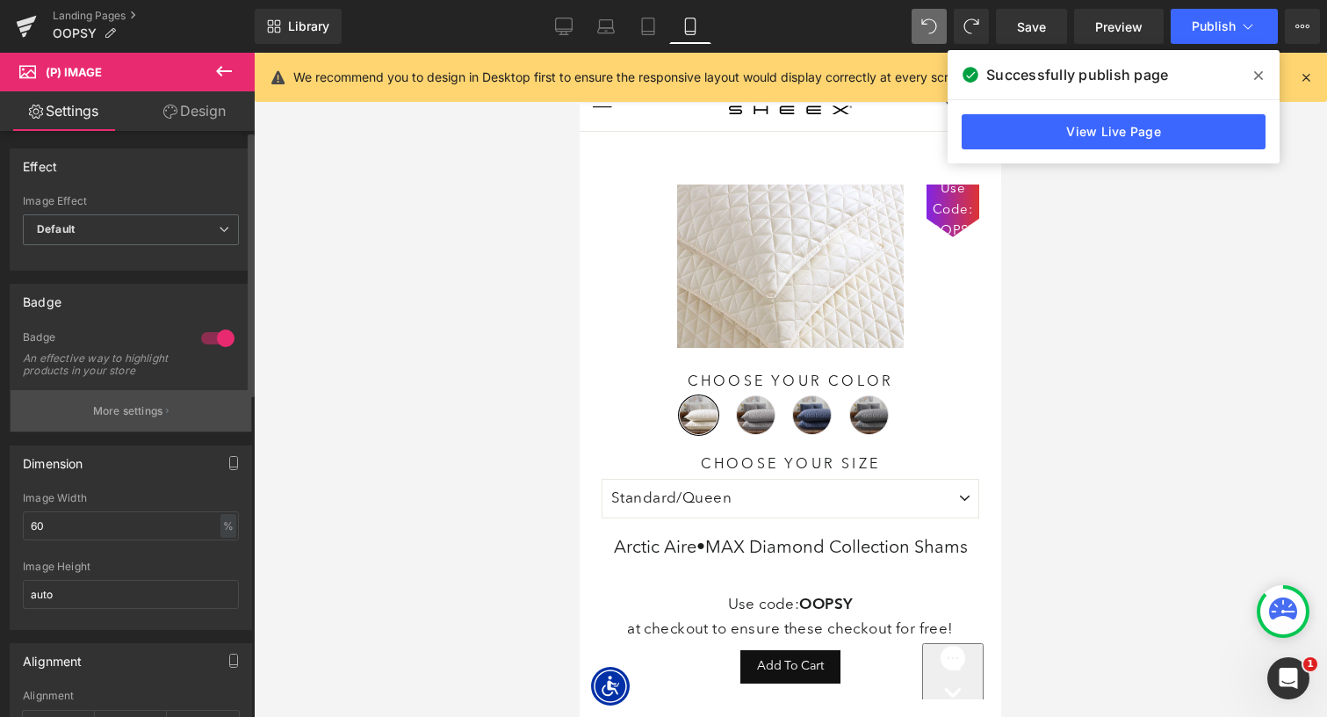
click at [142, 431] on button "More settings" at bounding box center [131, 410] width 241 height 41
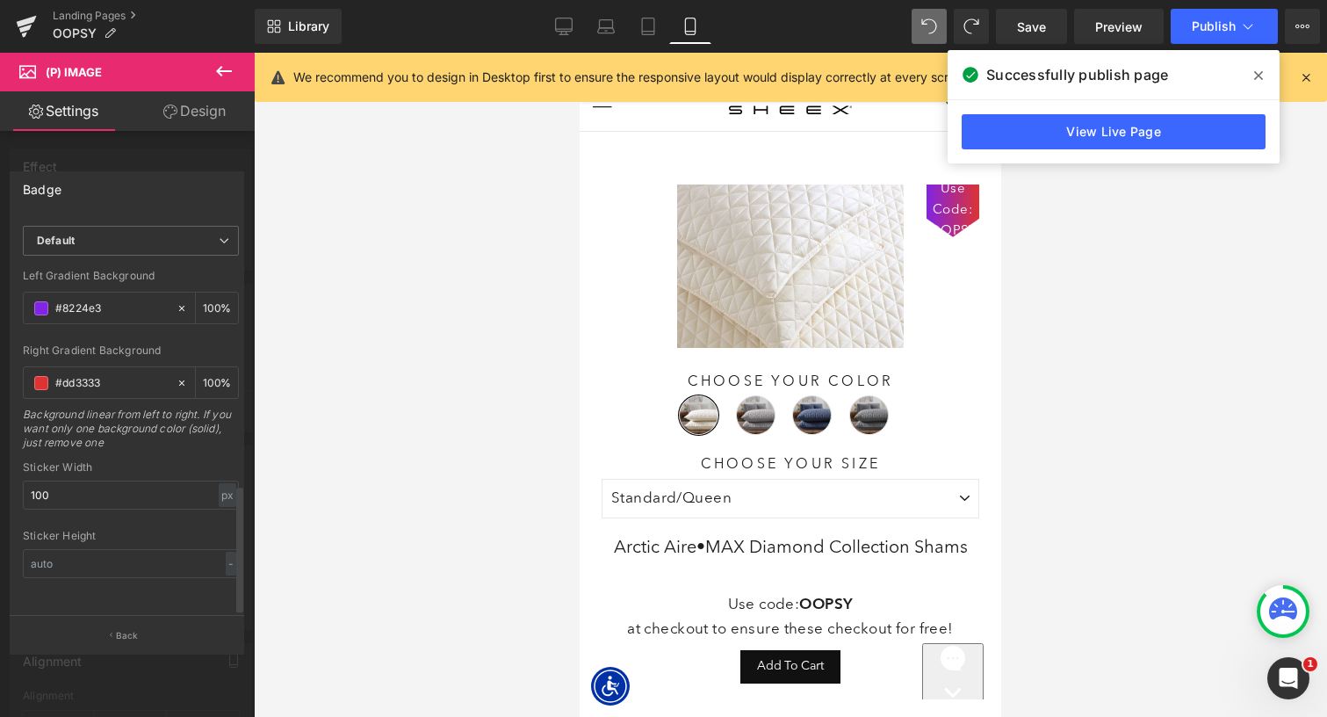
scroll to position [821, 0]
click at [82, 482] on input "100" at bounding box center [131, 494] width 216 height 29
type input "100"
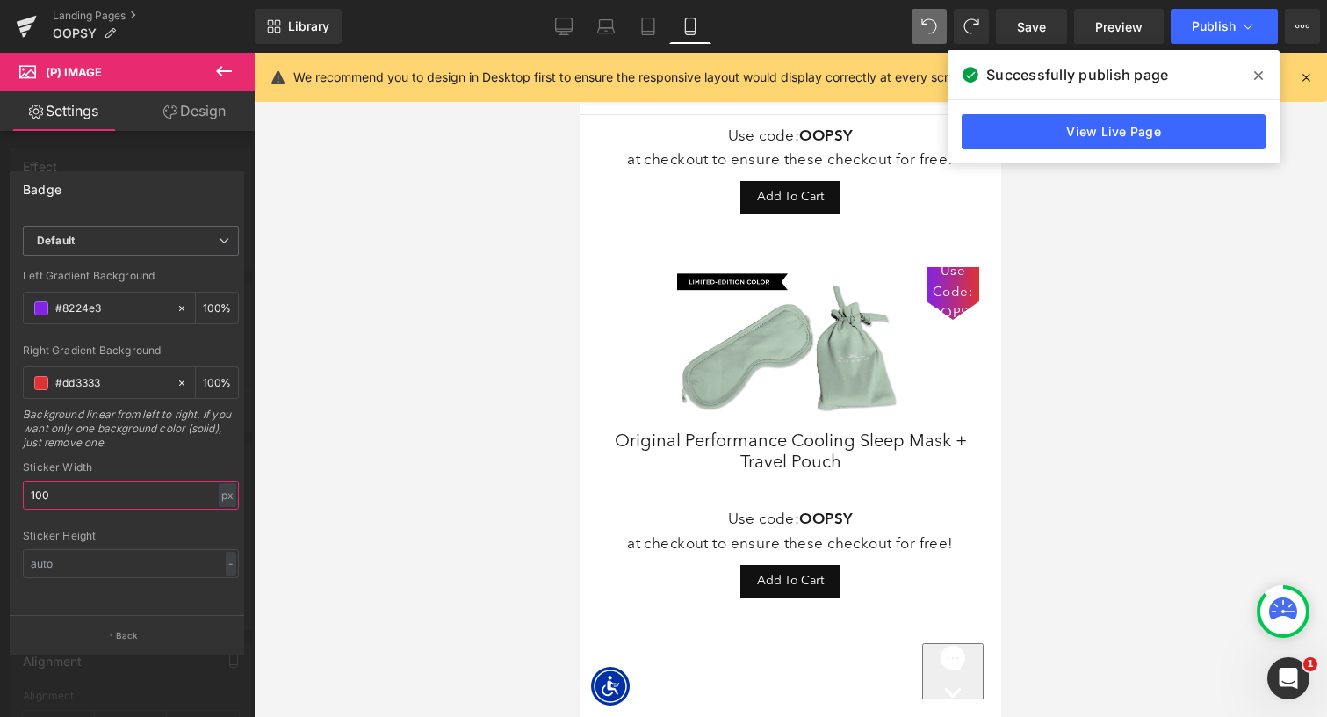
scroll to position [387, 0]
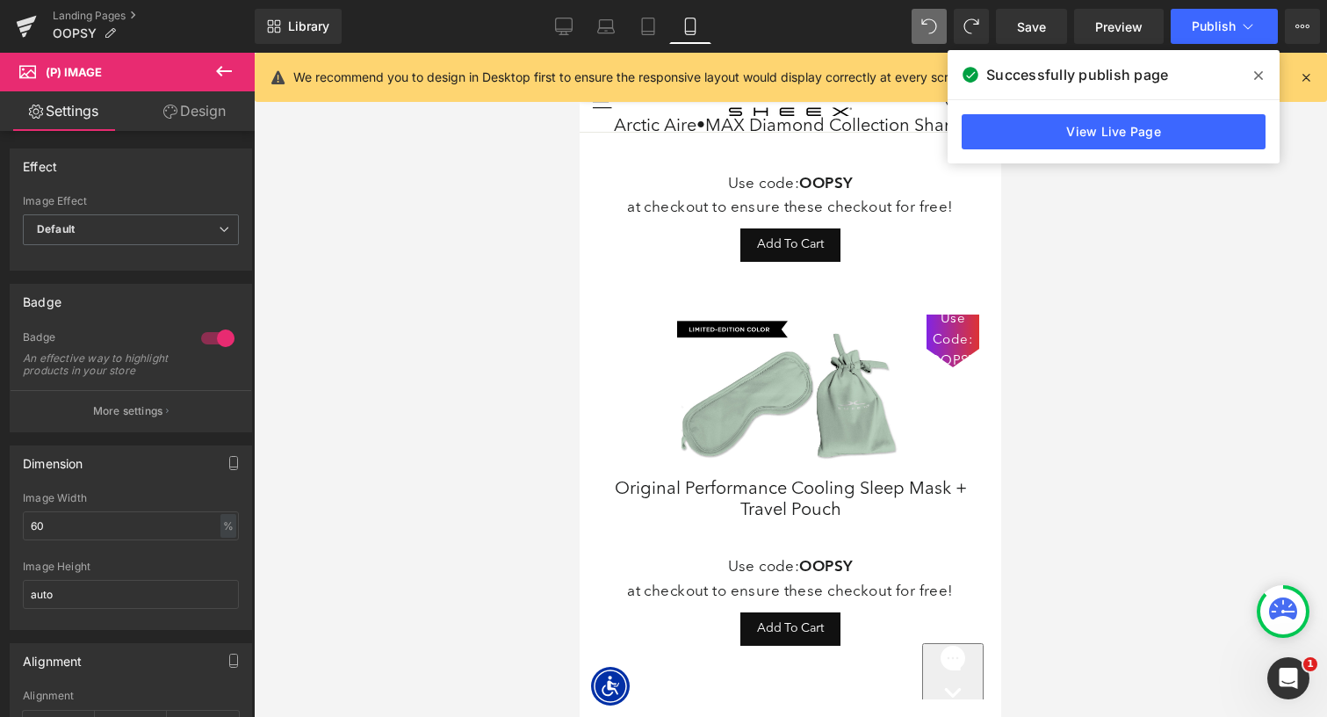
click at [942, 340] on body "One or more of the items in your cart is a recurring or deferred purchase. By c…" at bounding box center [791, 620] width 422 height 1820
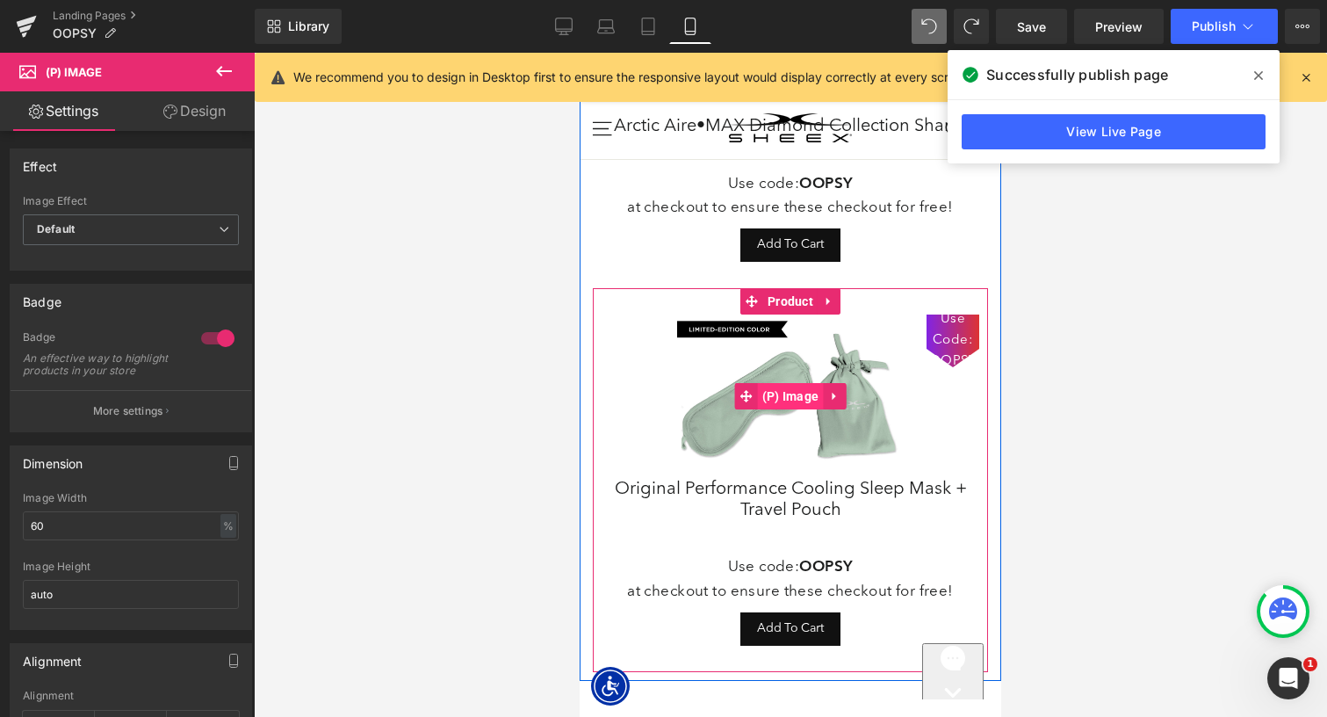
click at [805, 399] on span "(P) Image" at bounding box center [791, 396] width 66 height 26
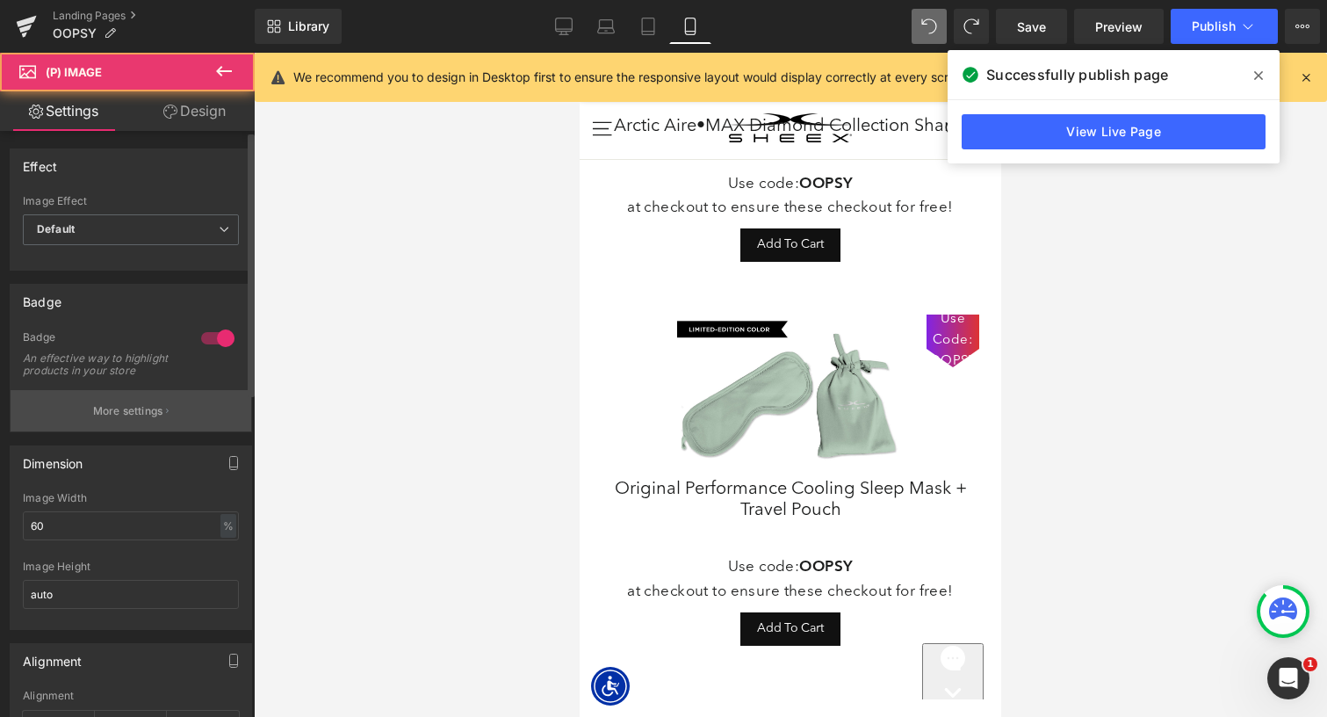
click at [106, 419] on p "More settings" at bounding box center [128, 411] width 70 height 16
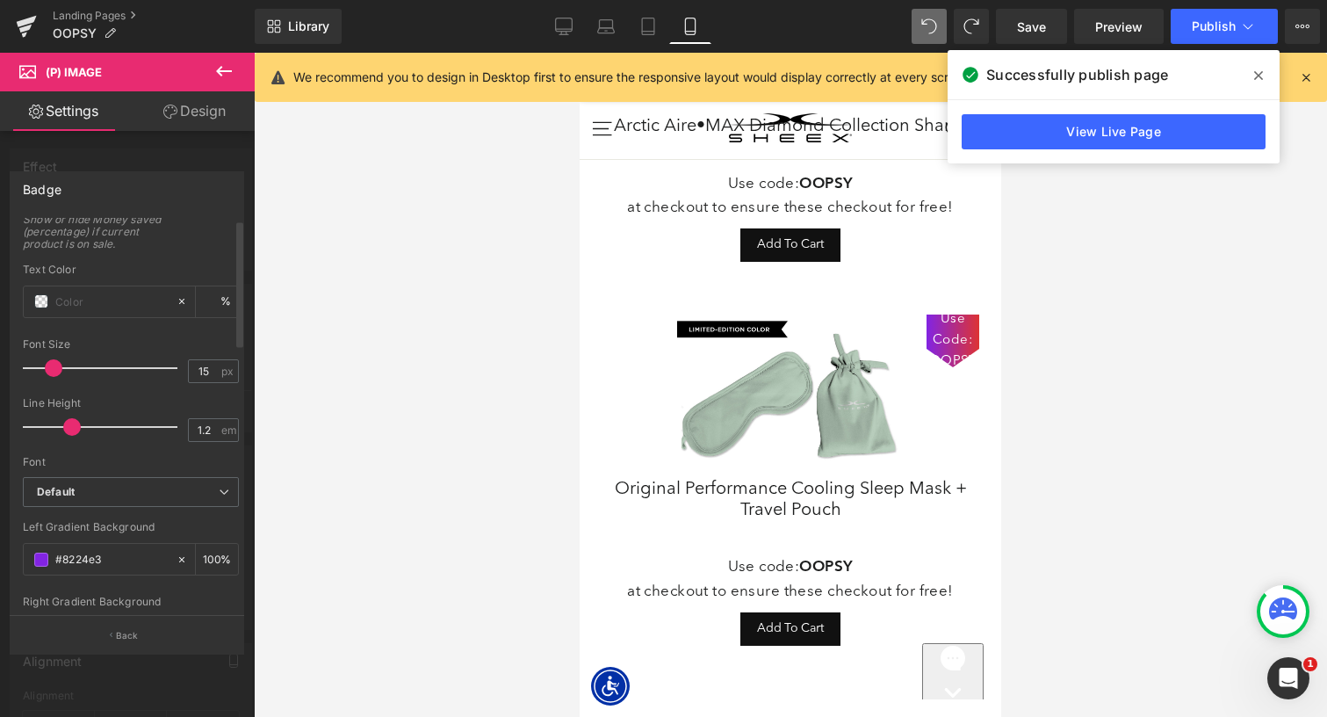
scroll to position [821, 0]
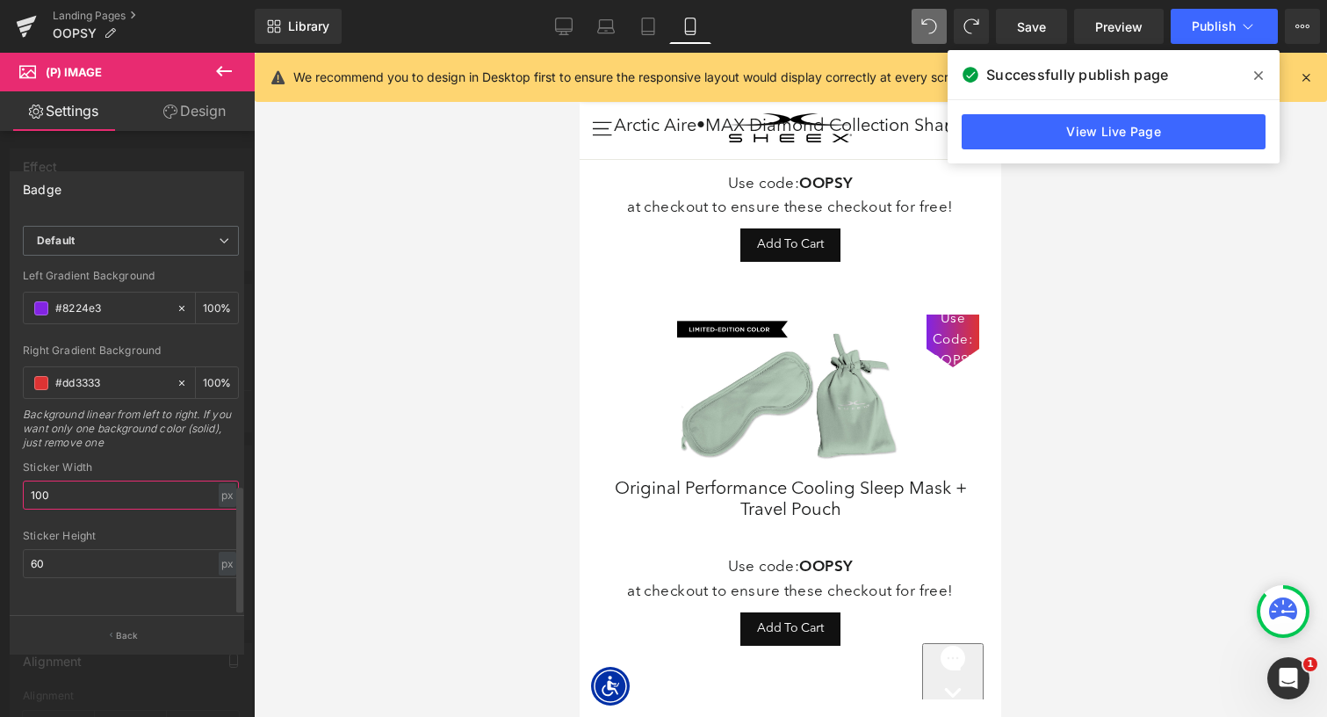
click at [84, 480] on input "100" at bounding box center [131, 494] width 216 height 29
type input "100"
click at [1212, 21] on span "Publish" at bounding box center [1214, 26] width 44 height 14
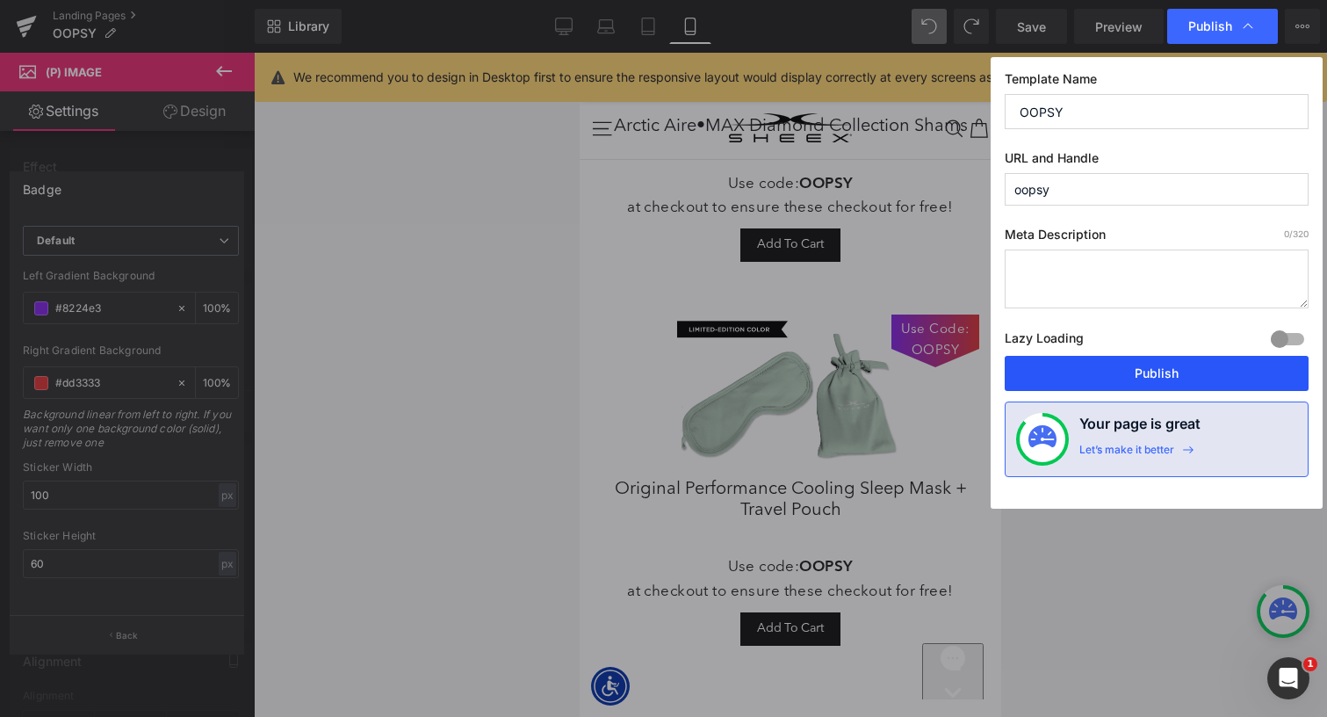
click at [1092, 369] on button "Publish" at bounding box center [1157, 373] width 304 height 35
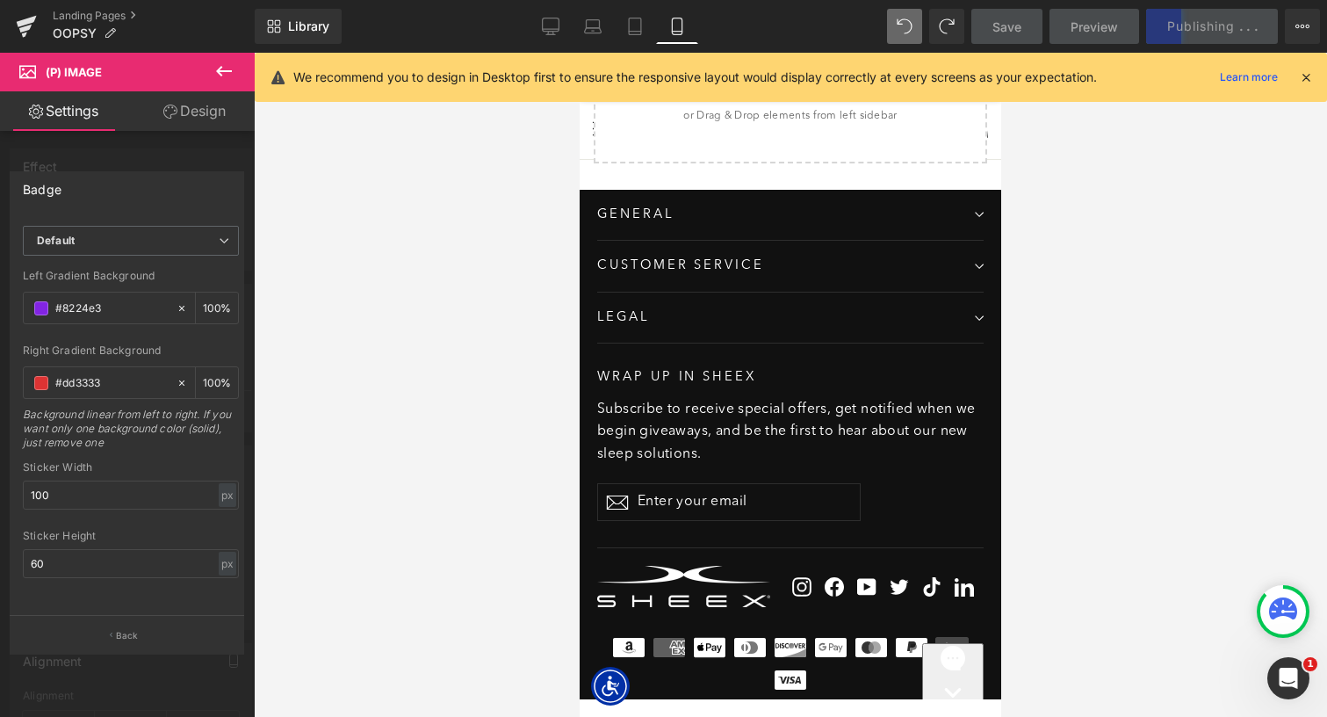
scroll to position [1193, 0]
